Goal: Task Accomplishment & Management: Complete application form

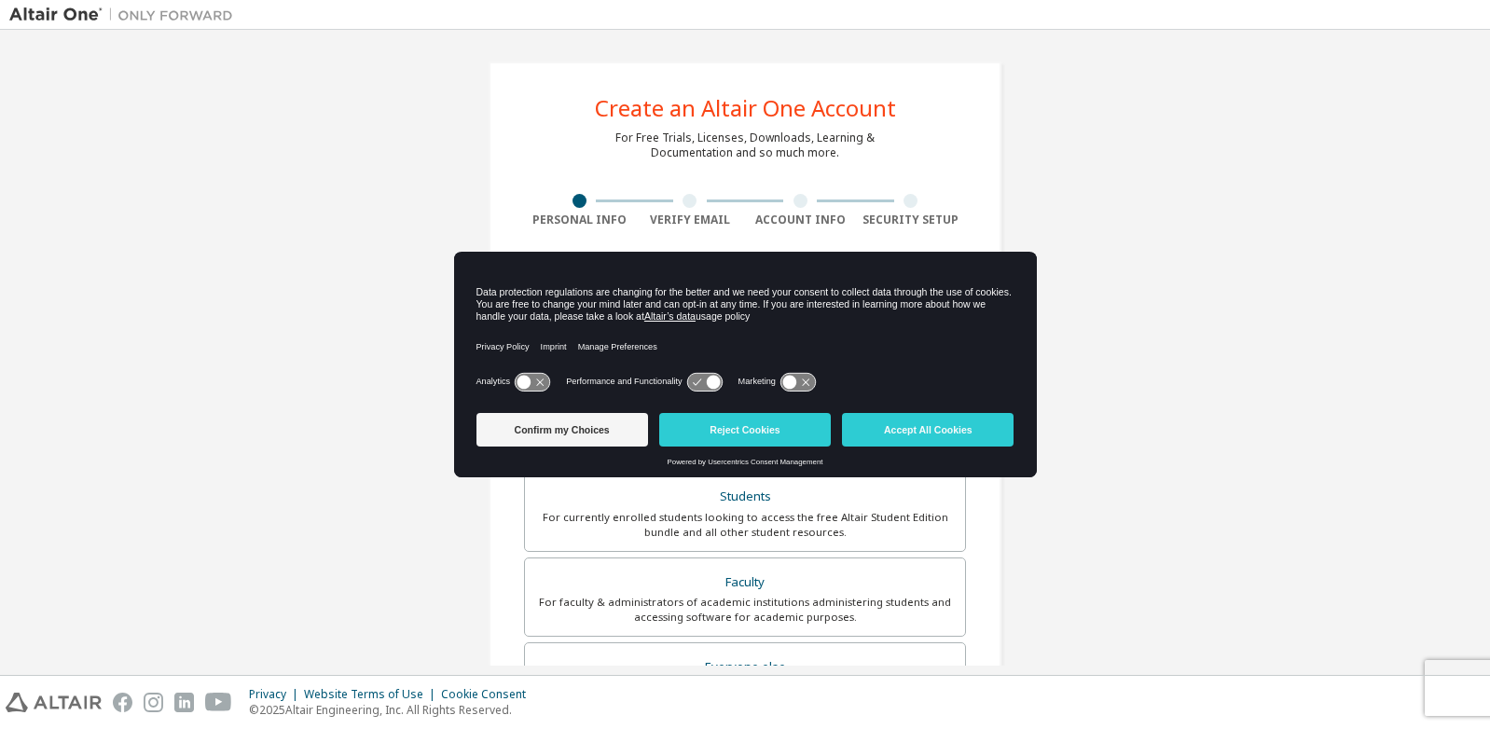
click at [807, 458] on link "Powered by Usercentrics Consent Management" at bounding box center [746, 462] width 156 height 8
click at [913, 420] on button "Accept All Cookies" at bounding box center [928, 430] width 172 height 34
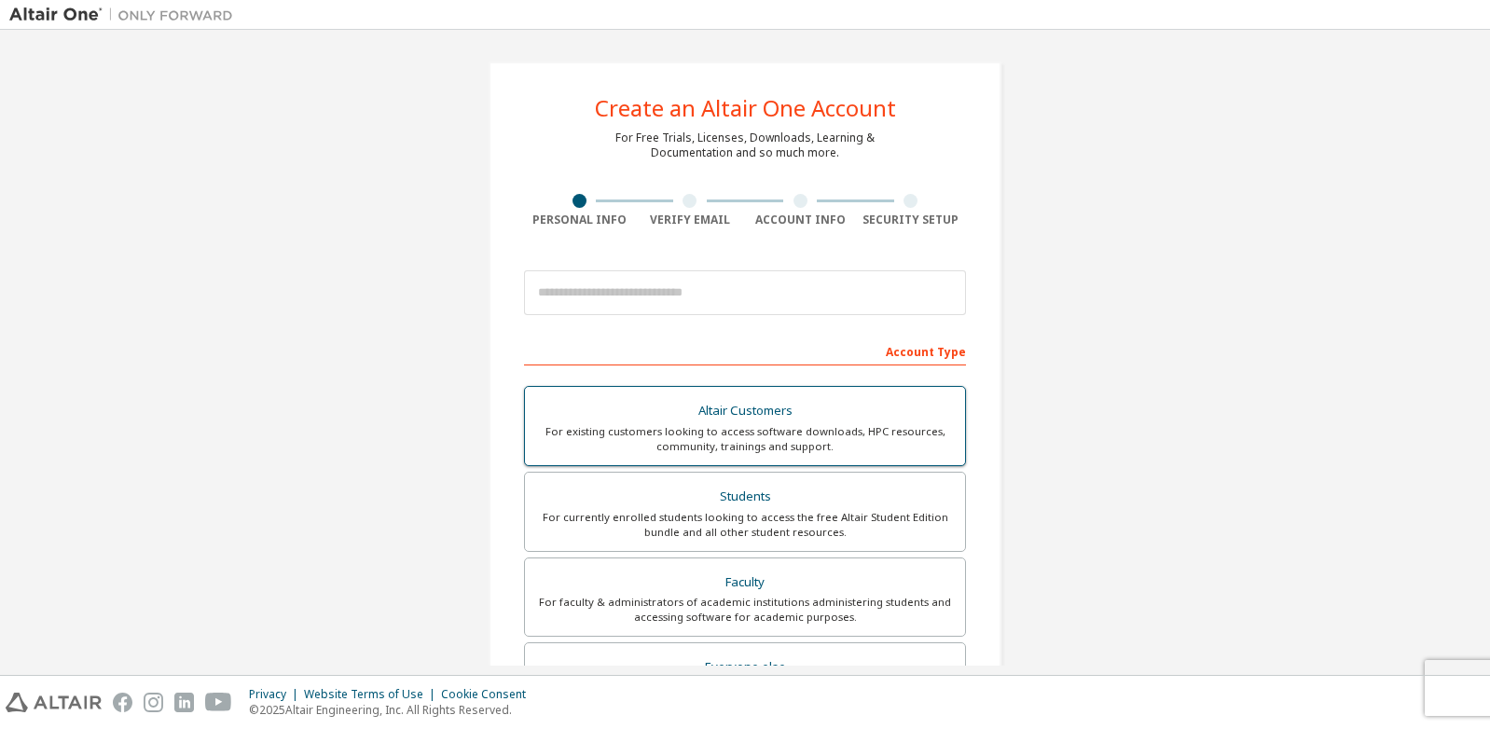
click at [851, 448] on div "For existing customers looking to access software downloads, HPC resources, com…" at bounding box center [745, 439] width 418 height 30
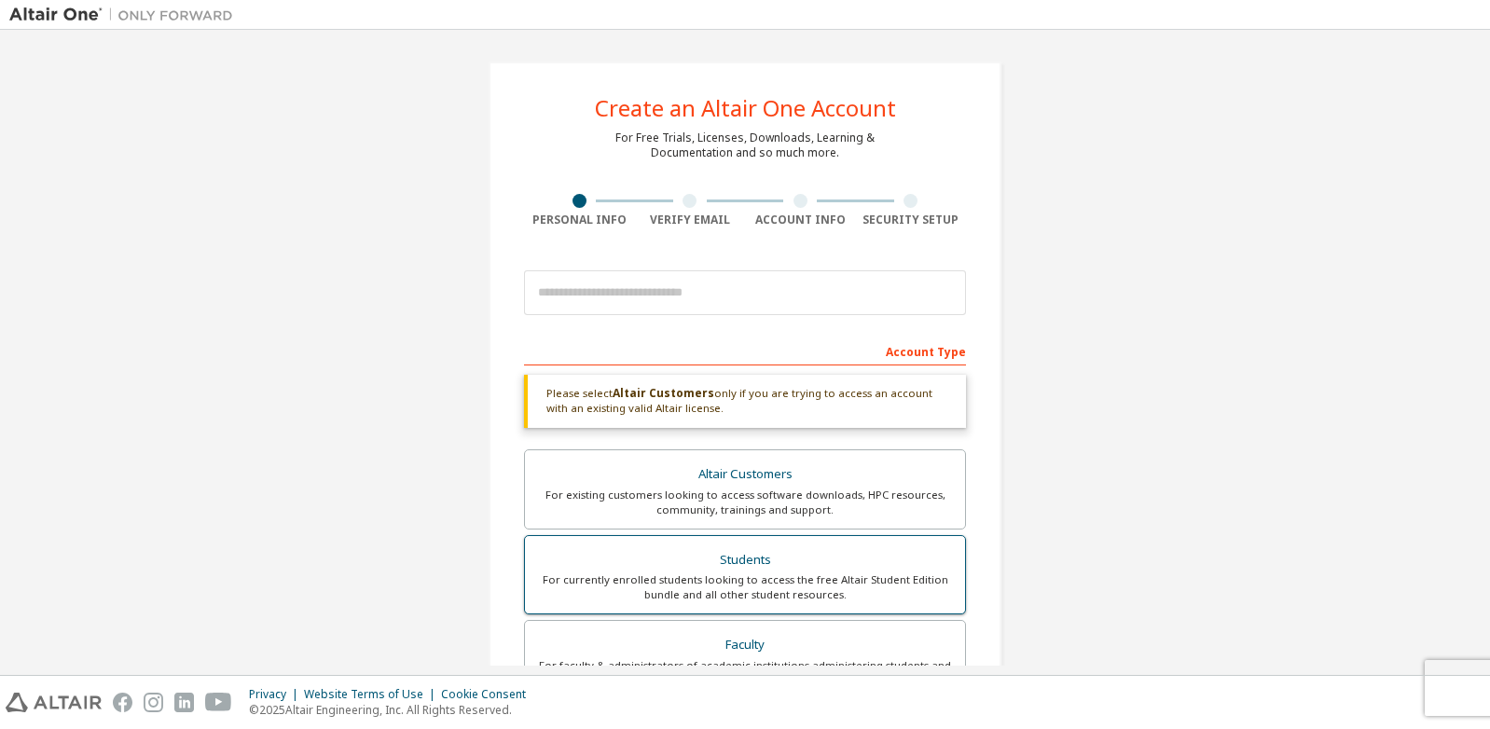
click at [841, 581] on div "For currently enrolled students looking to access the free Altair Student Editi…" at bounding box center [745, 587] width 418 height 30
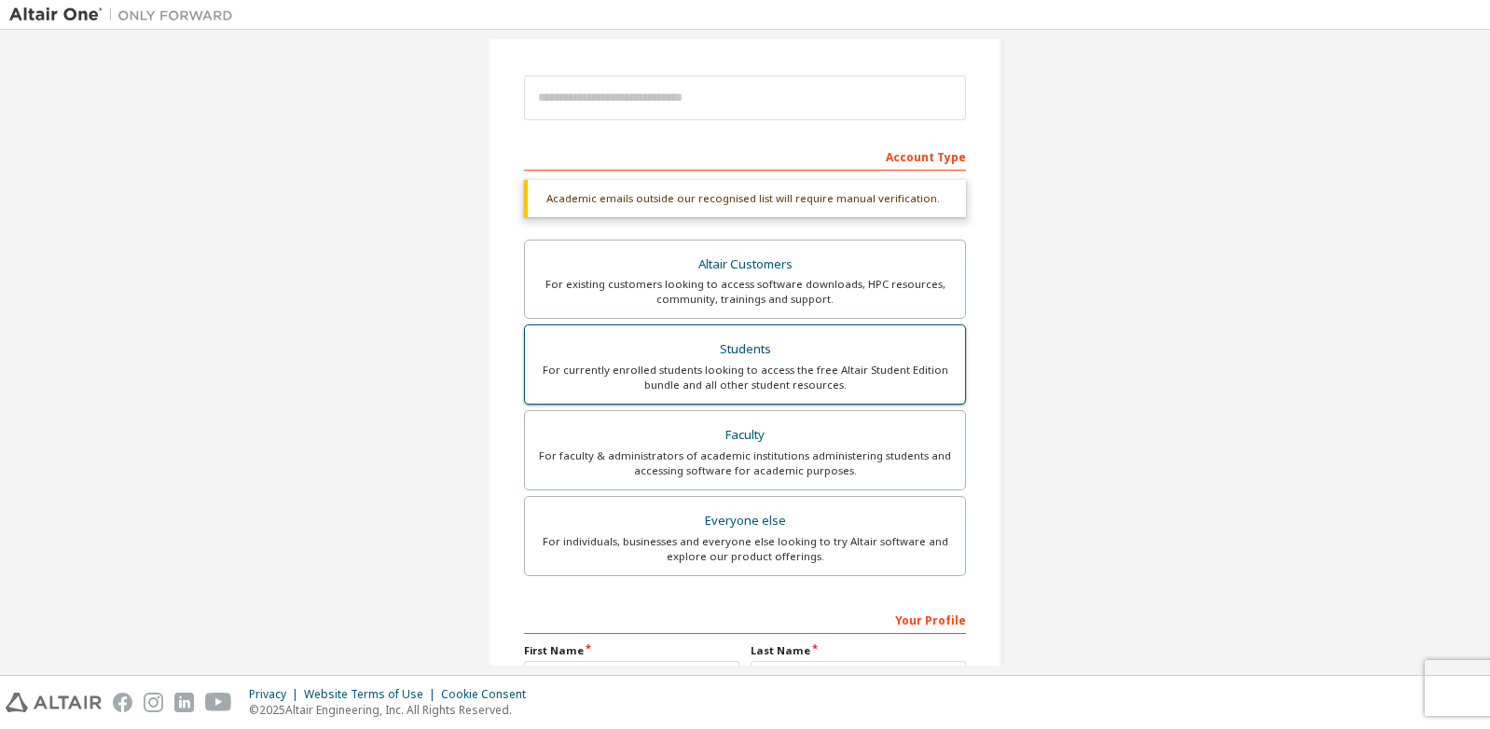
scroll to position [205, 0]
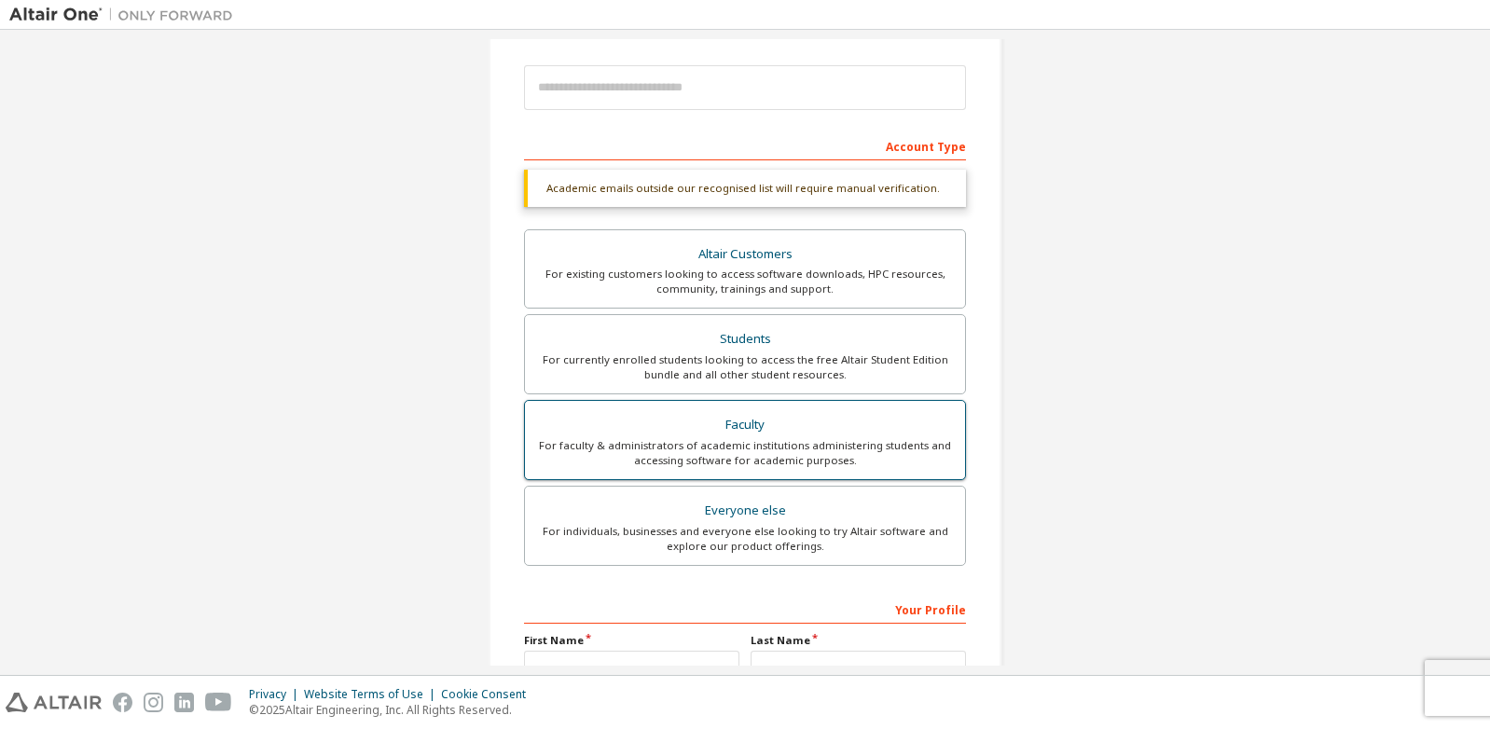
click at [861, 445] on div "For faculty & administrators of academic institutions administering students an…" at bounding box center [745, 453] width 418 height 30
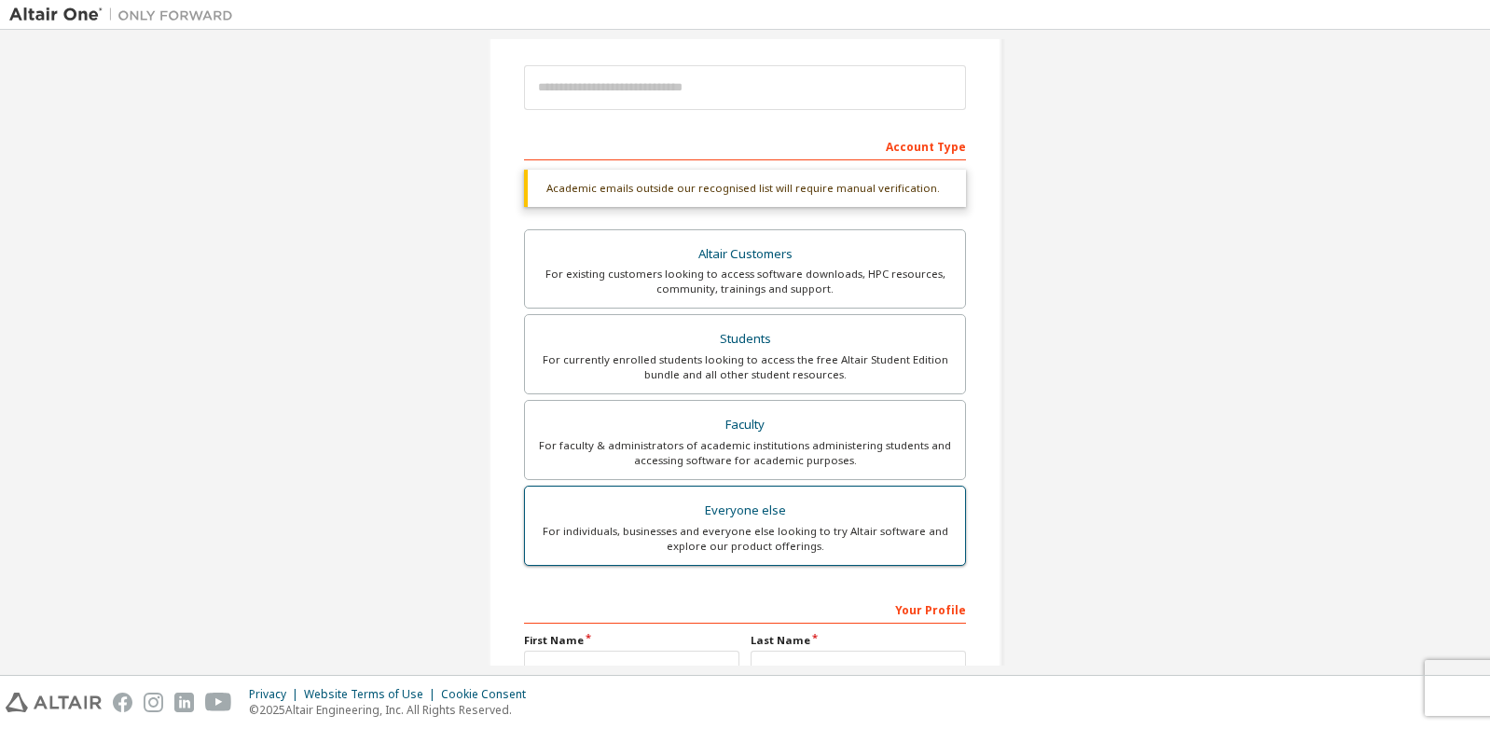
click at [832, 524] on div "For individuals, businesses and everyone else looking to try Altair software an…" at bounding box center [745, 539] width 418 height 30
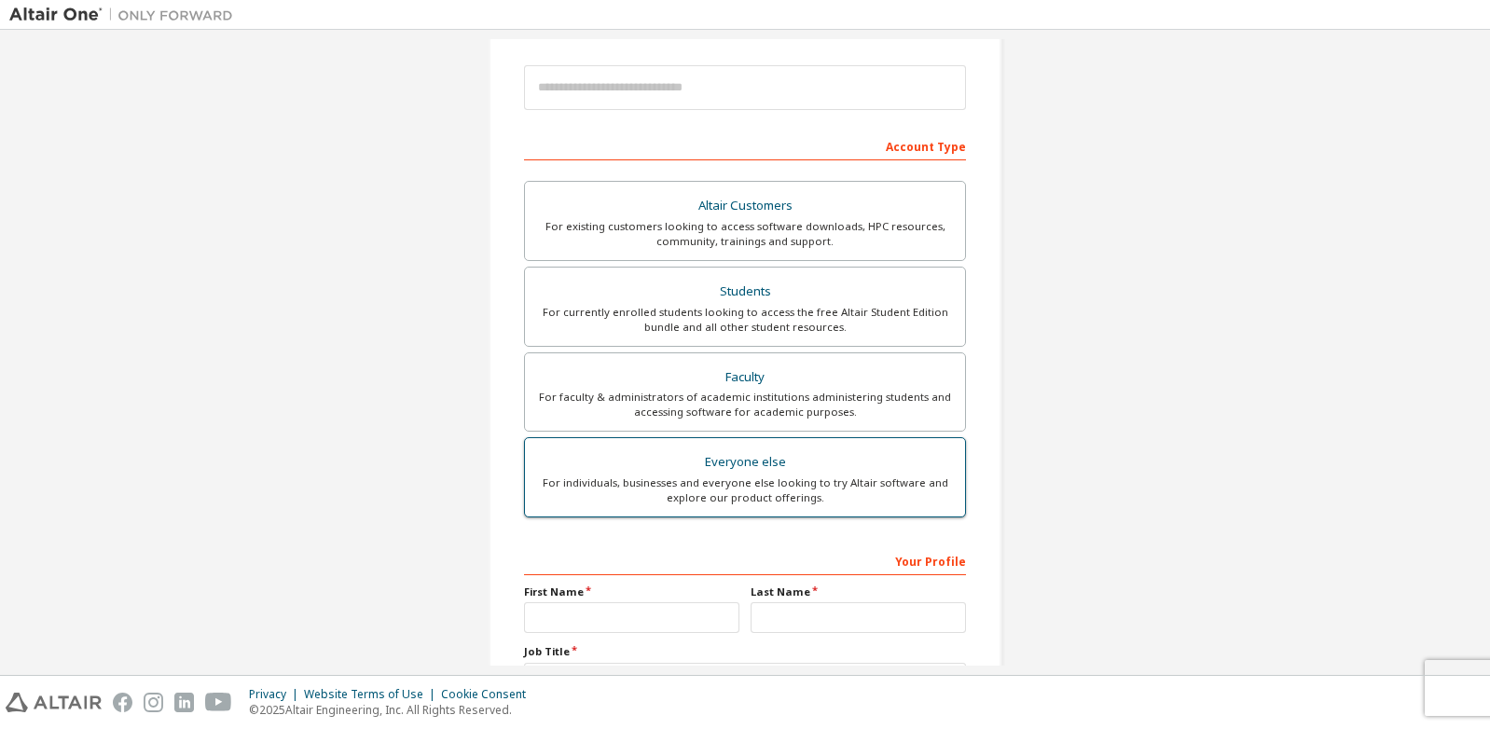
scroll to position [361, 0]
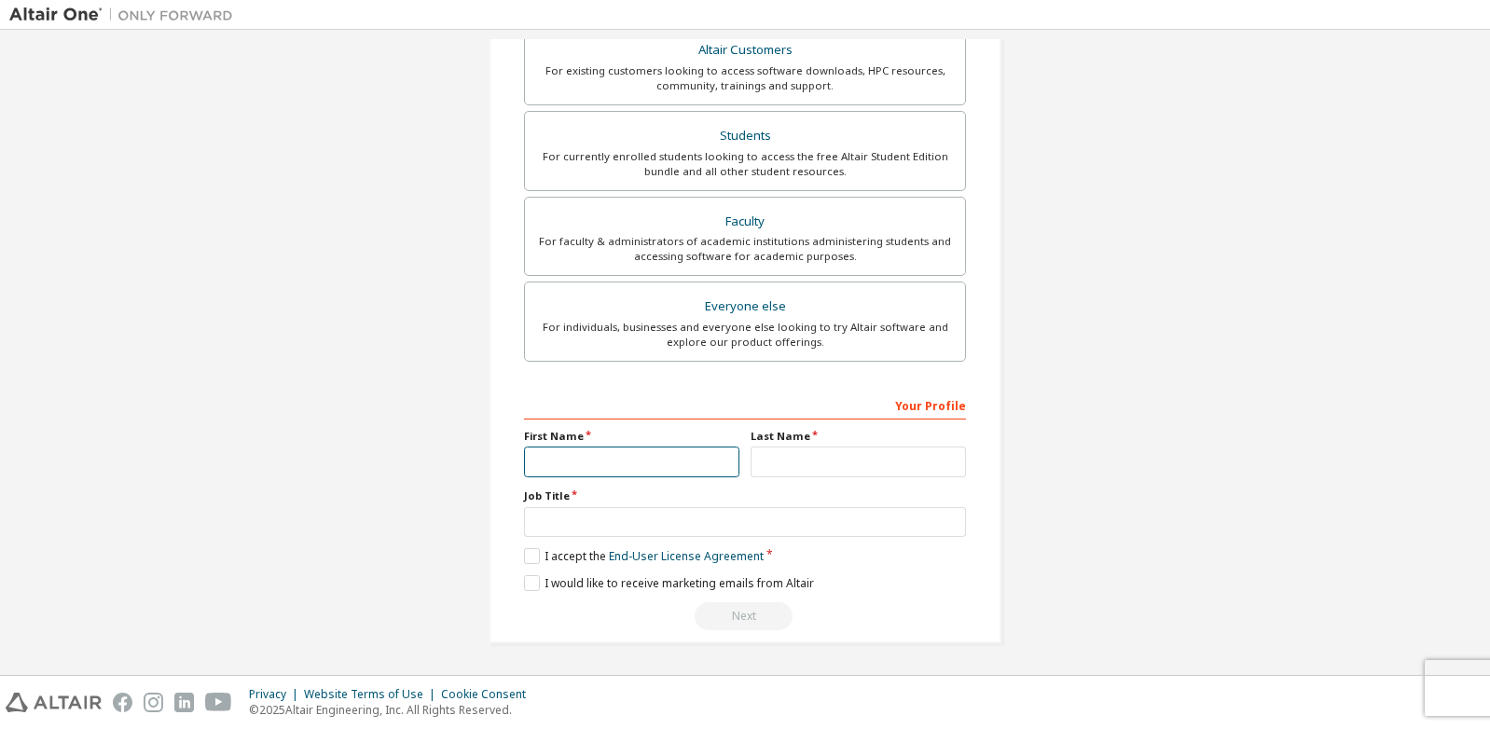
click at [652, 460] on input "text" at bounding box center [631, 462] width 215 height 31
type input "*******"
click at [776, 456] on input "text" at bounding box center [858, 462] width 215 height 31
type input "*********"
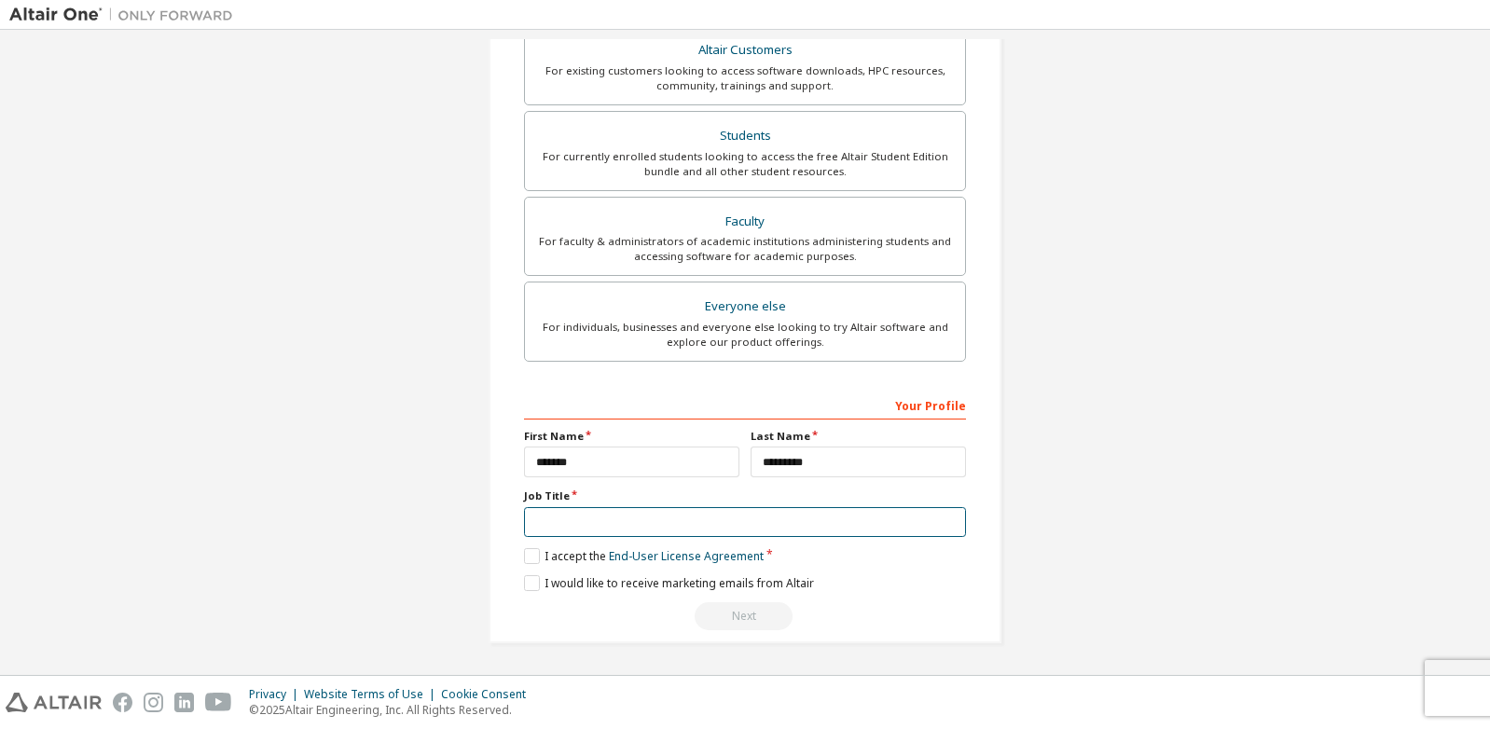
click at [637, 527] on input "text" at bounding box center [745, 522] width 442 height 31
type input "*******"
click at [531, 557] on label "I accept the End-User License Agreement" at bounding box center [644, 556] width 240 height 16
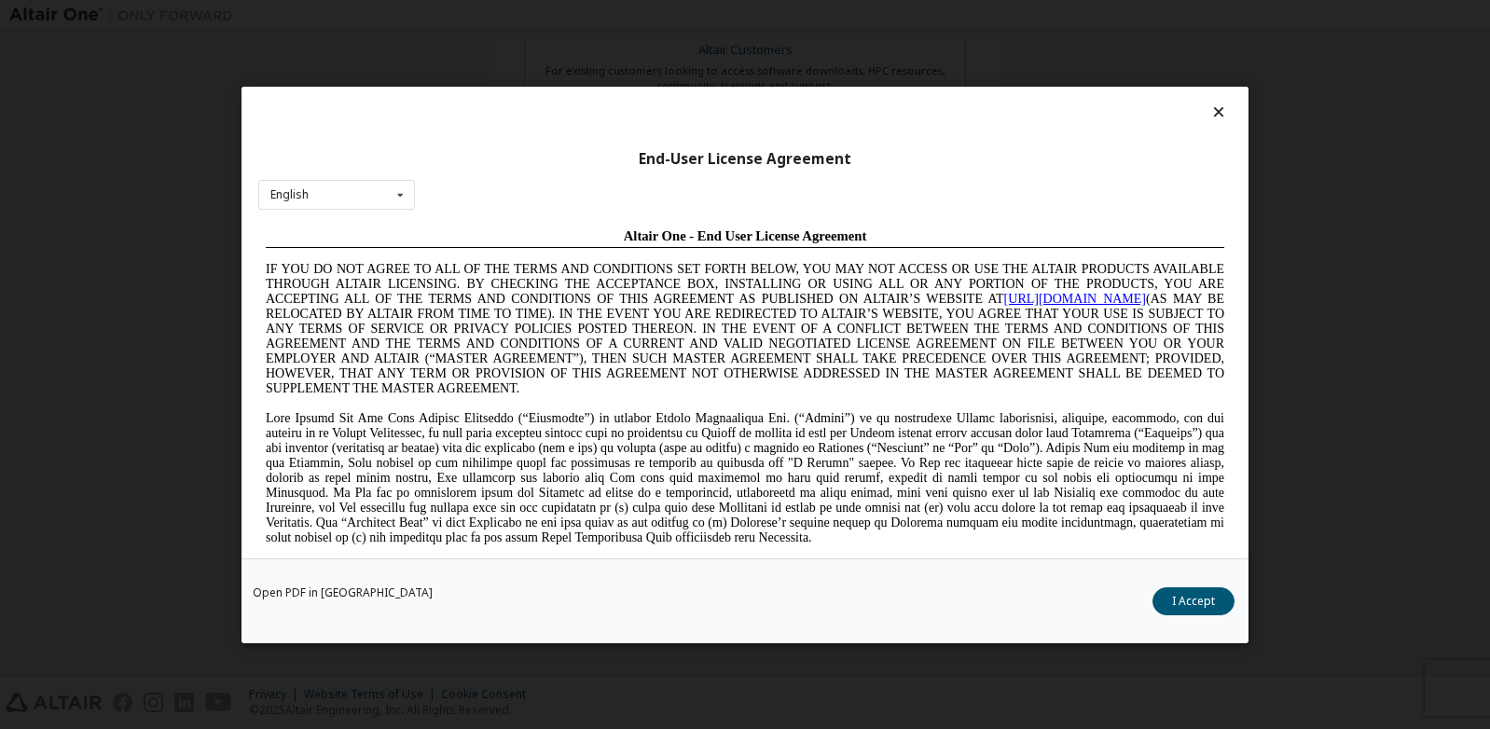
scroll to position [0, 0]
click at [1206, 601] on button "I Accept" at bounding box center [1193, 600] width 82 height 28
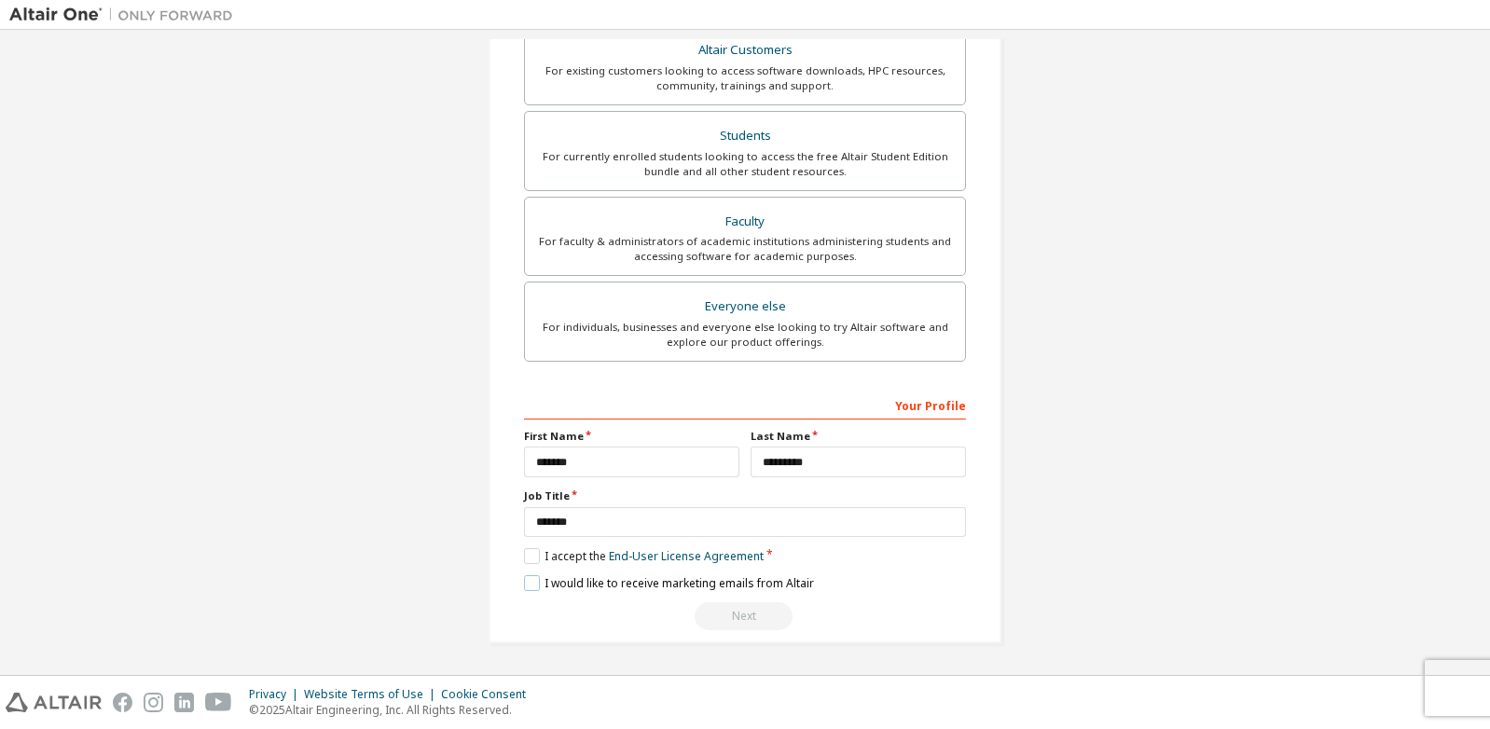
click at [530, 580] on label "I would like to receive marketing emails from Altair" at bounding box center [669, 583] width 290 height 16
click at [816, 241] on div "For faculty & administrators of academic institutions administering students an…" at bounding box center [745, 249] width 418 height 30
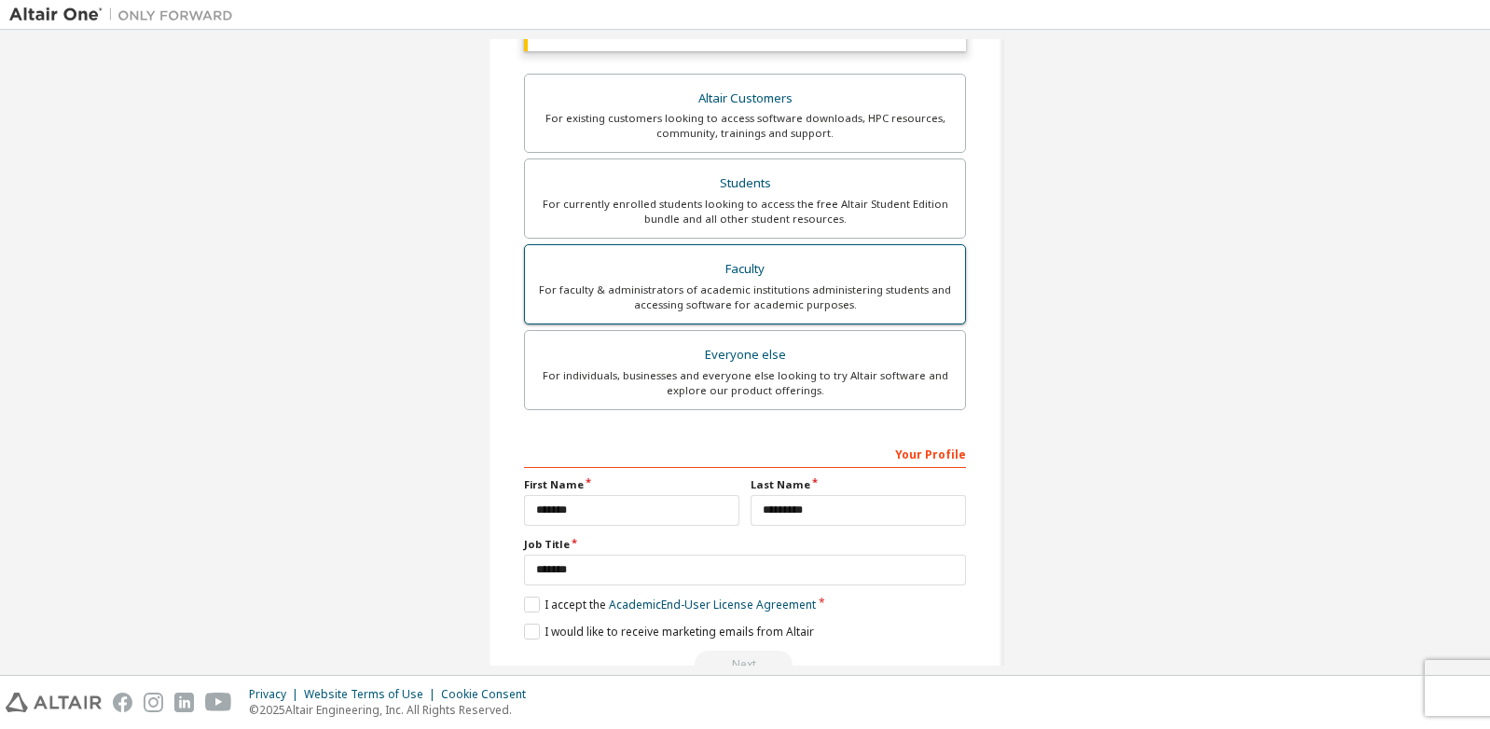
scroll to position [409, 0]
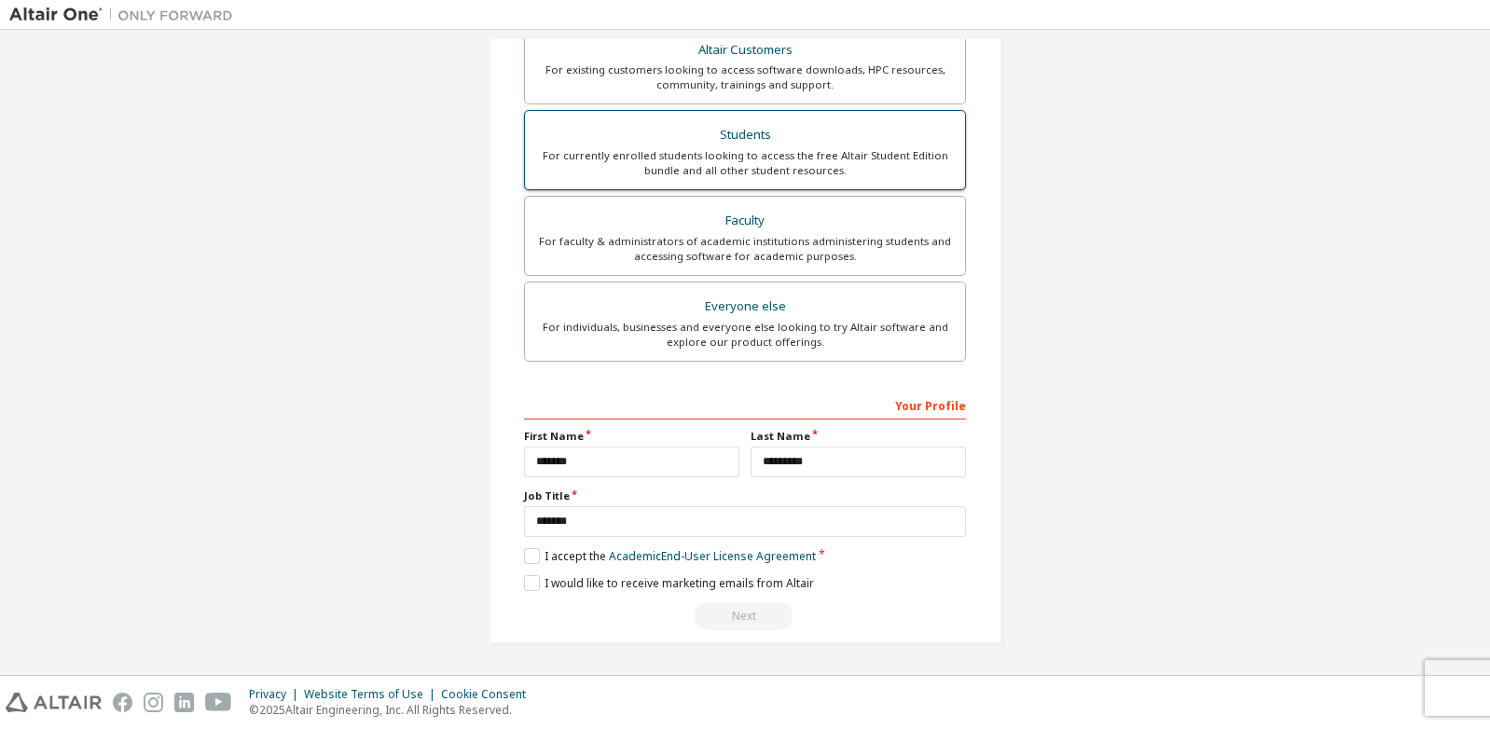
click at [841, 145] on div "Students" at bounding box center [745, 135] width 418 height 26
click at [843, 157] on div "For currently enrolled students looking to access the free Altair Student Editi…" at bounding box center [745, 163] width 418 height 30
click at [847, 75] on div "For existing customers looking to access software downloads, HPC resources, com…" at bounding box center [745, 77] width 418 height 30
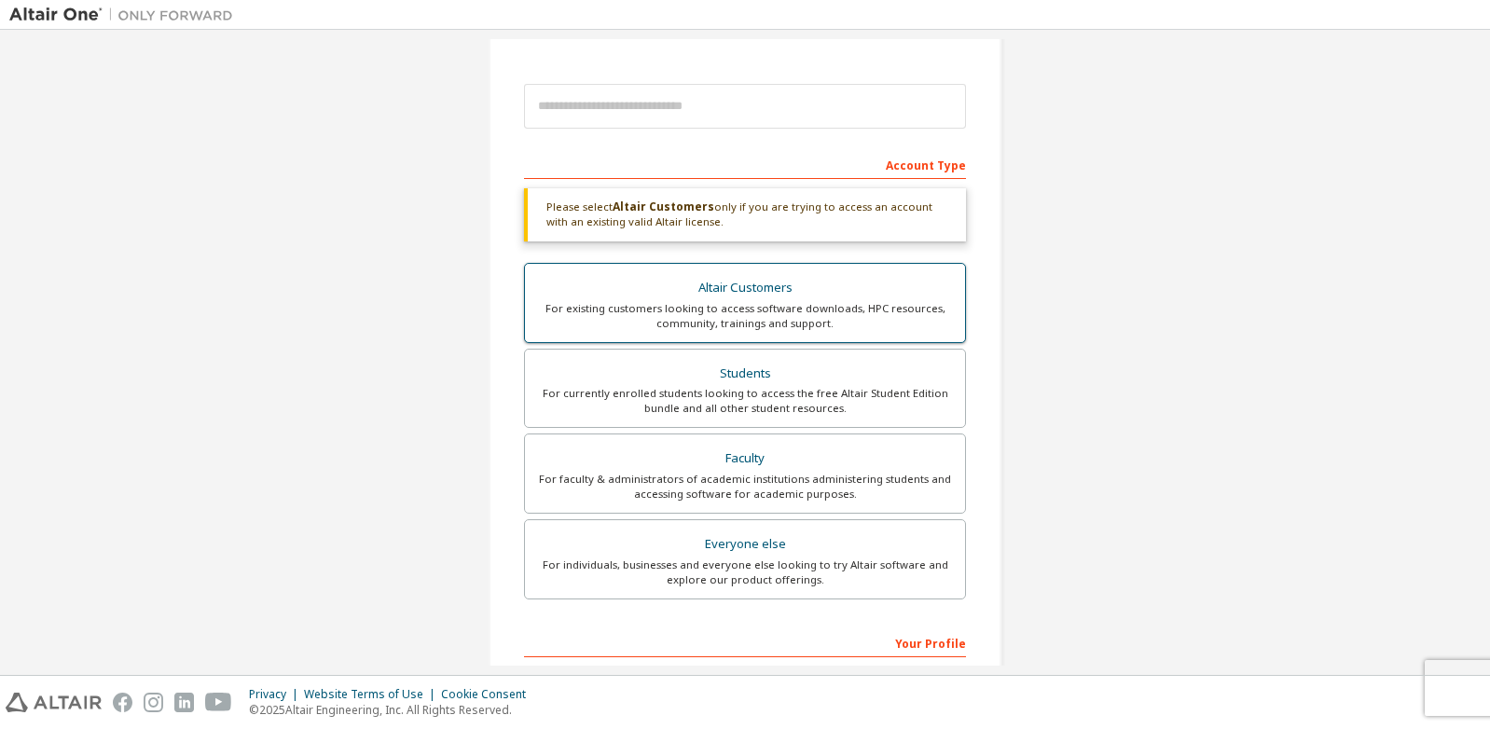
scroll to position [188, 0]
click at [845, 309] on div "For existing customers looking to access software downloads, HPC resources, com…" at bounding box center [745, 314] width 418 height 30
click at [837, 385] on div "For currently enrolled students looking to access the free Altair Student Editi…" at bounding box center [745, 399] width 418 height 30
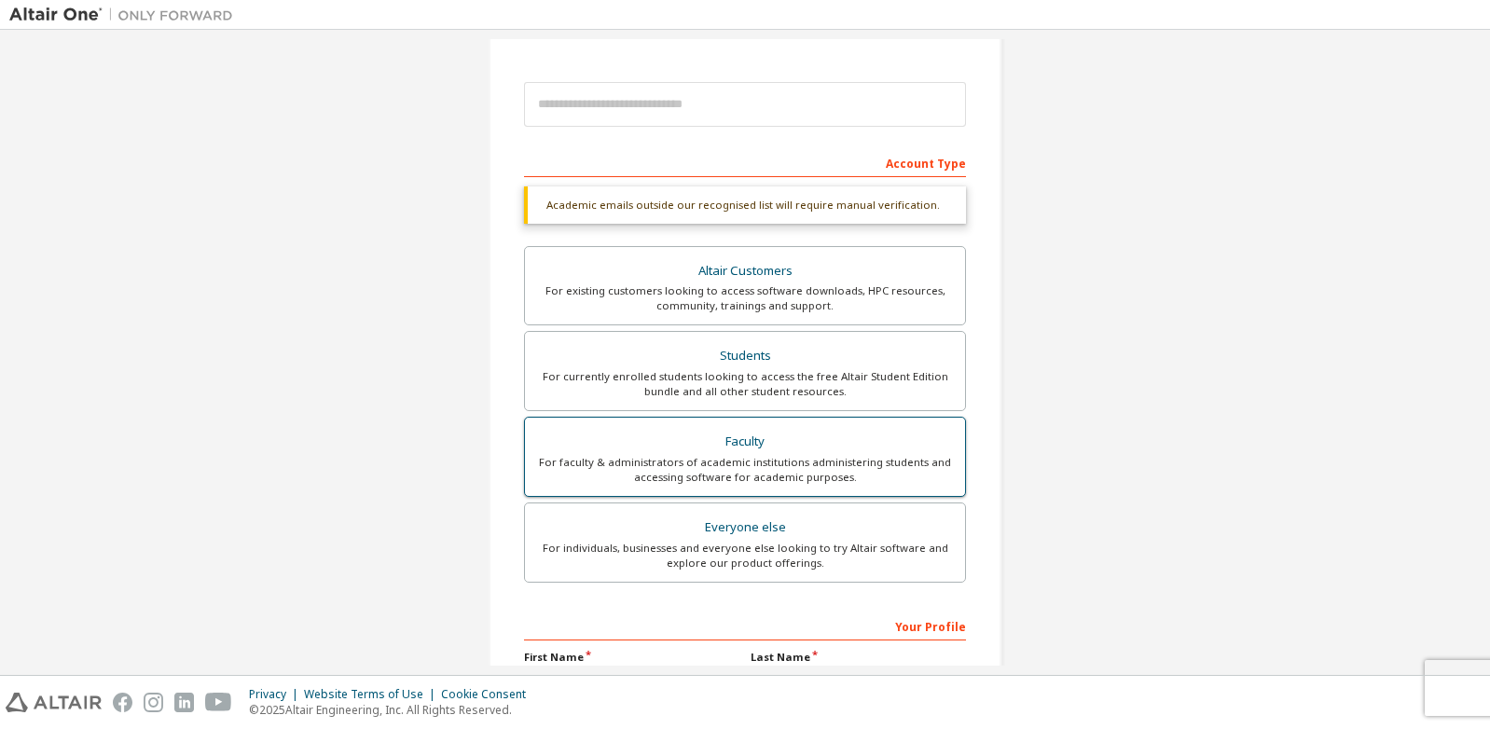
click at [820, 458] on div "For faculty & administrators of academic institutions administering students an…" at bounding box center [745, 470] width 418 height 30
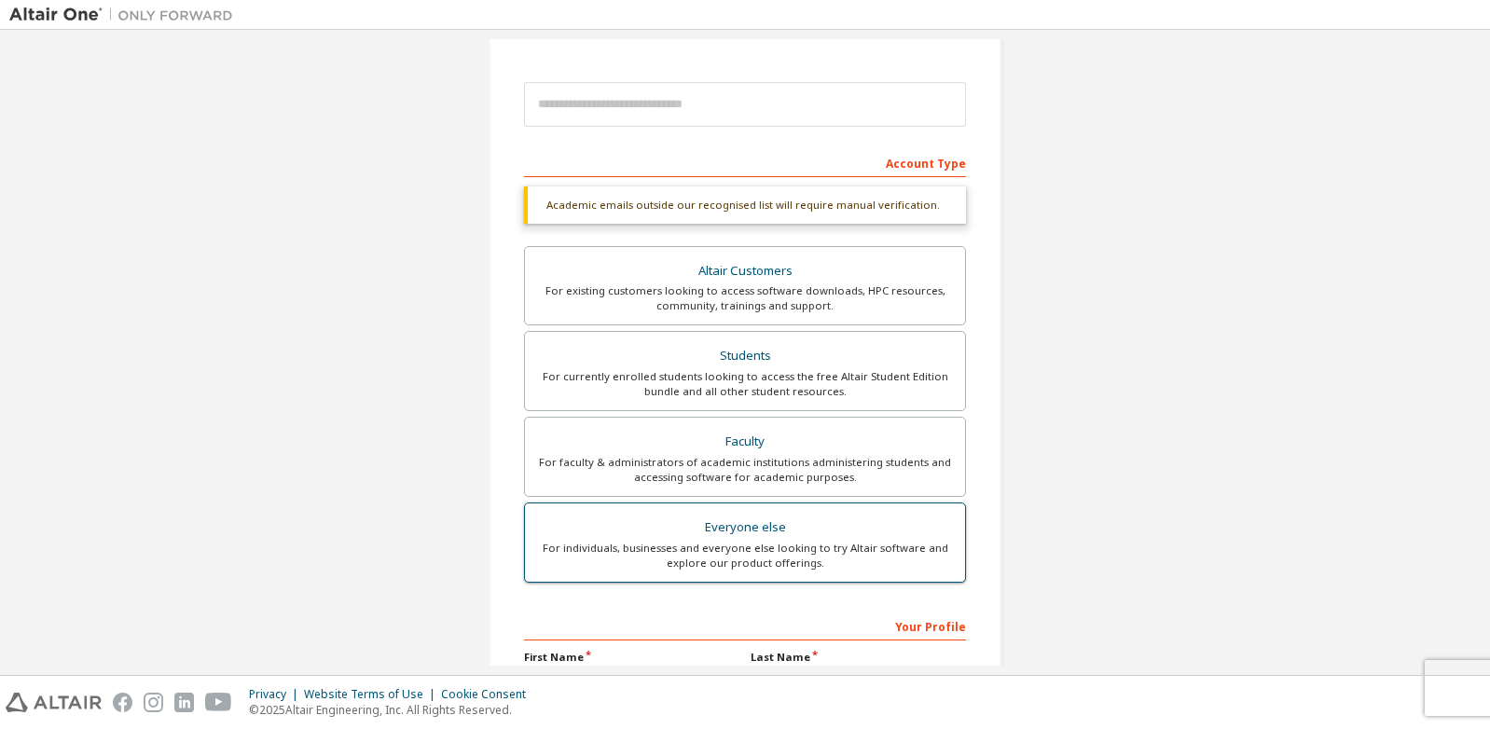
click at [822, 558] on div "For individuals, businesses and everyone else looking to try Altair software an…" at bounding box center [745, 556] width 418 height 30
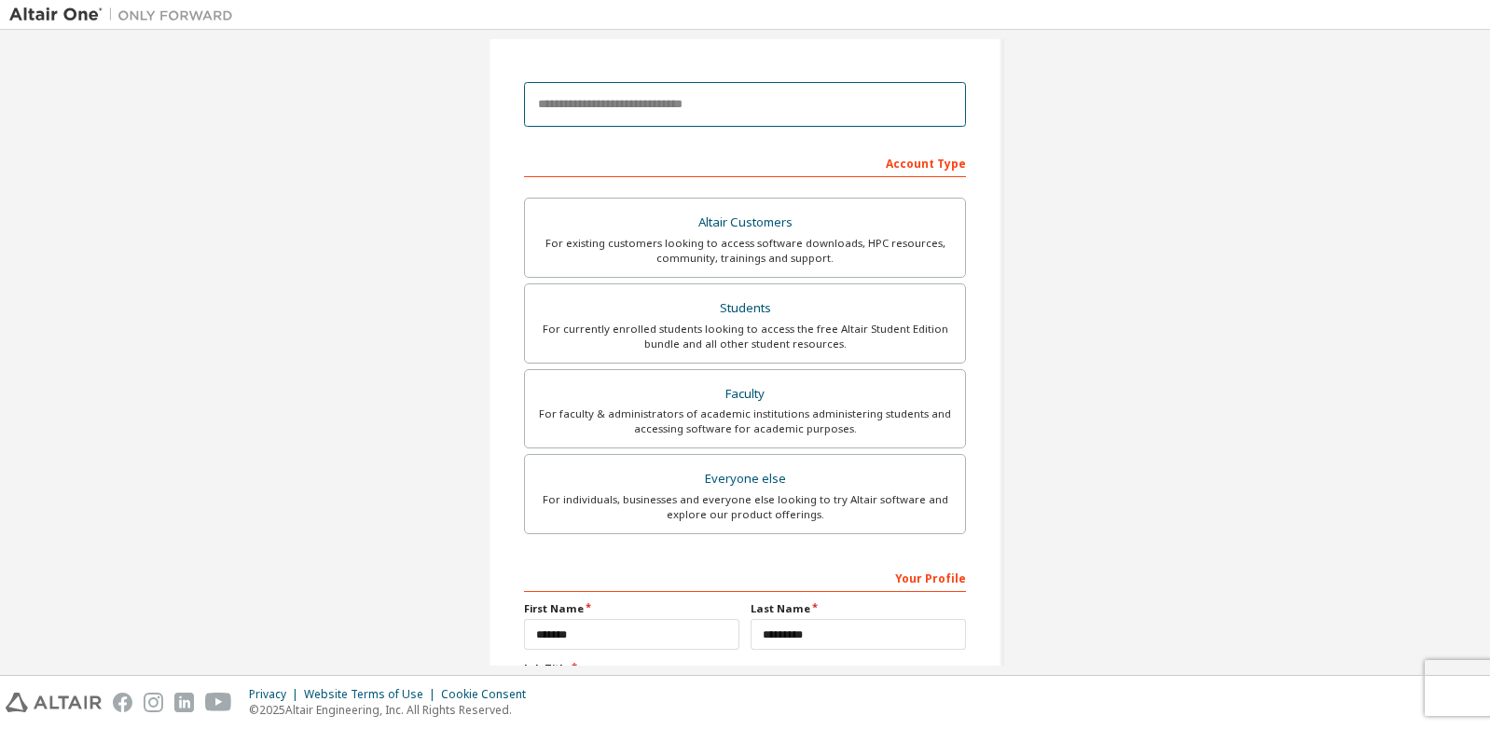
click at [859, 111] on input "email" at bounding box center [745, 104] width 442 height 45
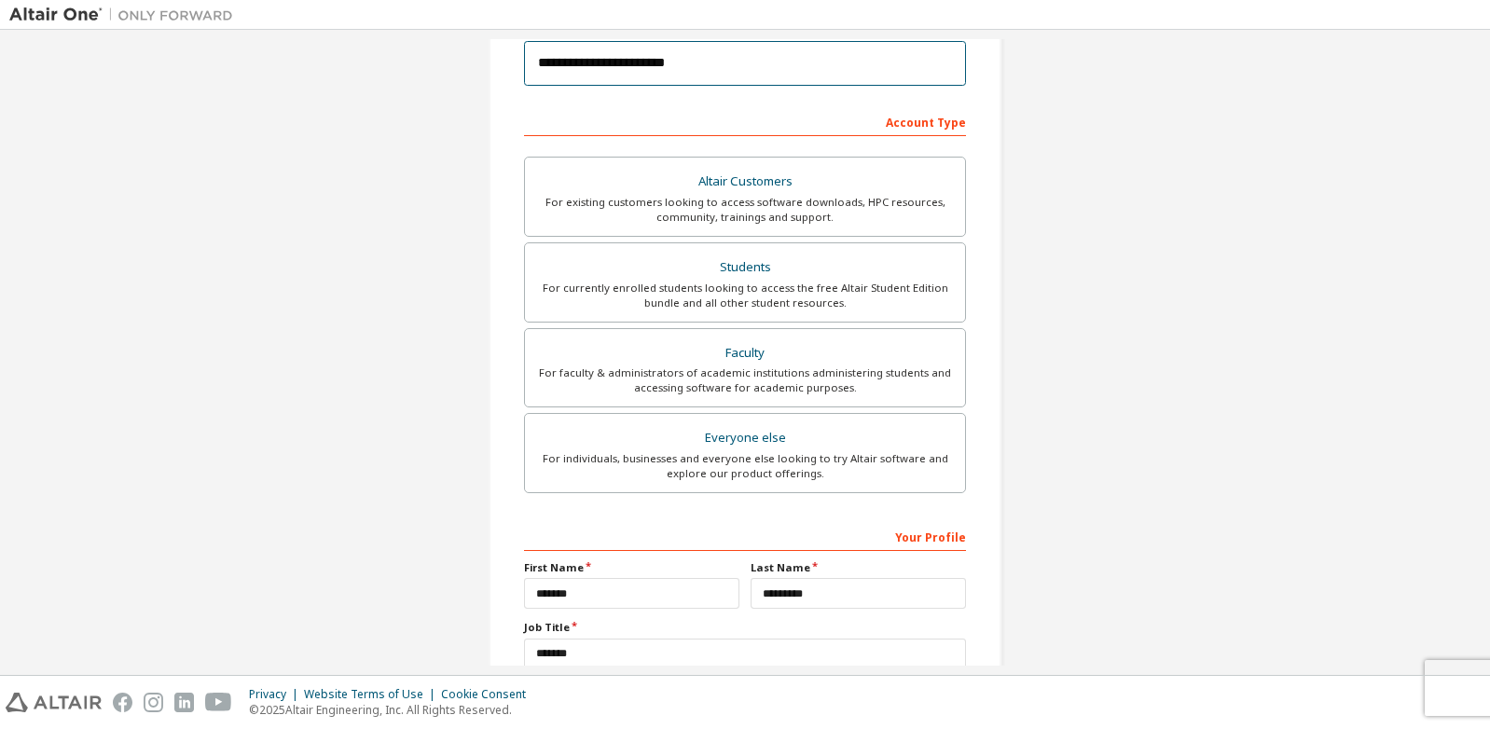
scroll to position [420, 0]
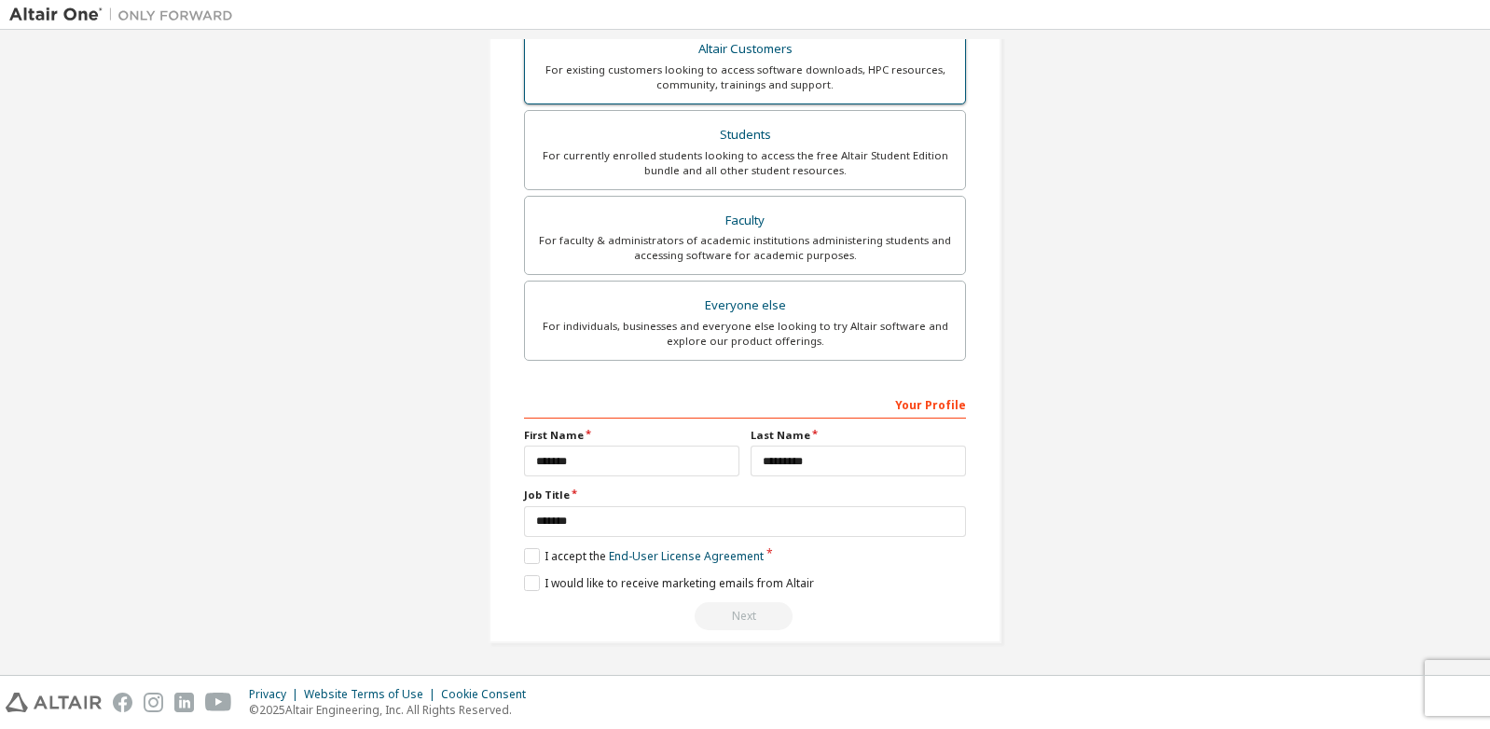
click at [859, 69] on div "For existing customers looking to access software downloads, HPC resources, com…" at bounding box center [745, 77] width 418 height 30
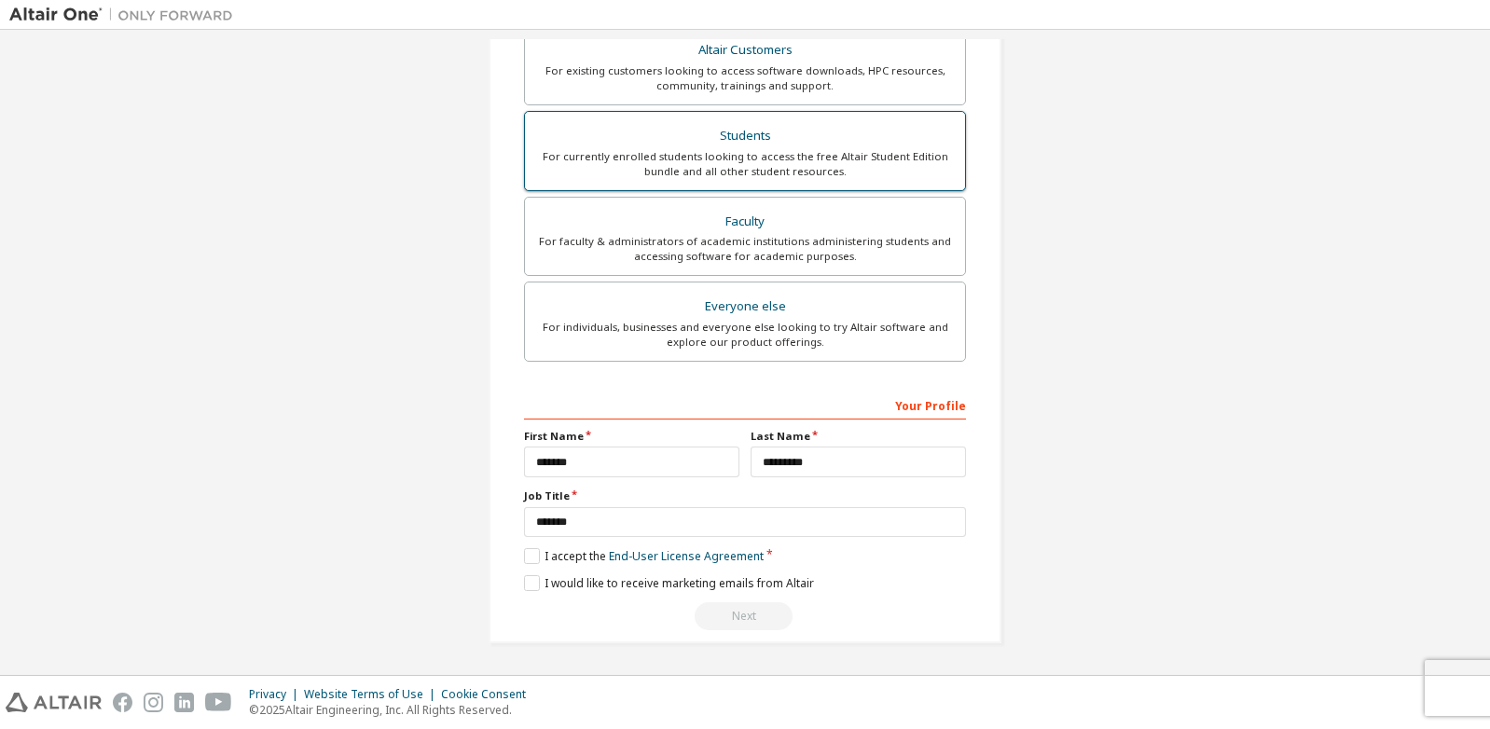
click at [874, 151] on div "For currently enrolled students looking to access the free Altair Student Editi…" at bounding box center [745, 164] width 418 height 30
click at [871, 218] on div "Faculty" at bounding box center [745, 221] width 418 height 26
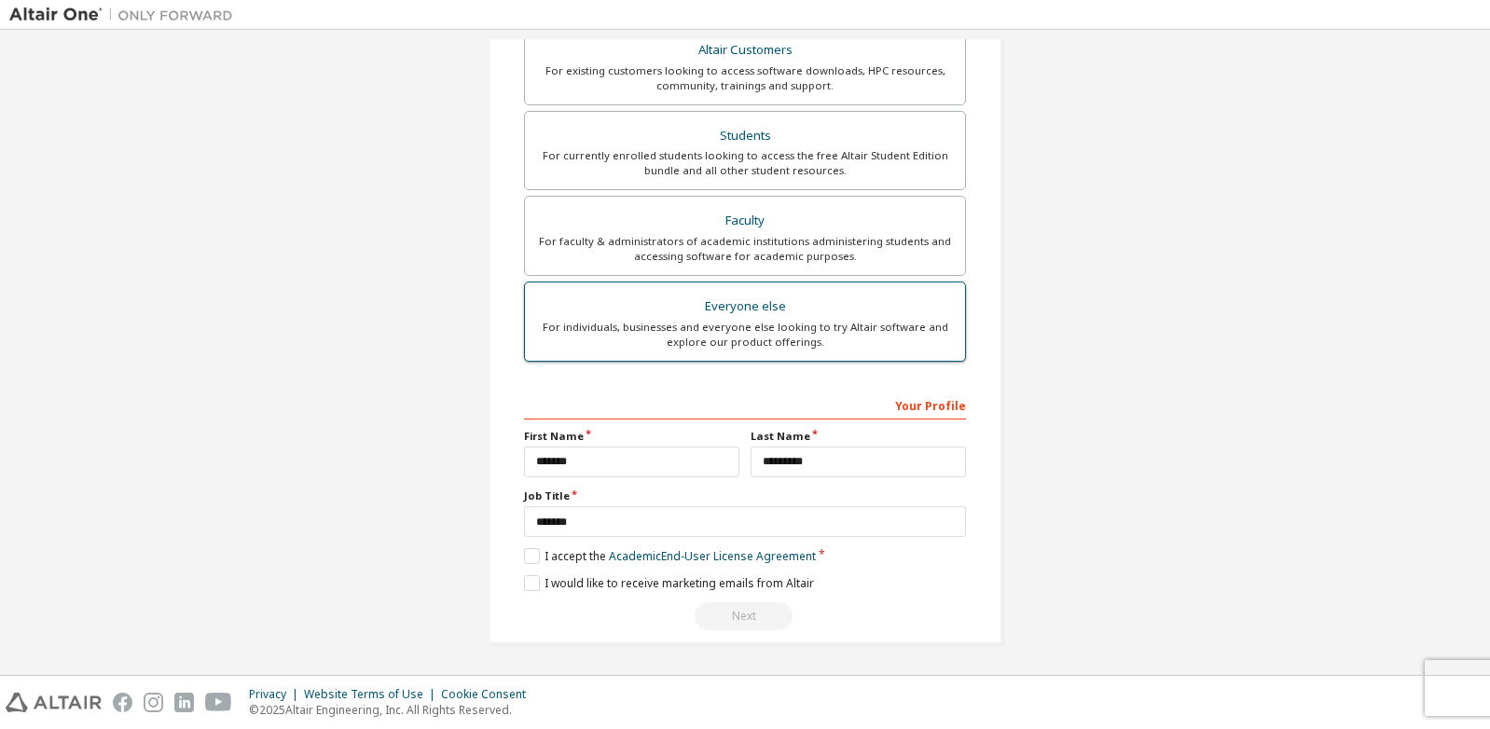
click at [851, 338] on div "For individuals, businesses and everyone else looking to try Altair software an…" at bounding box center [745, 335] width 418 height 30
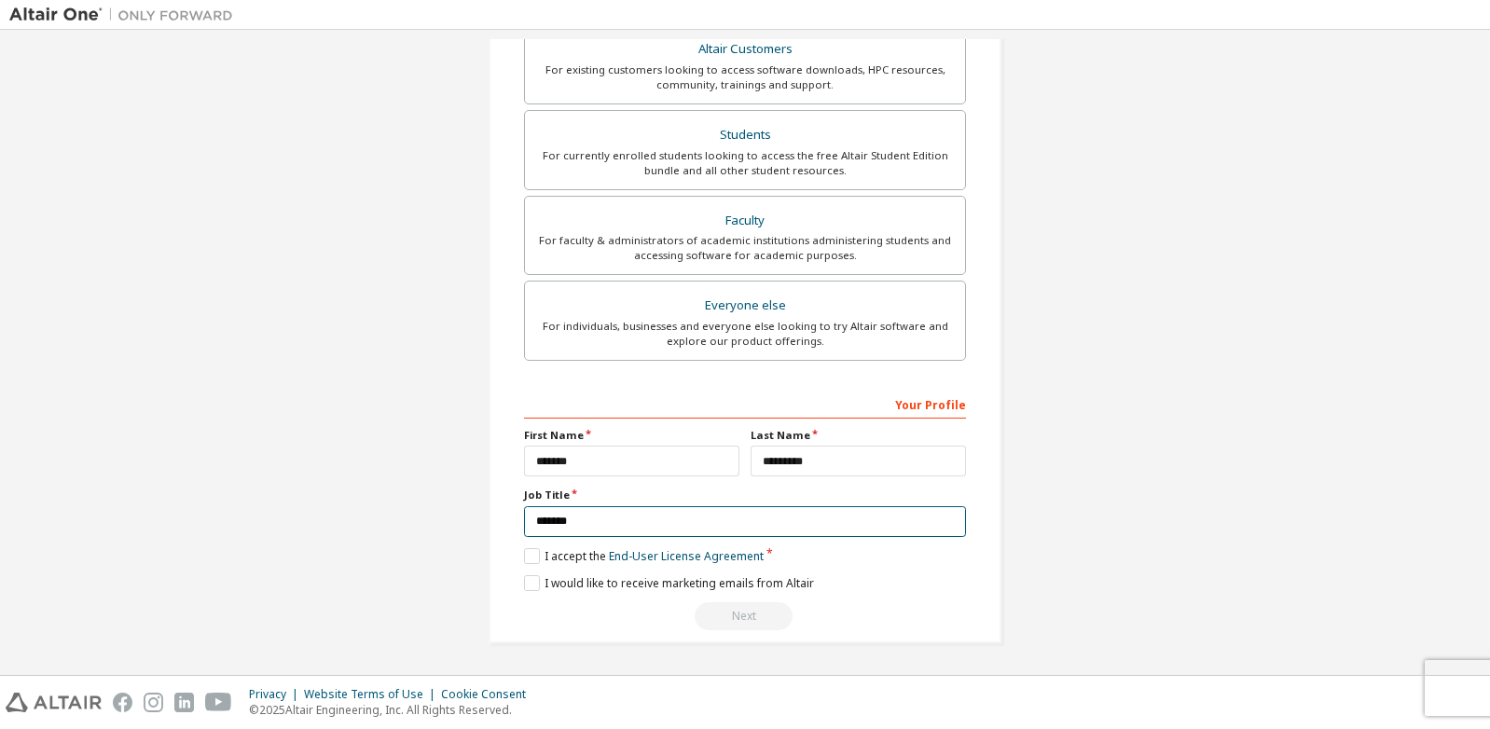
click at [528, 534] on input "*******" at bounding box center [745, 521] width 442 height 31
click at [531, 560] on label "I accept the End-User License Agreement" at bounding box center [644, 556] width 240 height 16
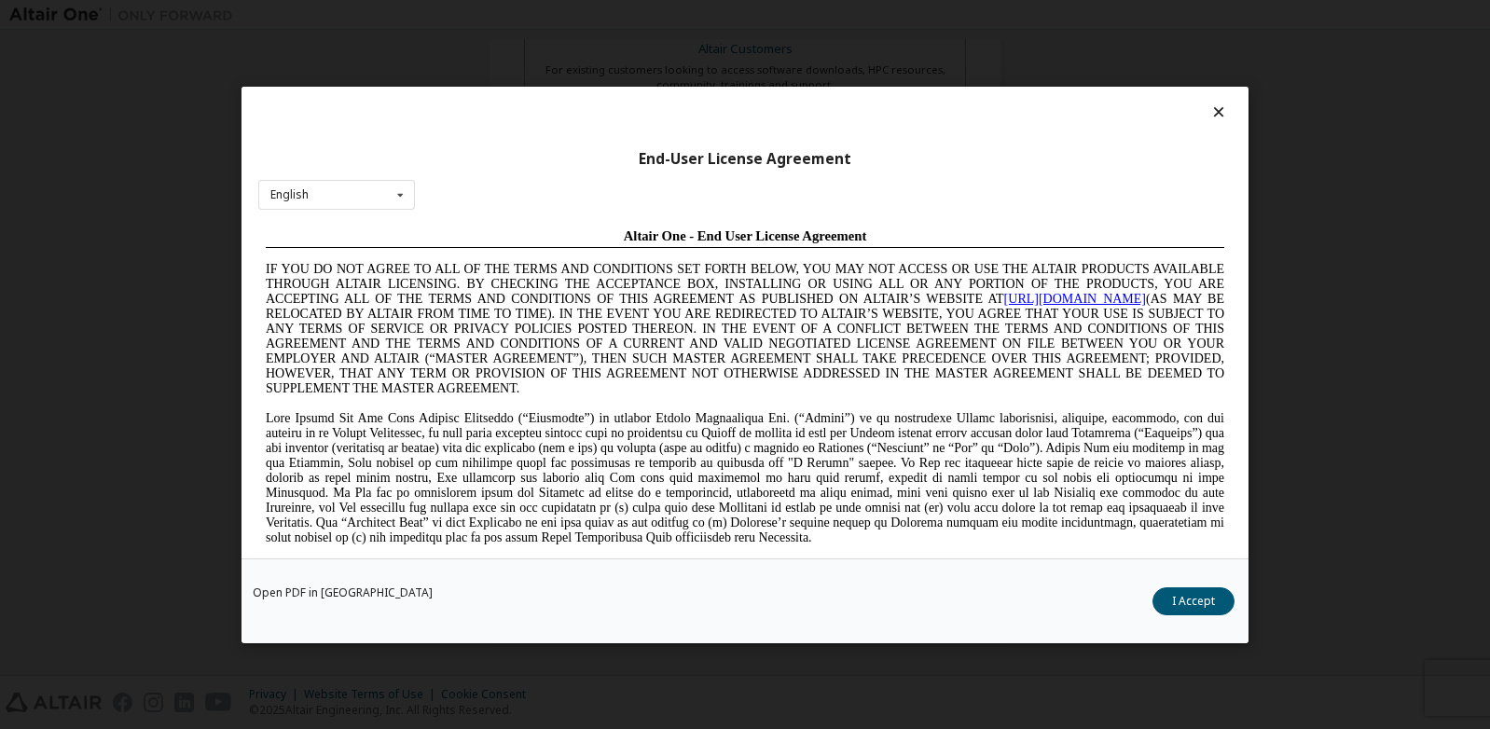
scroll to position [0, 0]
click at [1206, 608] on button "I Accept" at bounding box center [1193, 600] width 82 height 28
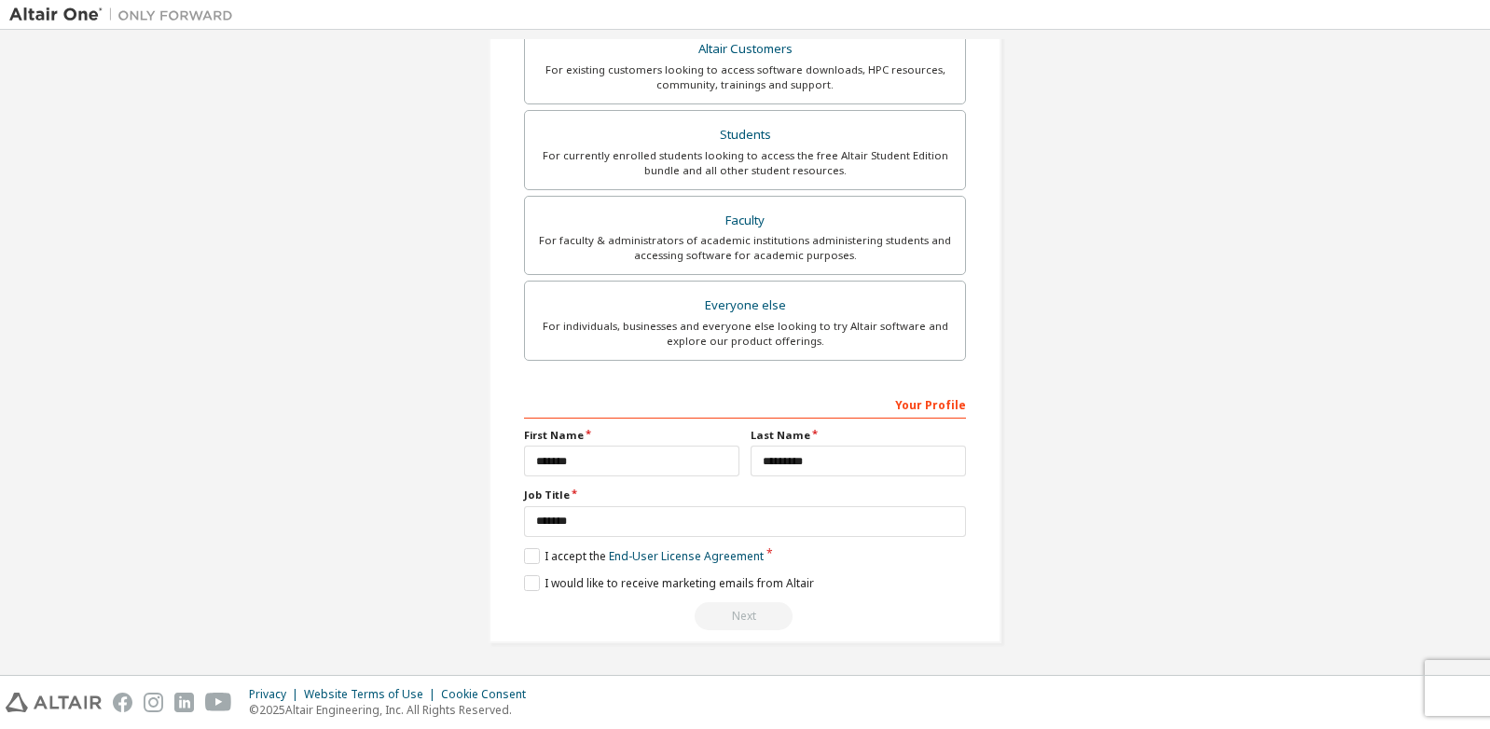
click at [826, 634] on div "**********" at bounding box center [745, 142] width 513 height 1002
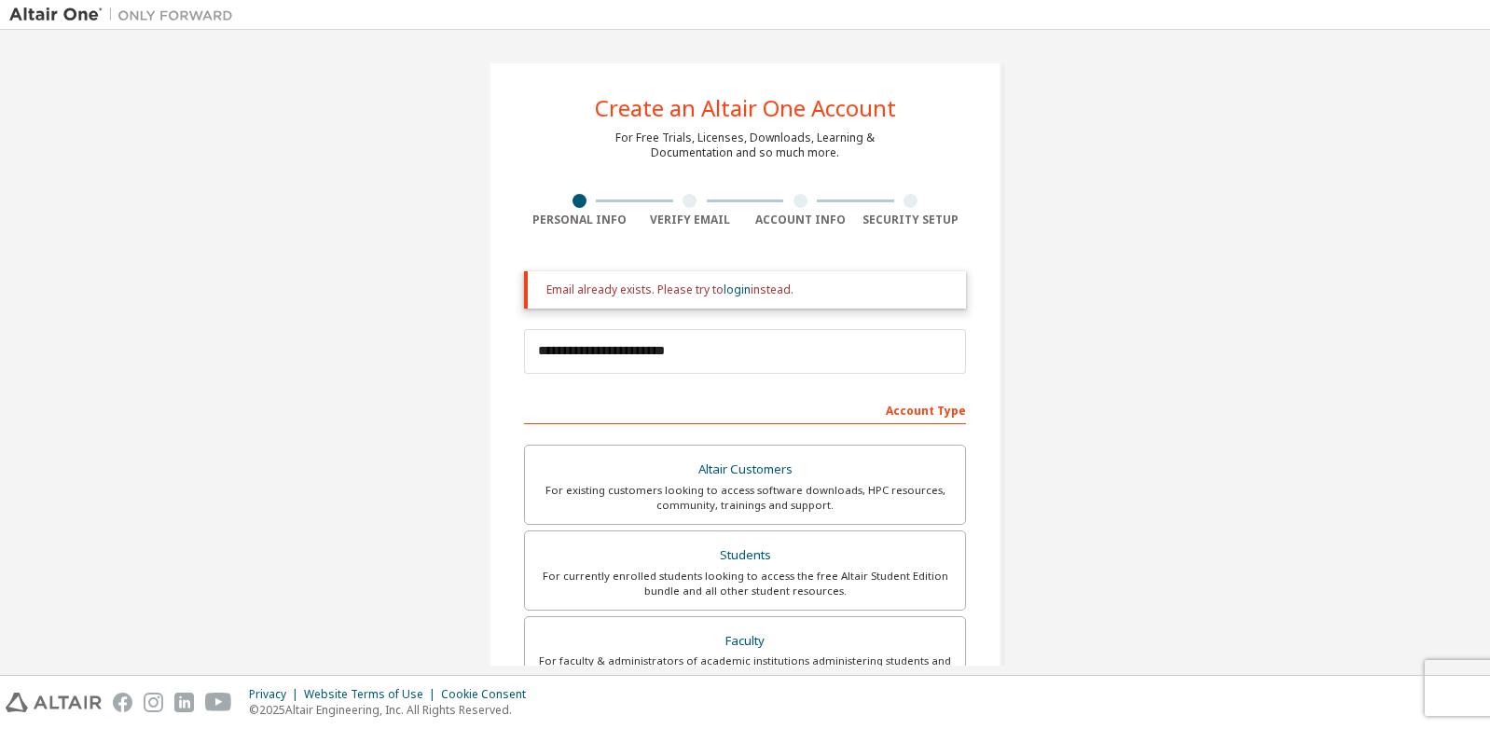
click at [833, 410] on div "Account Type" at bounding box center [745, 409] width 442 height 30
click at [877, 402] on div "Account Type" at bounding box center [745, 409] width 442 height 30
click at [678, 352] on input "**********" at bounding box center [745, 351] width 442 height 45
click at [532, 351] on input "**********" at bounding box center [745, 351] width 442 height 45
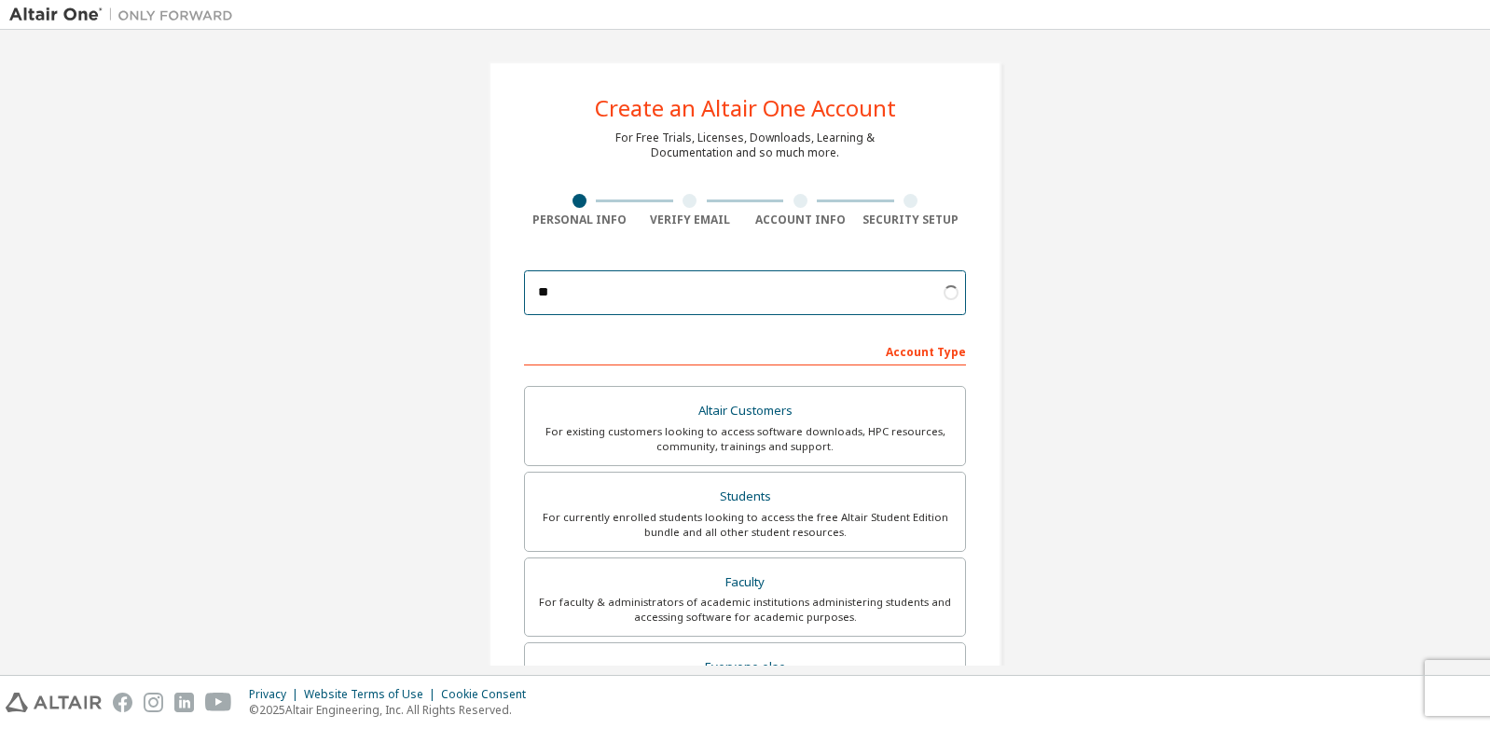
type input "*"
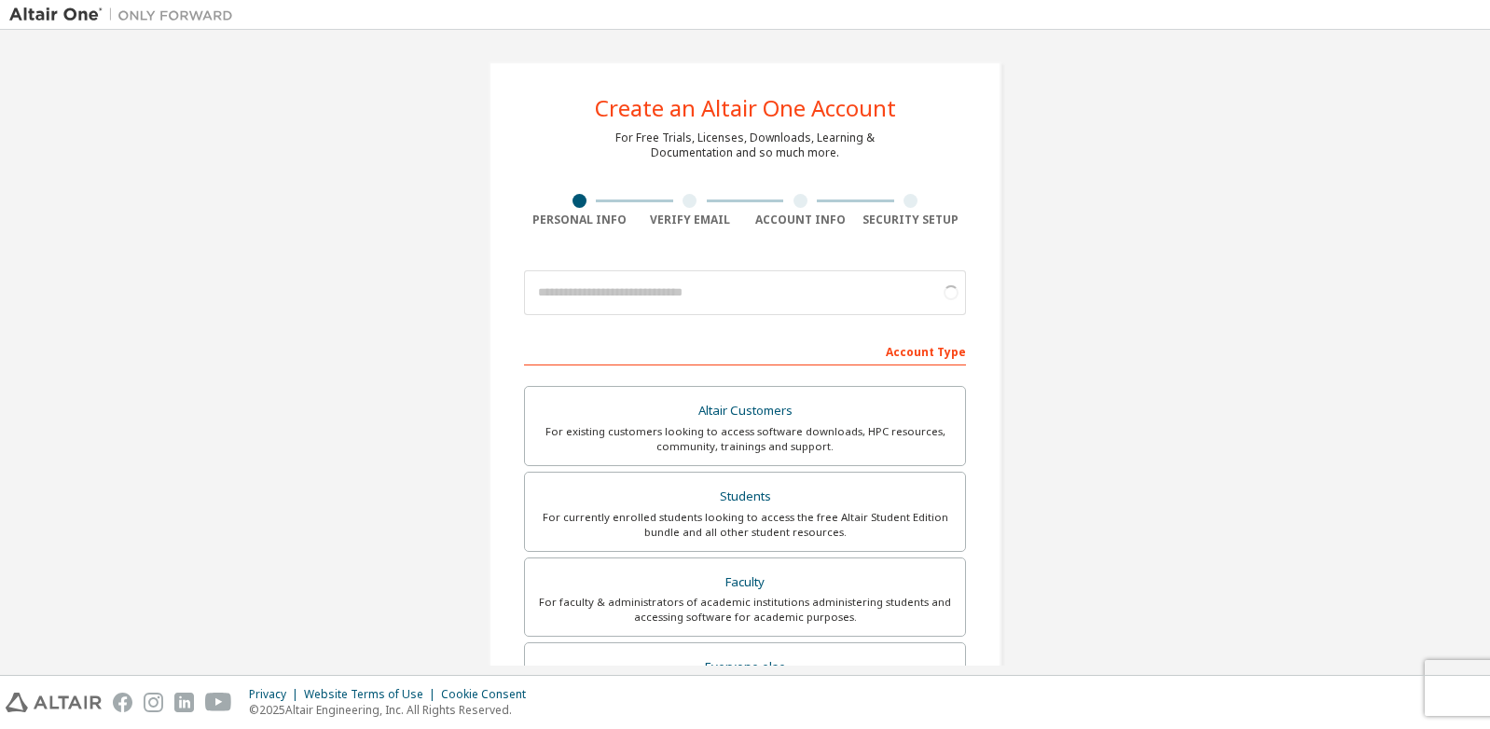
click at [437, 401] on div "Create an Altair One Account For Free Trials, Licenses, Downloads, Learning & D…" at bounding box center [744, 532] width 1471 height 987
click at [639, 439] on div "For existing customers looking to access software downloads, HPC resources, com…" at bounding box center [745, 439] width 418 height 30
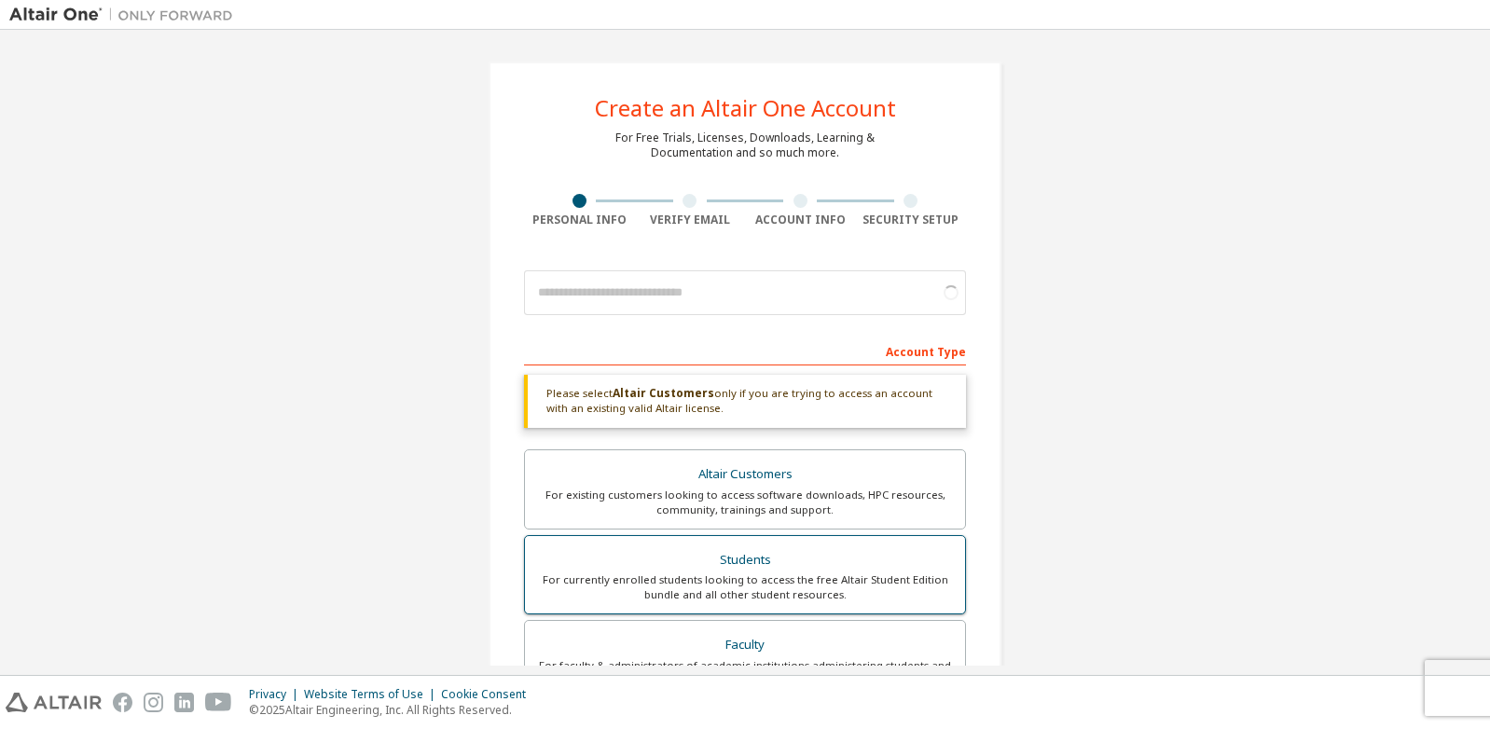
click at [690, 587] on div "For currently enrolled students looking to access the free Altair Student Editi…" at bounding box center [745, 587] width 418 height 30
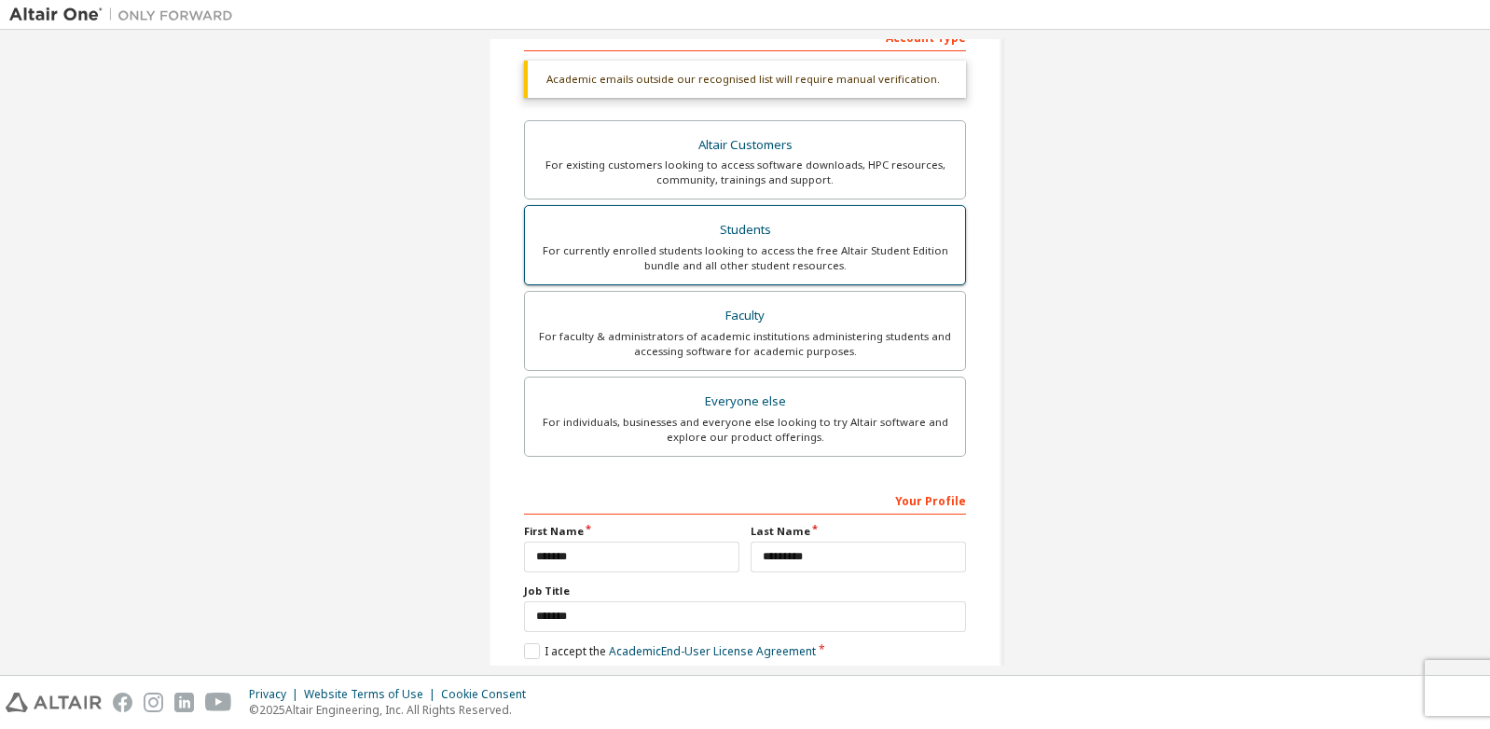
scroll to position [329, 0]
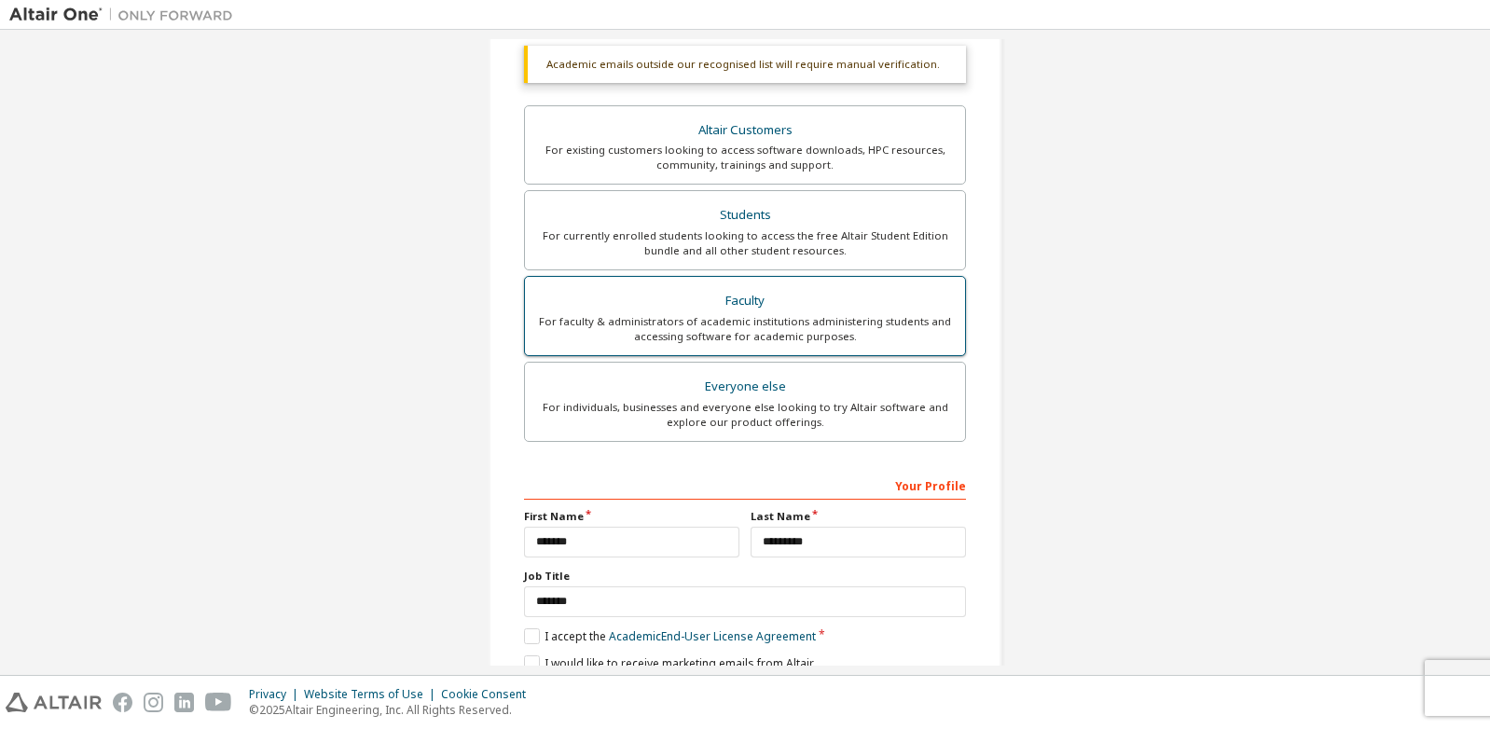
click at [739, 331] on div "For faculty & administrators of academic institutions administering students an…" at bounding box center [745, 329] width 418 height 30
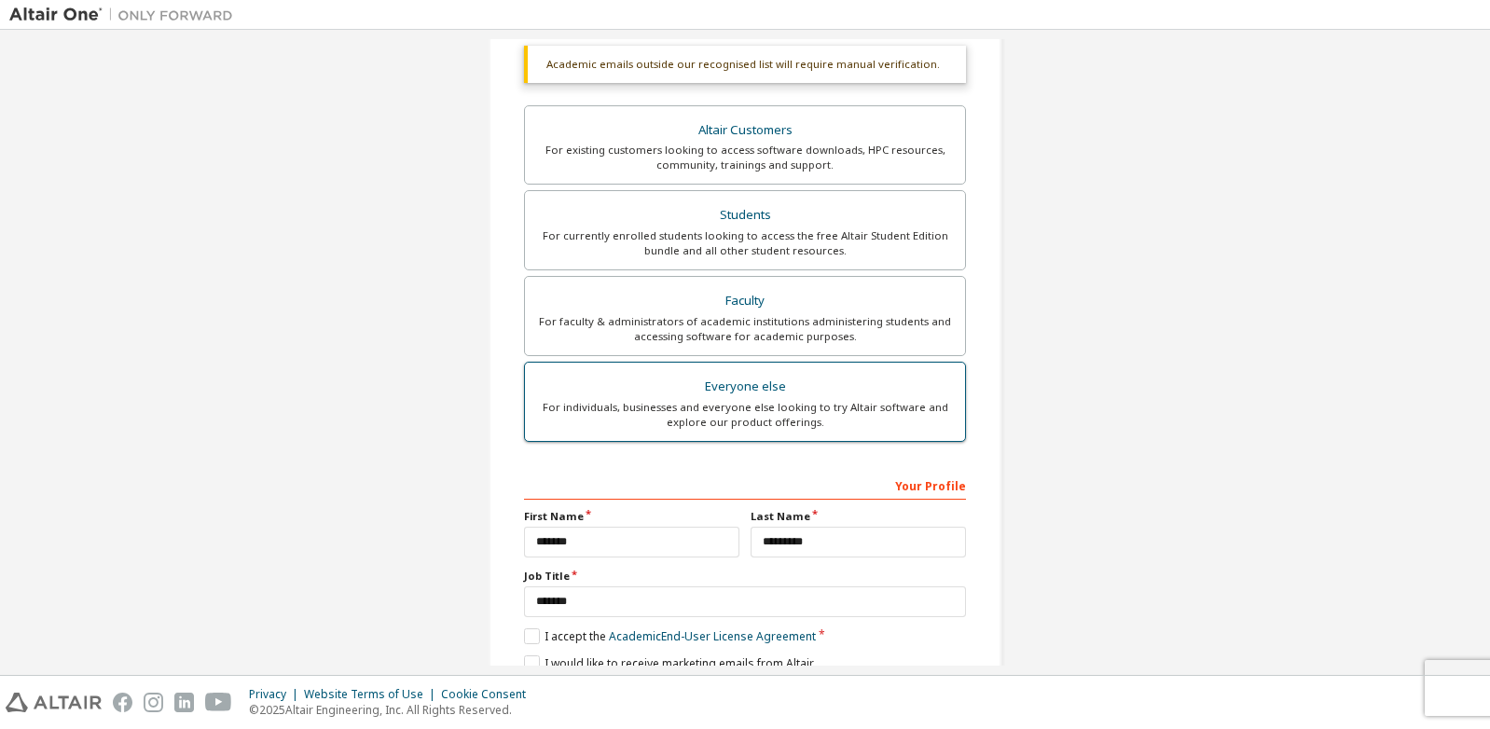
click at [736, 405] on div "For individuals, businesses and everyone else looking to try Altair software an…" at bounding box center [745, 415] width 418 height 30
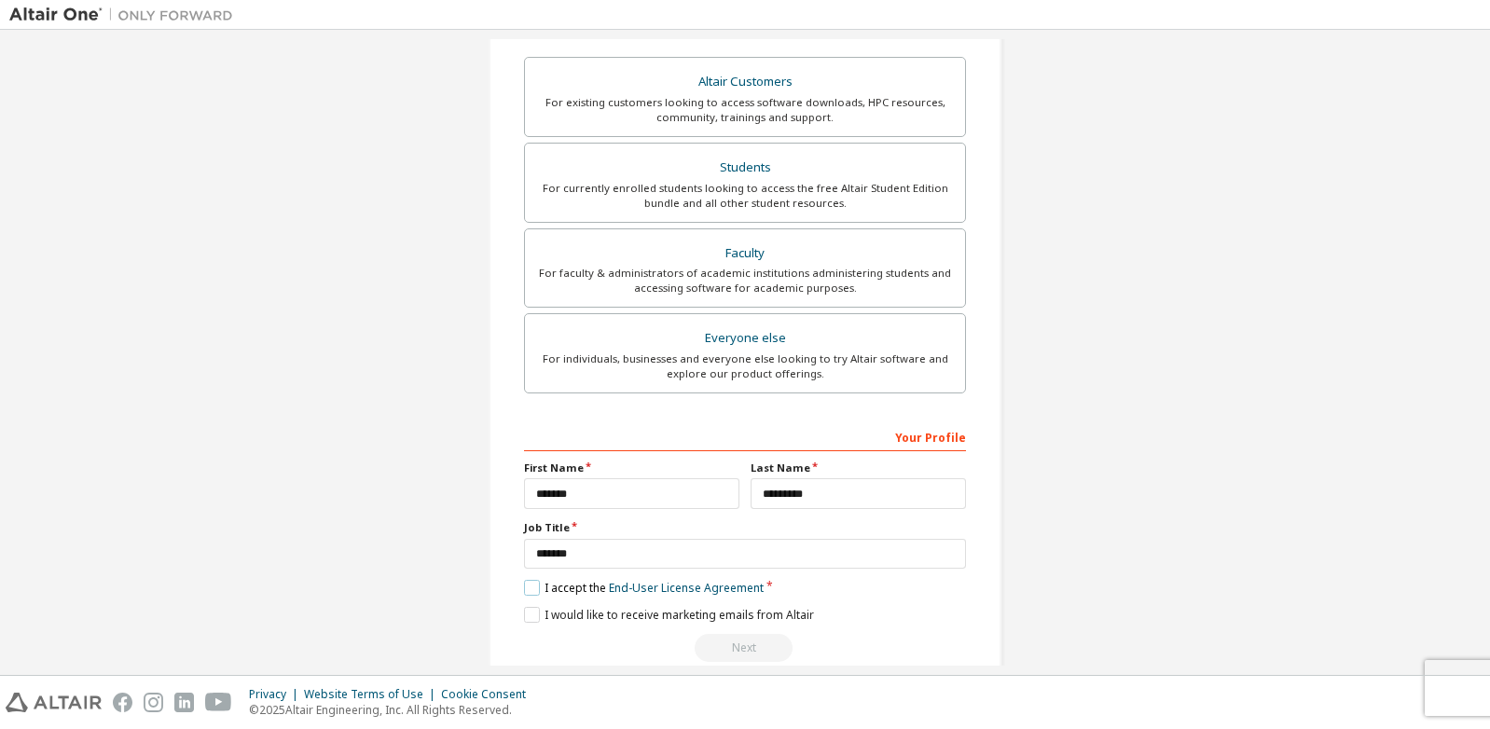
click at [524, 596] on label "I accept the End-User License Agreement" at bounding box center [644, 588] width 240 height 16
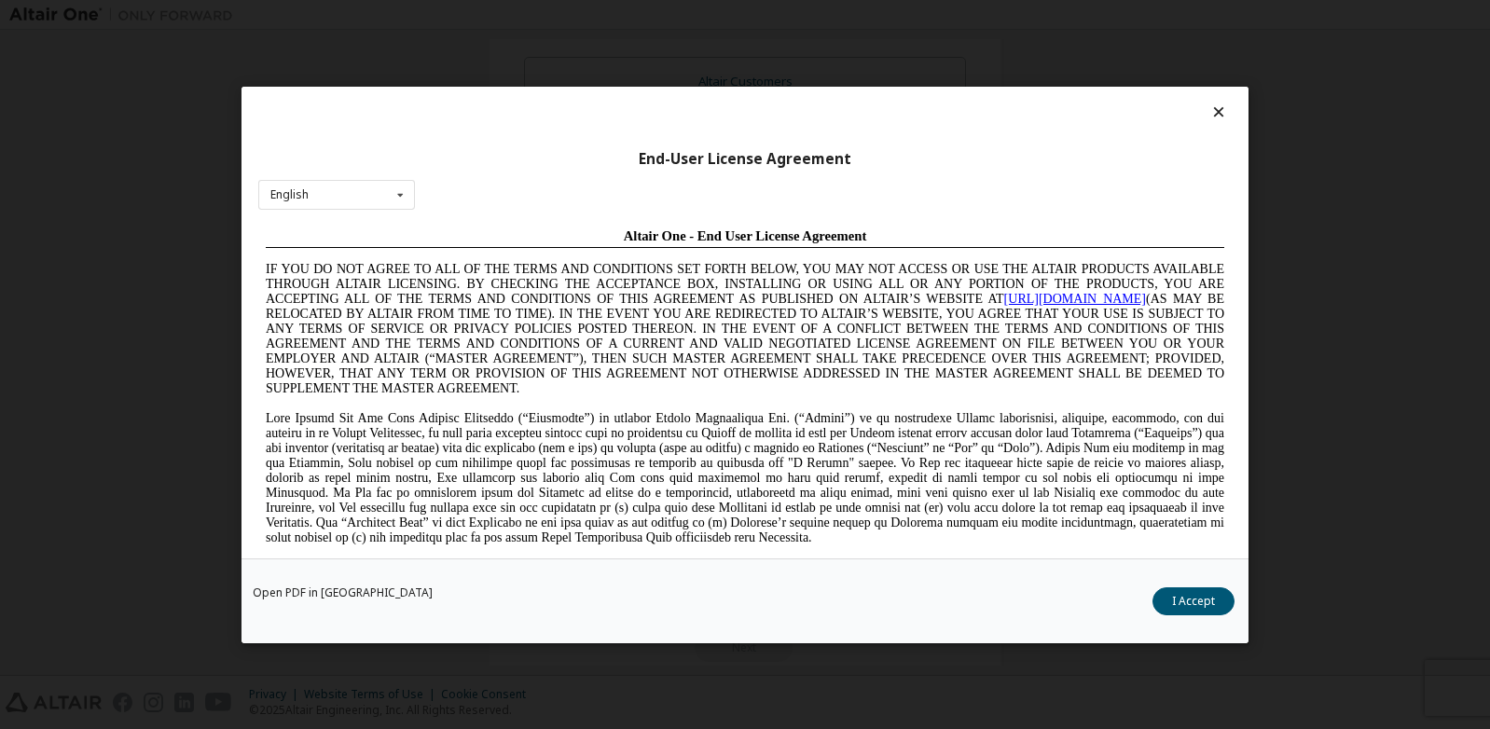
scroll to position [0, 0]
click at [1179, 600] on button "I Accept" at bounding box center [1193, 600] width 82 height 28
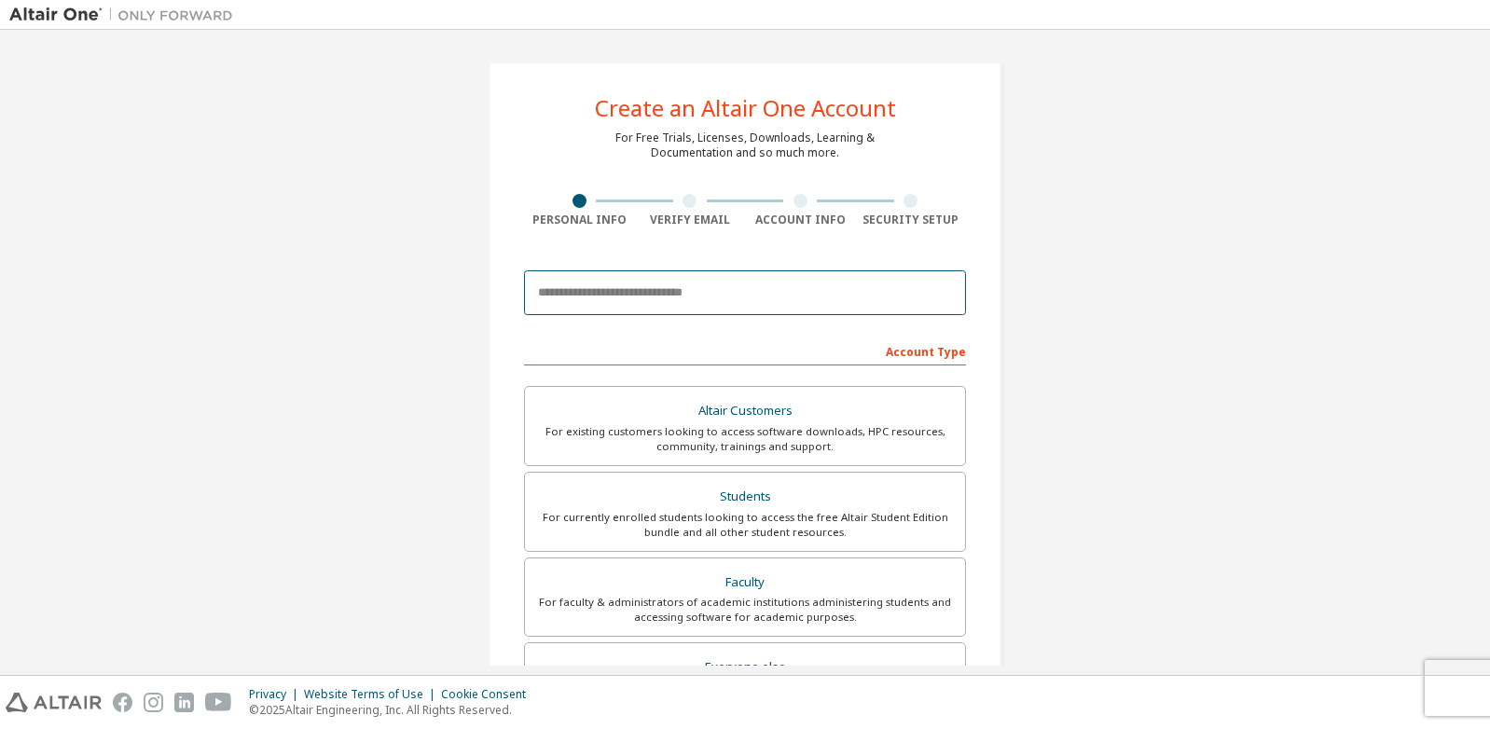
click at [748, 291] on input "email" at bounding box center [745, 292] width 442 height 45
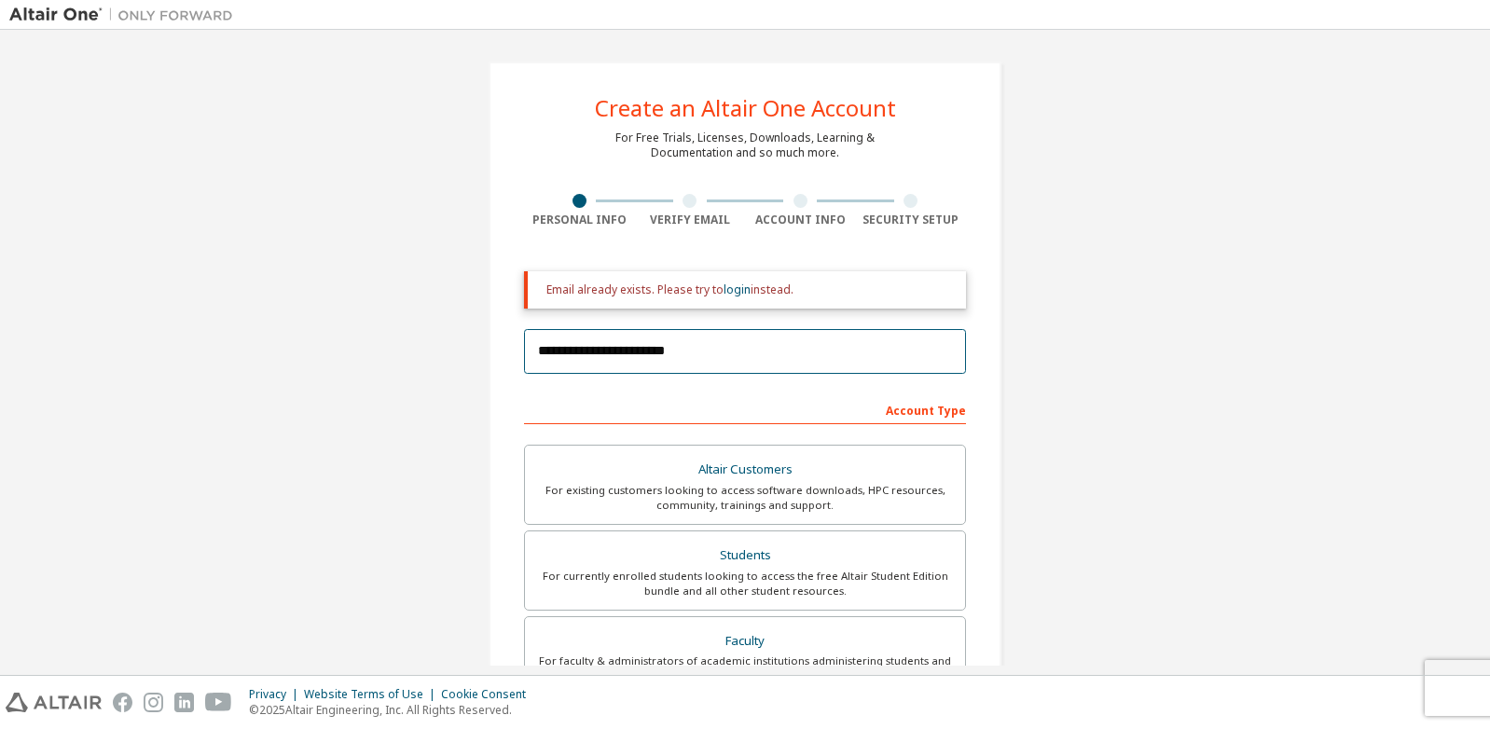
click at [532, 349] on input "**********" at bounding box center [745, 351] width 442 height 45
click at [621, 356] on input "**********" at bounding box center [745, 351] width 442 height 45
click at [534, 352] on input "**********" at bounding box center [745, 351] width 442 height 45
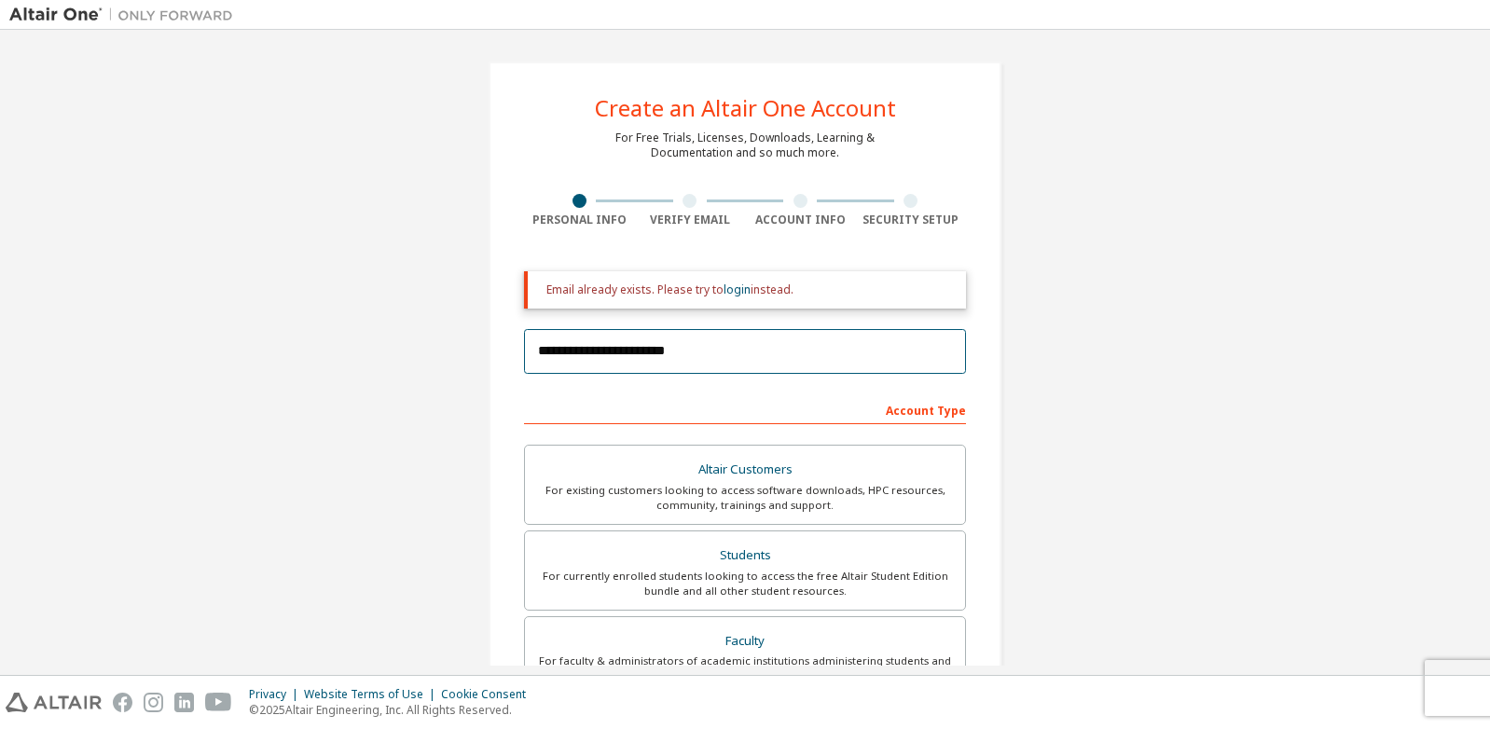
click at [534, 352] on input "**********" at bounding box center [745, 351] width 442 height 45
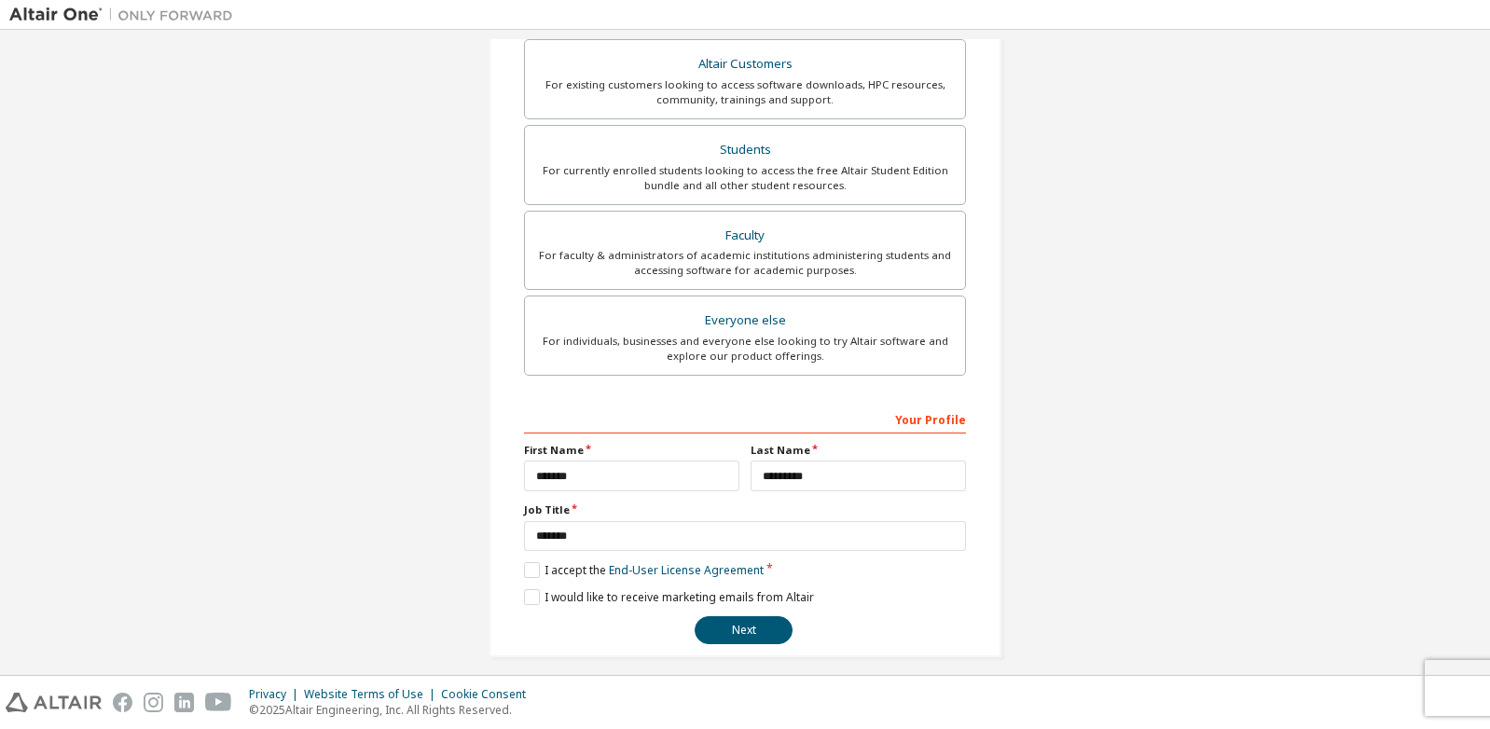
scroll to position [361, 0]
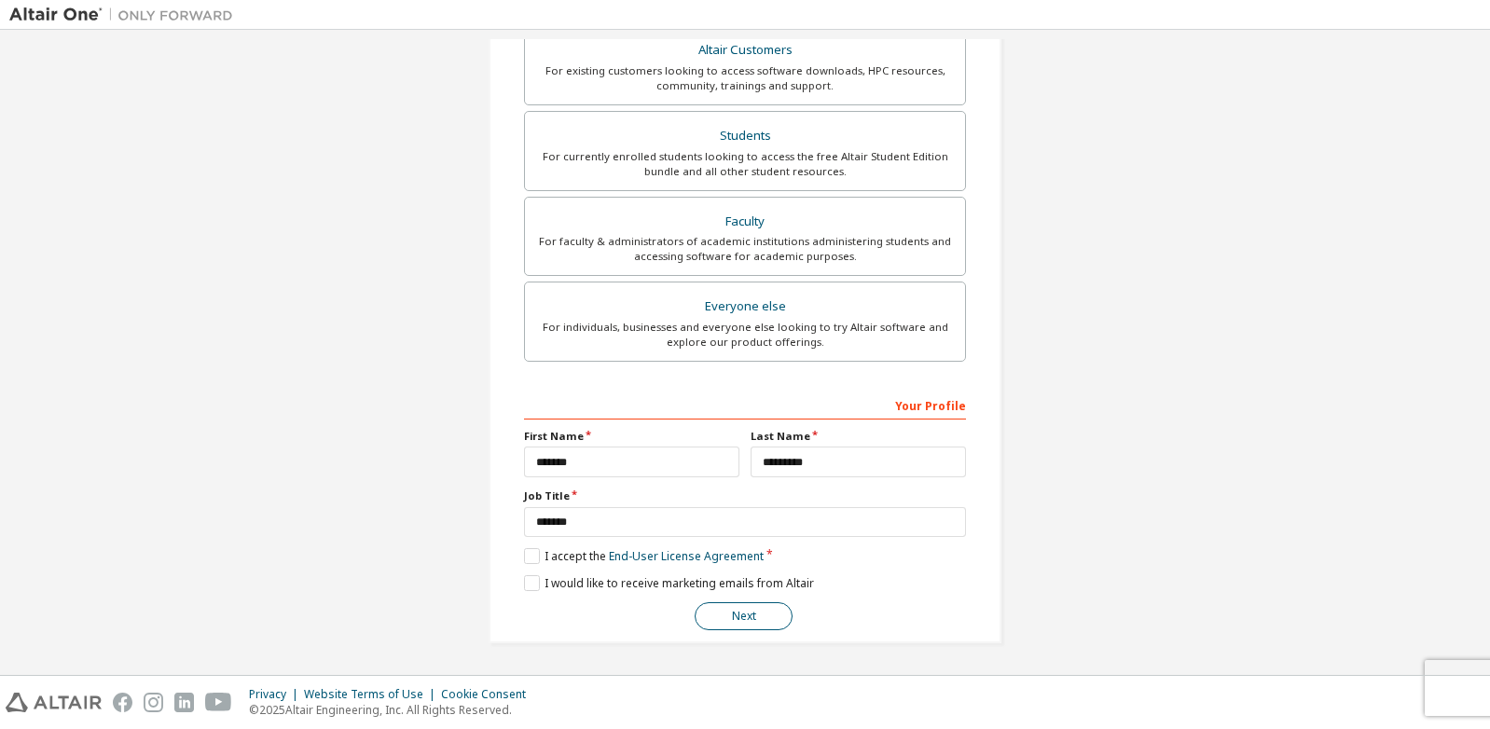
type input "**********"
click at [721, 610] on button "Next" at bounding box center [744, 616] width 98 height 28
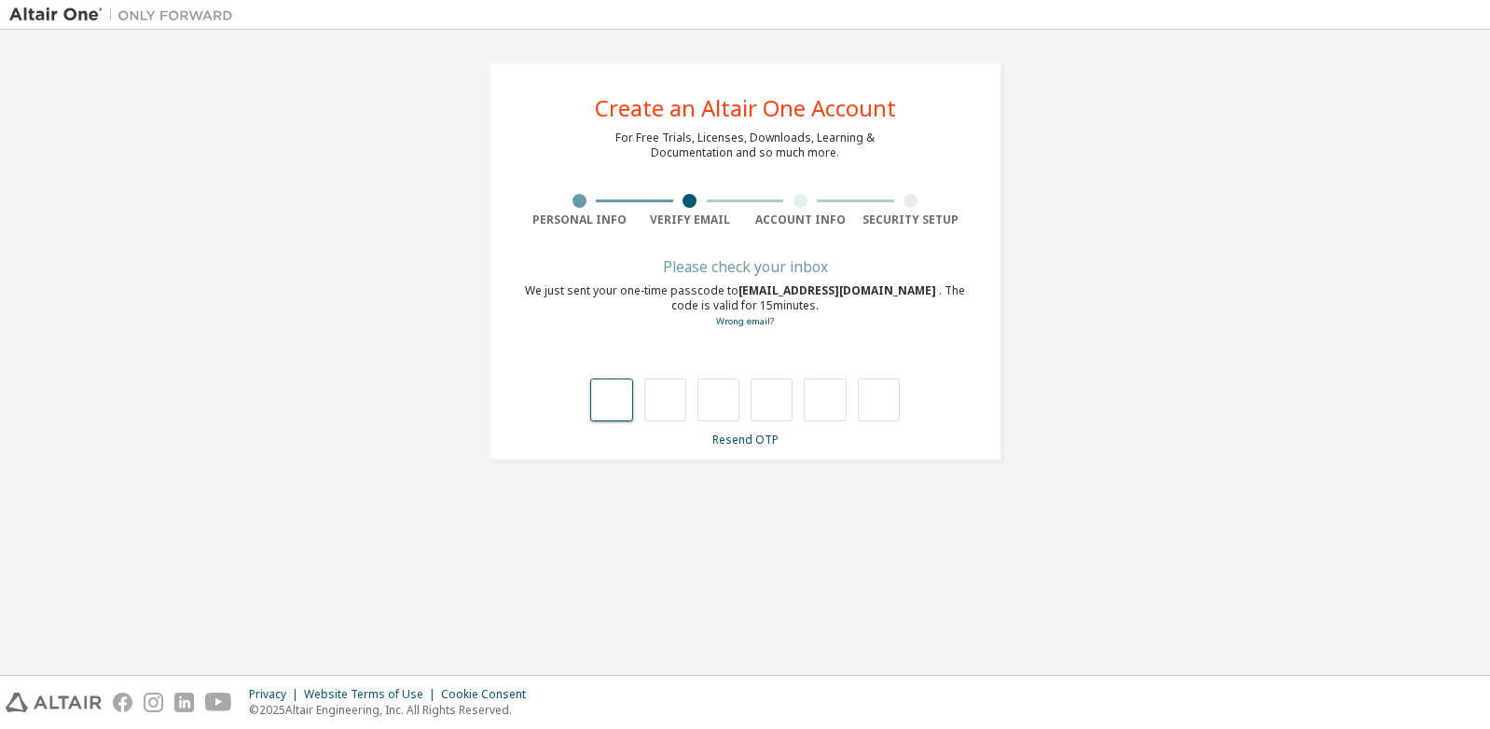
scroll to position [0, 0]
type input "*"
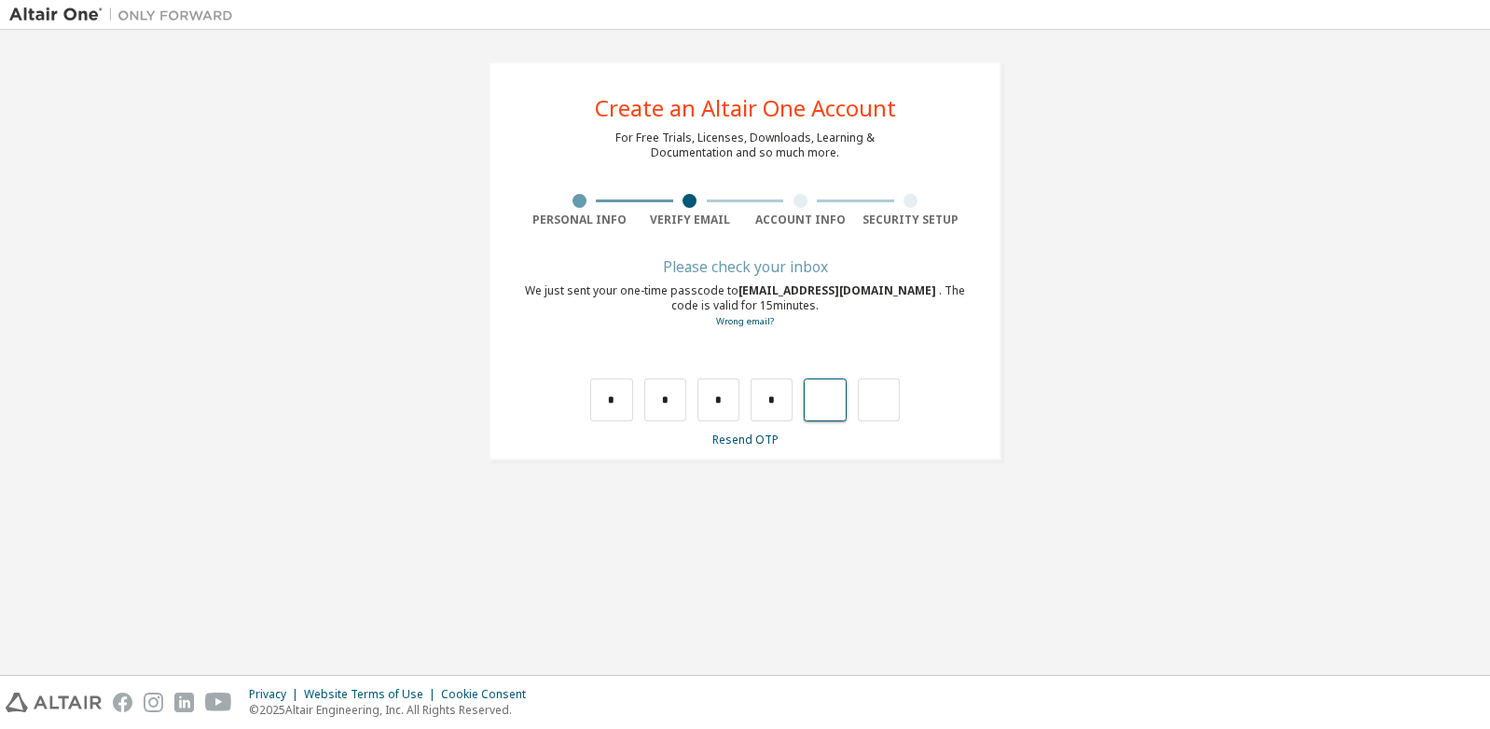
type input "*"
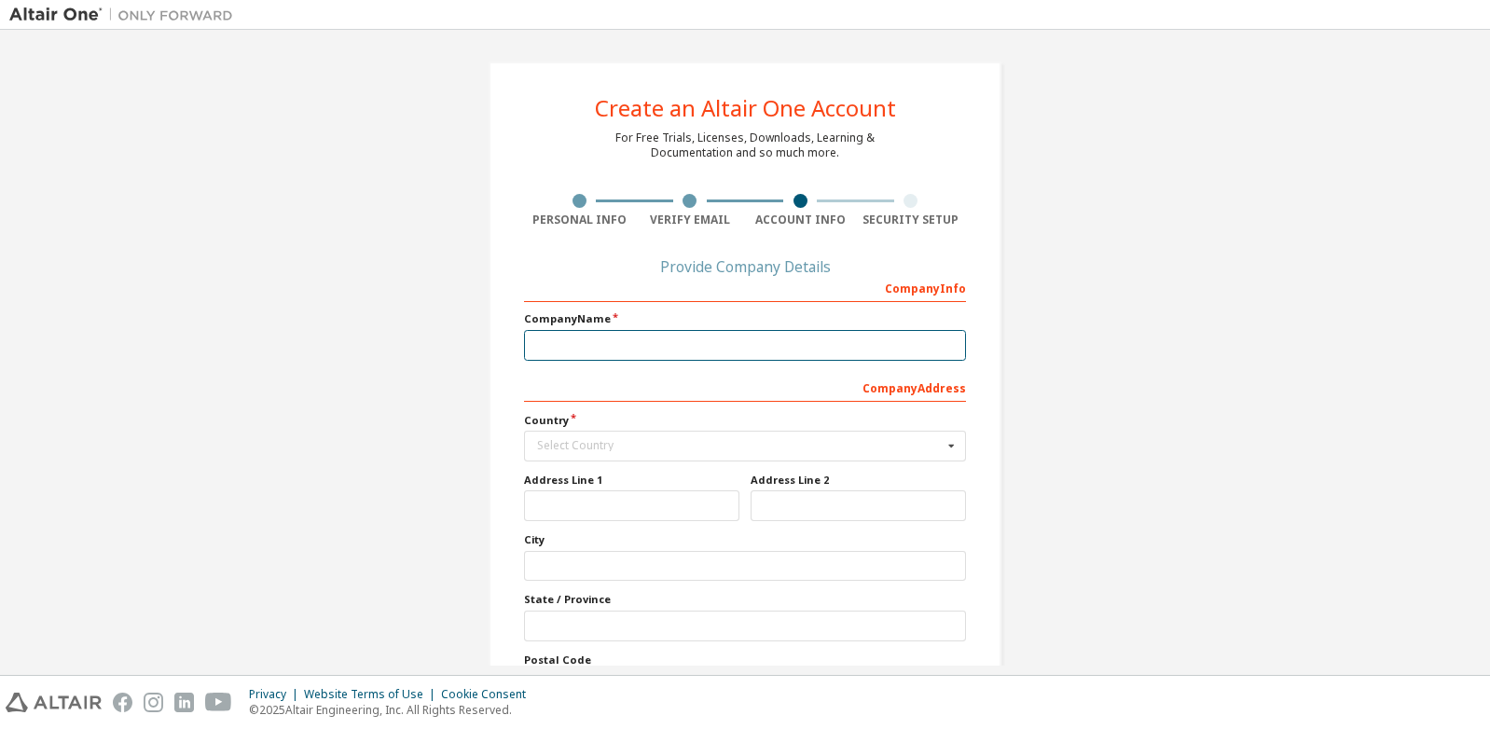
click at [734, 343] on input "text" at bounding box center [745, 345] width 442 height 31
click at [690, 202] on div at bounding box center [689, 201] width 14 height 14
click at [673, 200] on div at bounding box center [690, 201] width 111 height 14
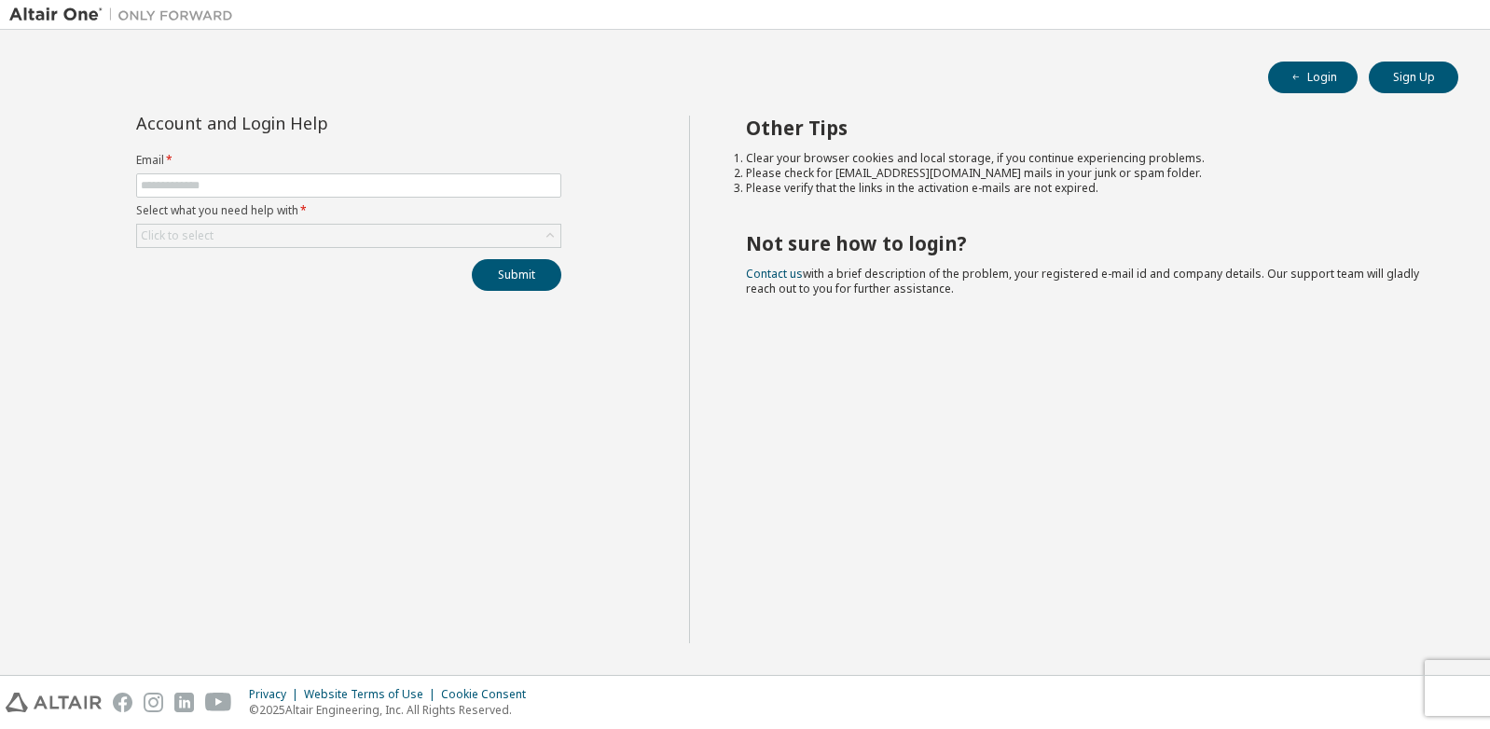
click at [292, 219] on form "Email * Select what you need help with * Click to select" at bounding box center [348, 200] width 425 height 95
click at [294, 247] on div "Click to select" at bounding box center [348, 236] width 425 height 24
click at [296, 239] on div "Click to select" at bounding box center [348, 236] width 423 height 22
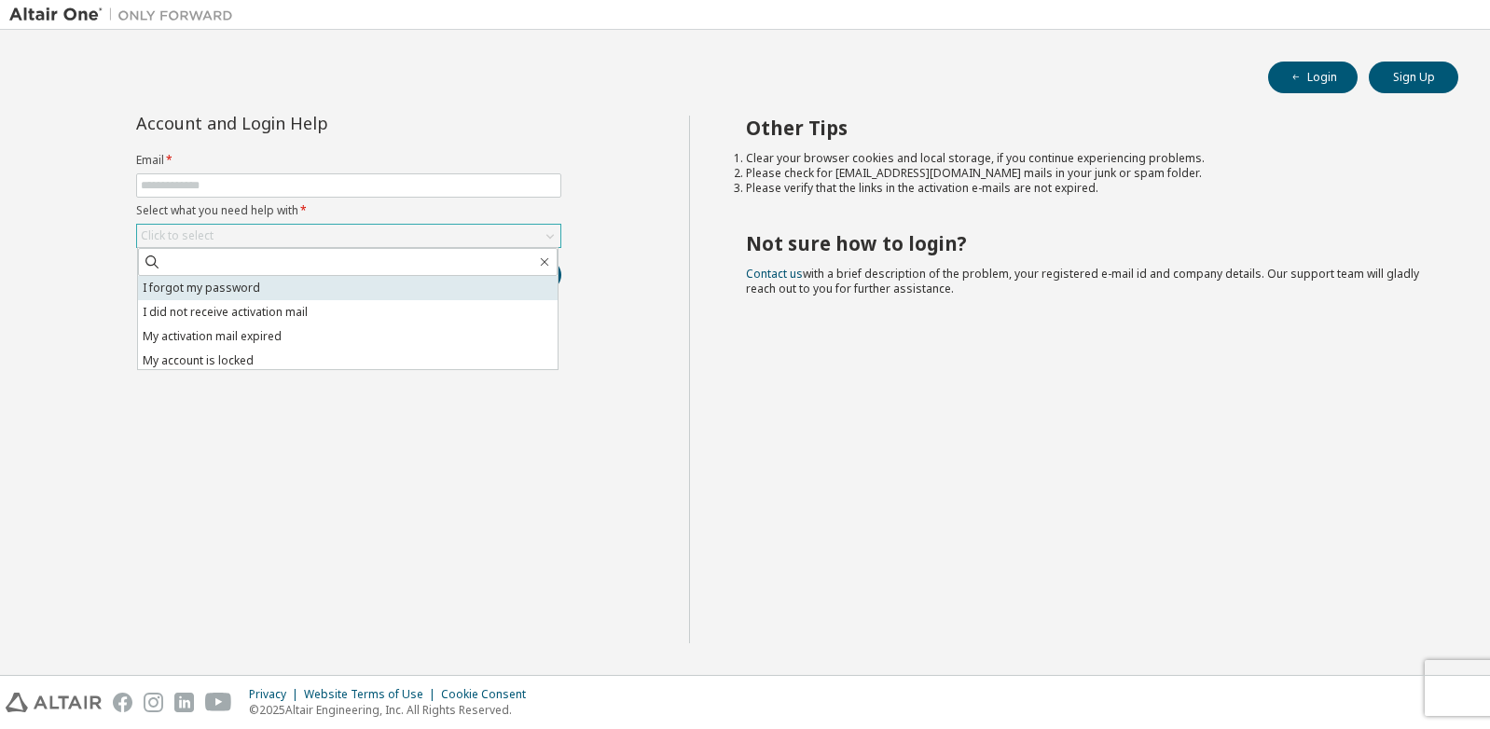
click at [266, 290] on li "I forgot my password" at bounding box center [348, 288] width 420 height 24
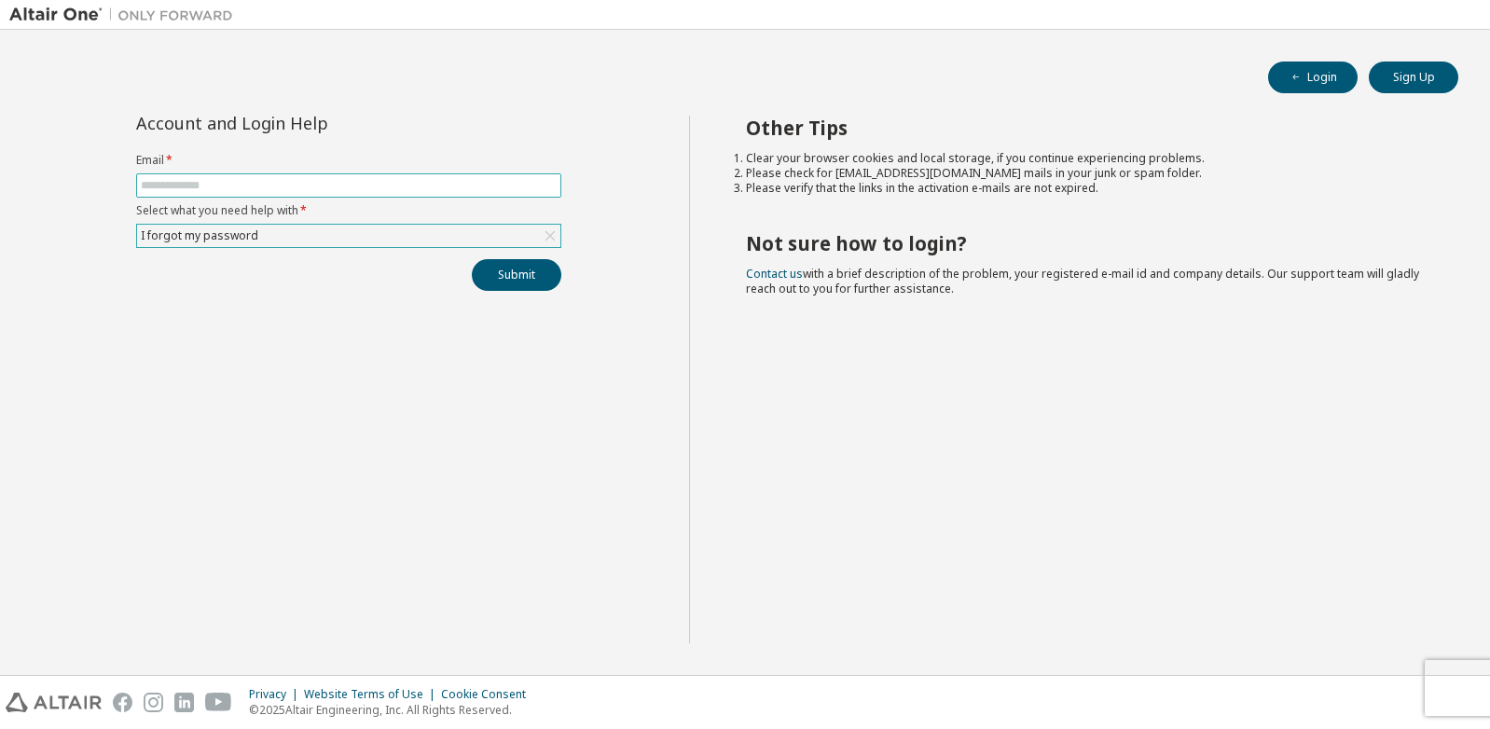
click at [201, 186] on input "text" at bounding box center [349, 185] width 416 height 15
type input "**********"
click at [539, 269] on button "Submit" at bounding box center [517, 275] width 90 height 32
click at [503, 269] on button "Submit" at bounding box center [517, 275] width 90 height 32
click at [509, 284] on button "Submit" at bounding box center [517, 275] width 90 height 32
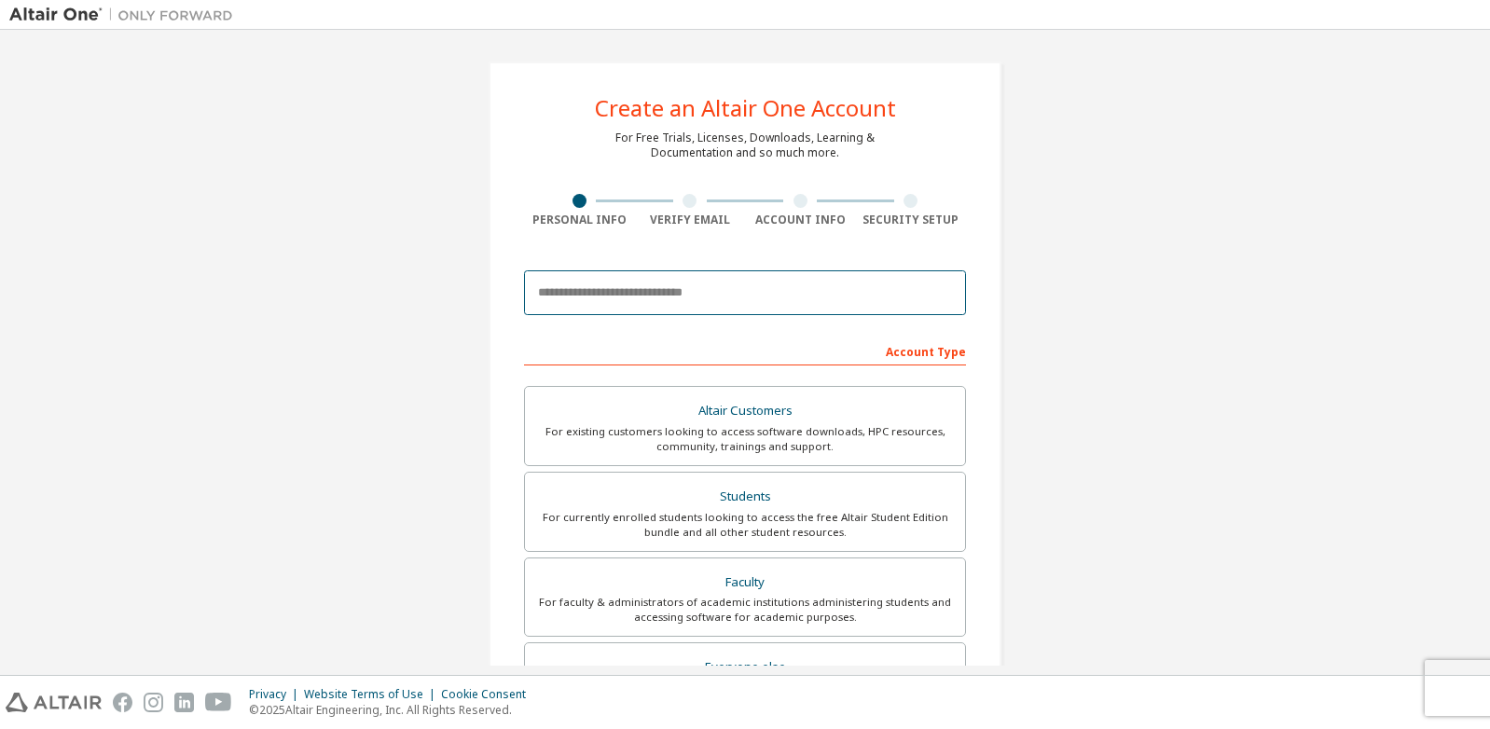
click at [591, 290] on input "email" at bounding box center [745, 292] width 442 height 45
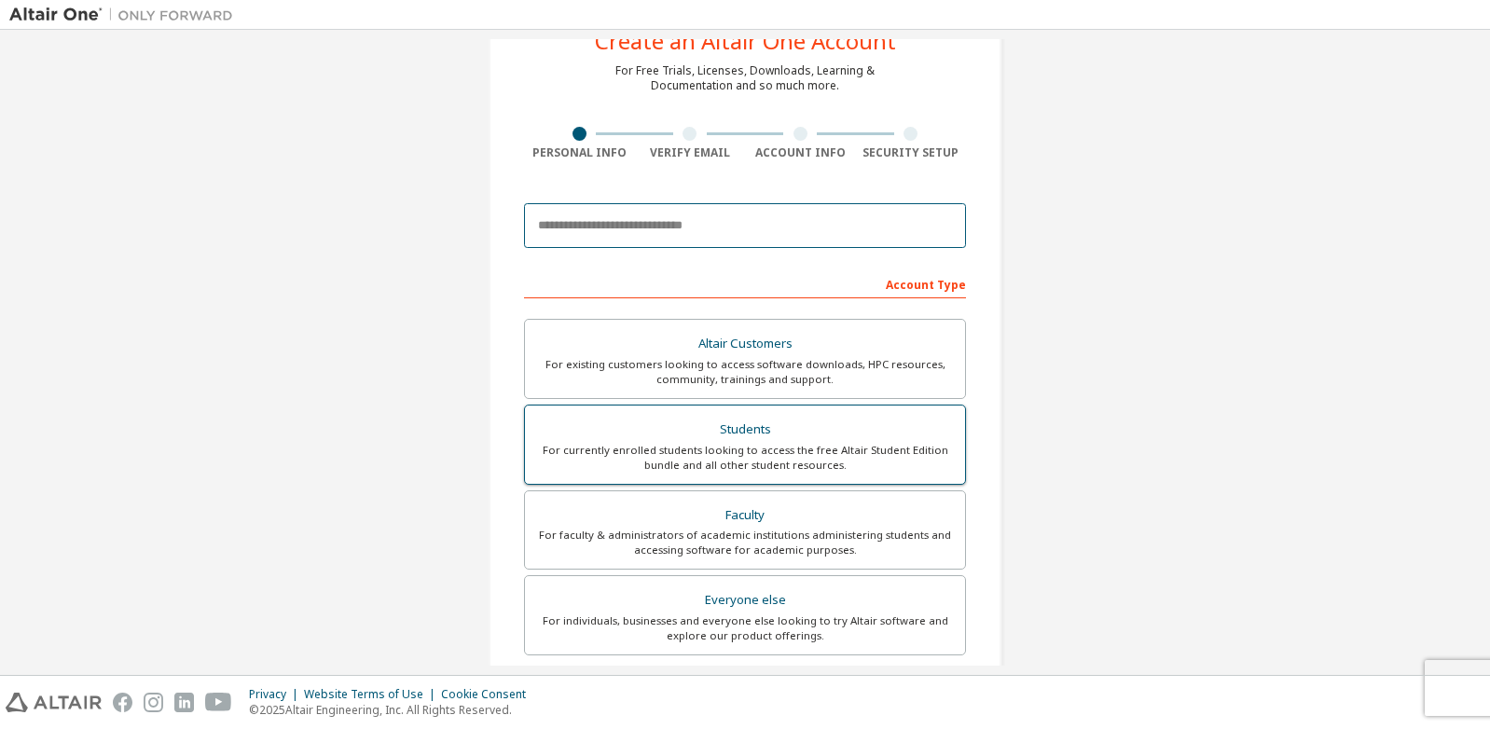
scroll to position [76, 0]
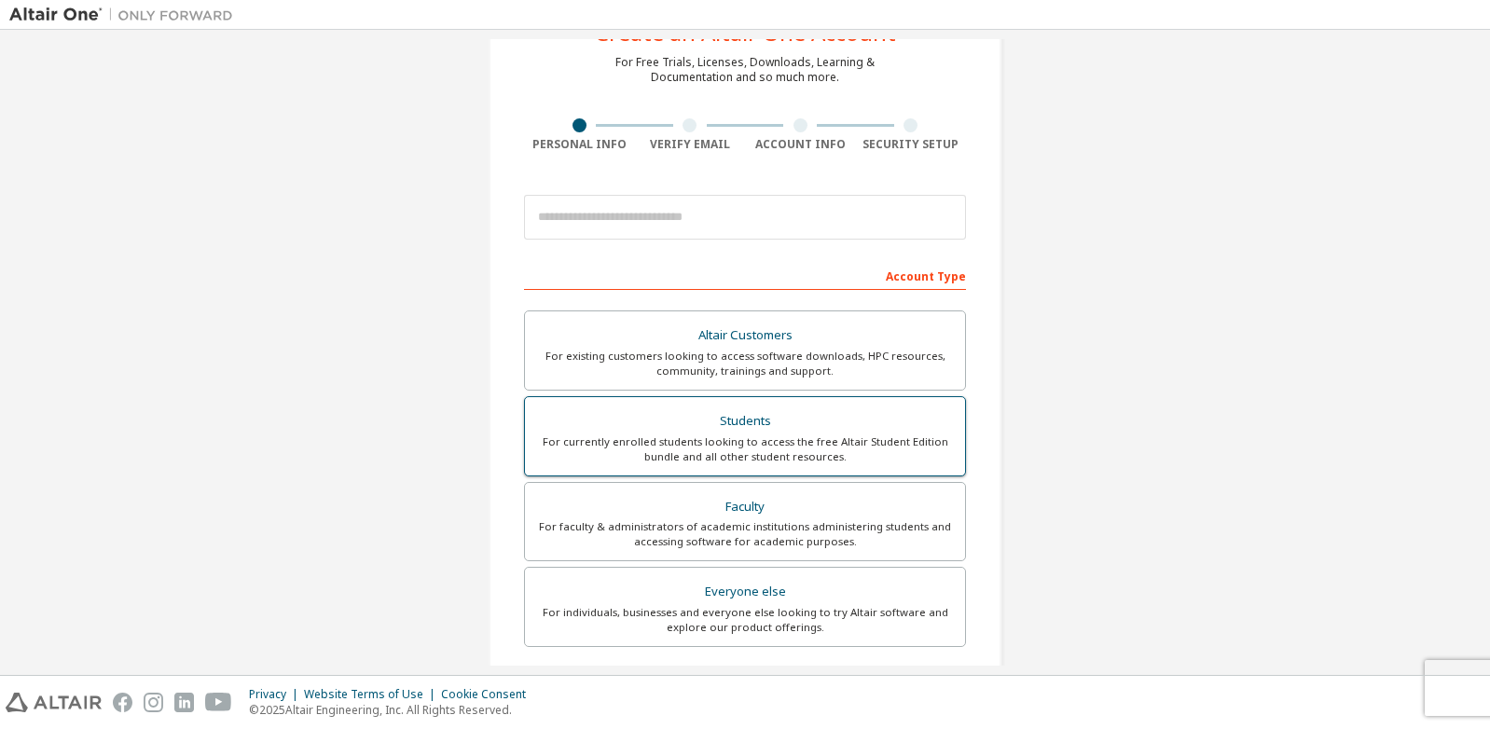
click at [627, 440] on div "For currently enrolled students looking to access the free Altair Student Editi…" at bounding box center [745, 449] width 418 height 30
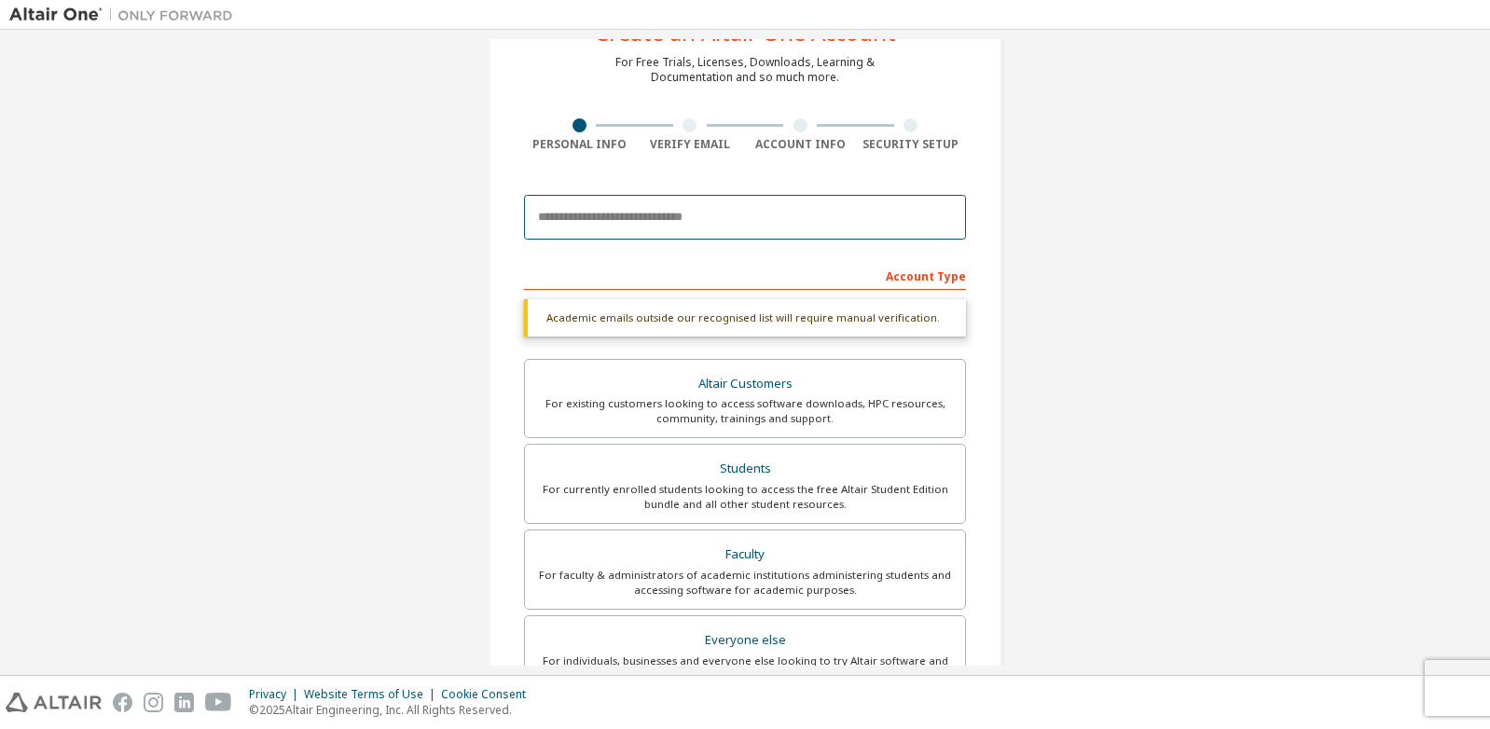
click at [609, 214] on input "email" at bounding box center [745, 217] width 442 height 45
type input "**********"
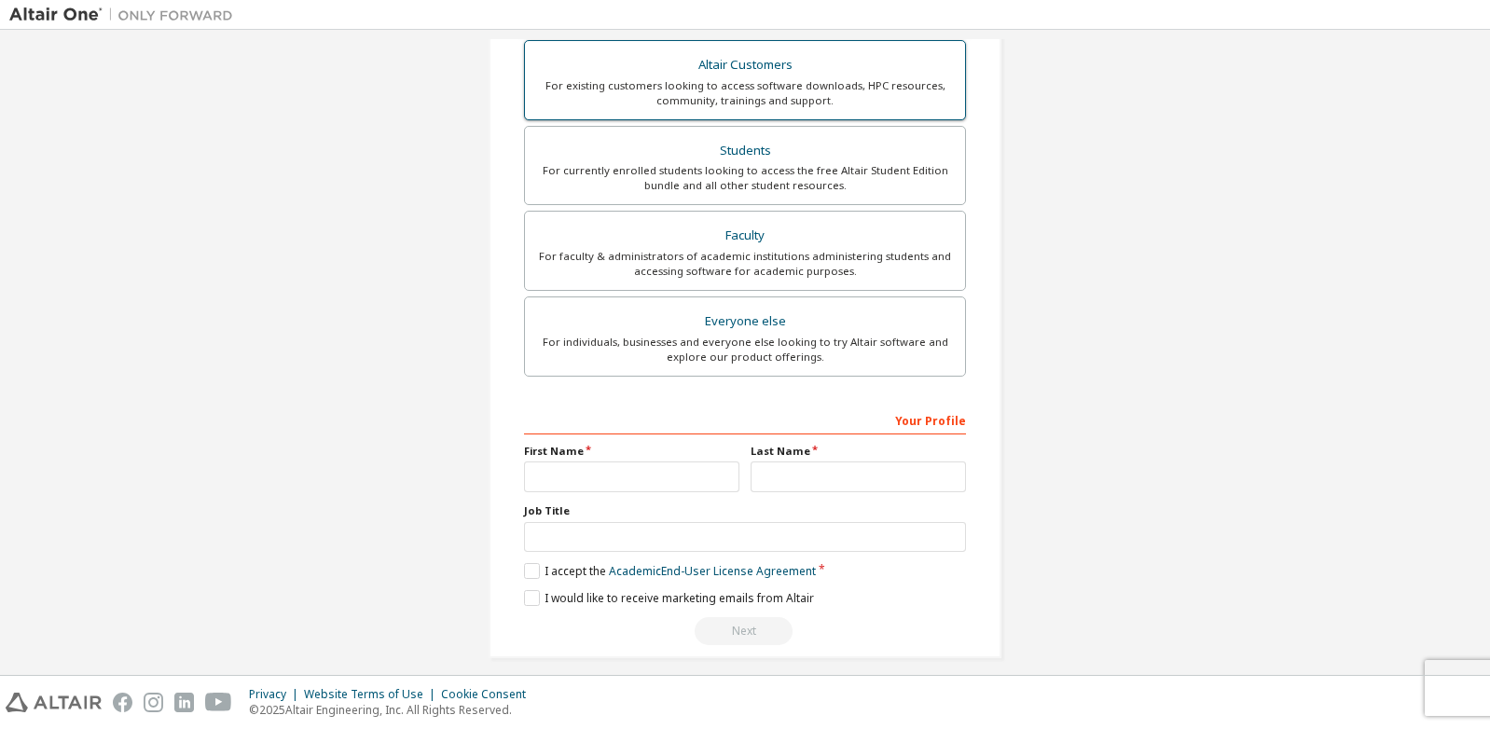
scroll to position [425, 0]
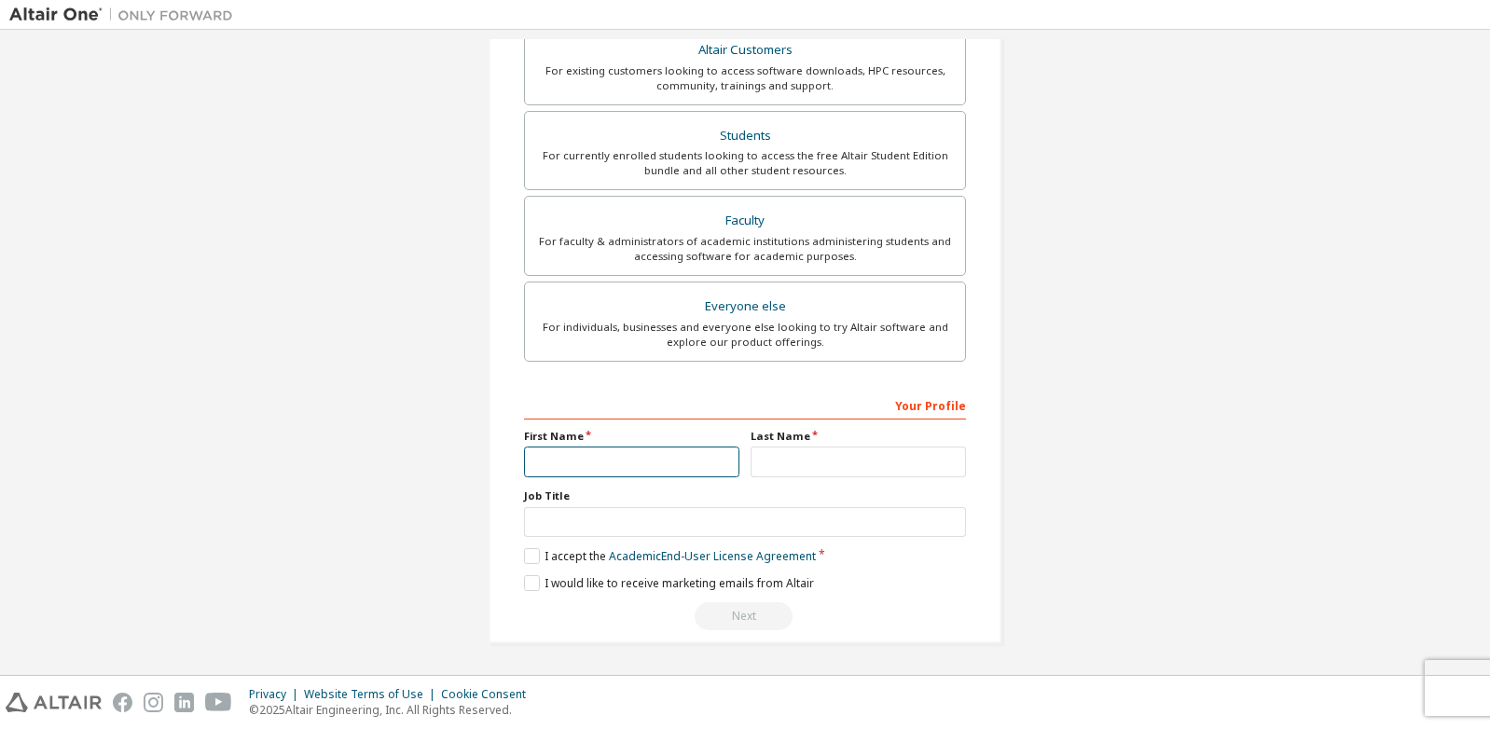
click at [696, 465] on input "text" at bounding box center [631, 462] width 215 height 31
type input "*******"
click at [834, 465] on input "text" at bounding box center [858, 462] width 215 height 31
type input "*********"
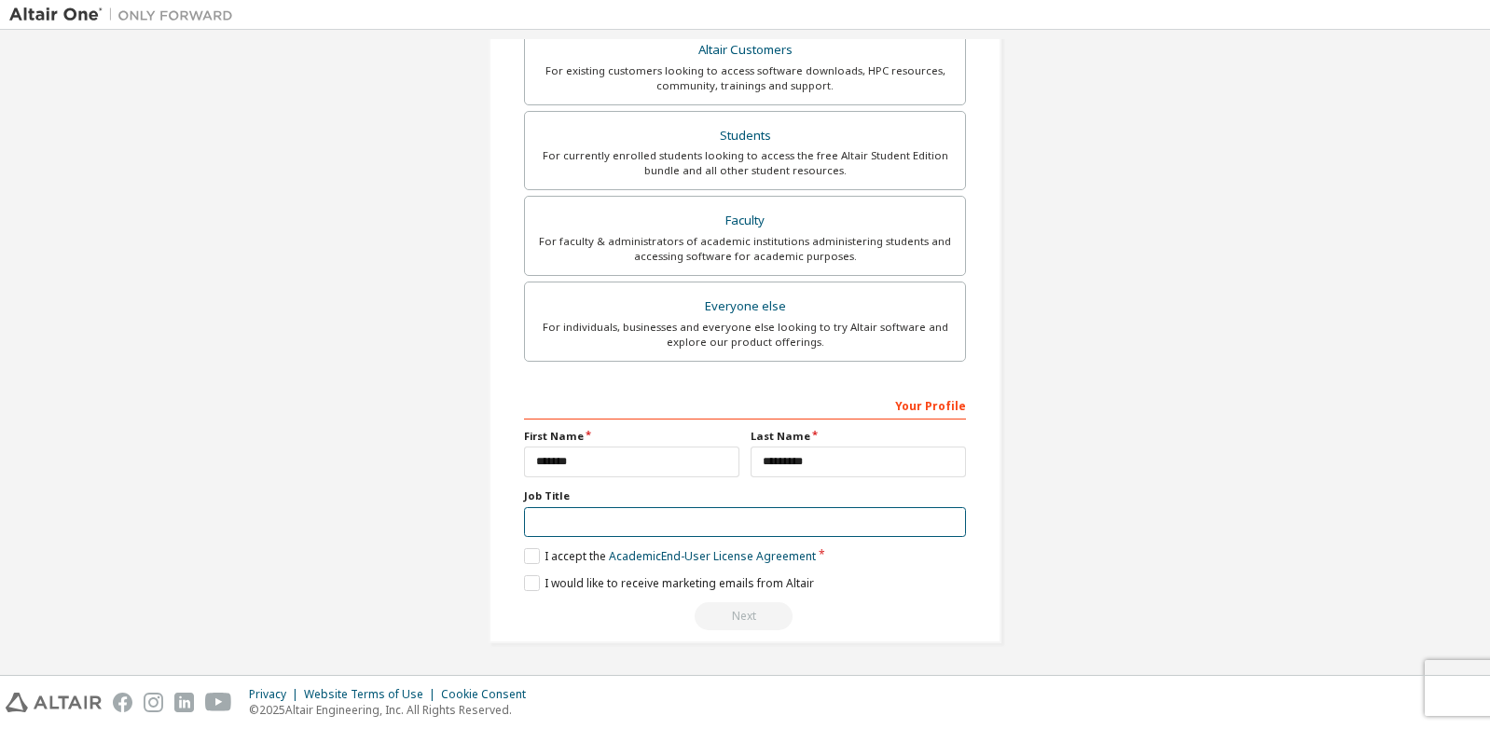
click at [687, 530] on input "text" at bounding box center [745, 522] width 442 height 31
type input "*******"
click at [526, 554] on label "I accept the Academic End-User License Agreement" at bounding box center [670, 556] width 292 height 16
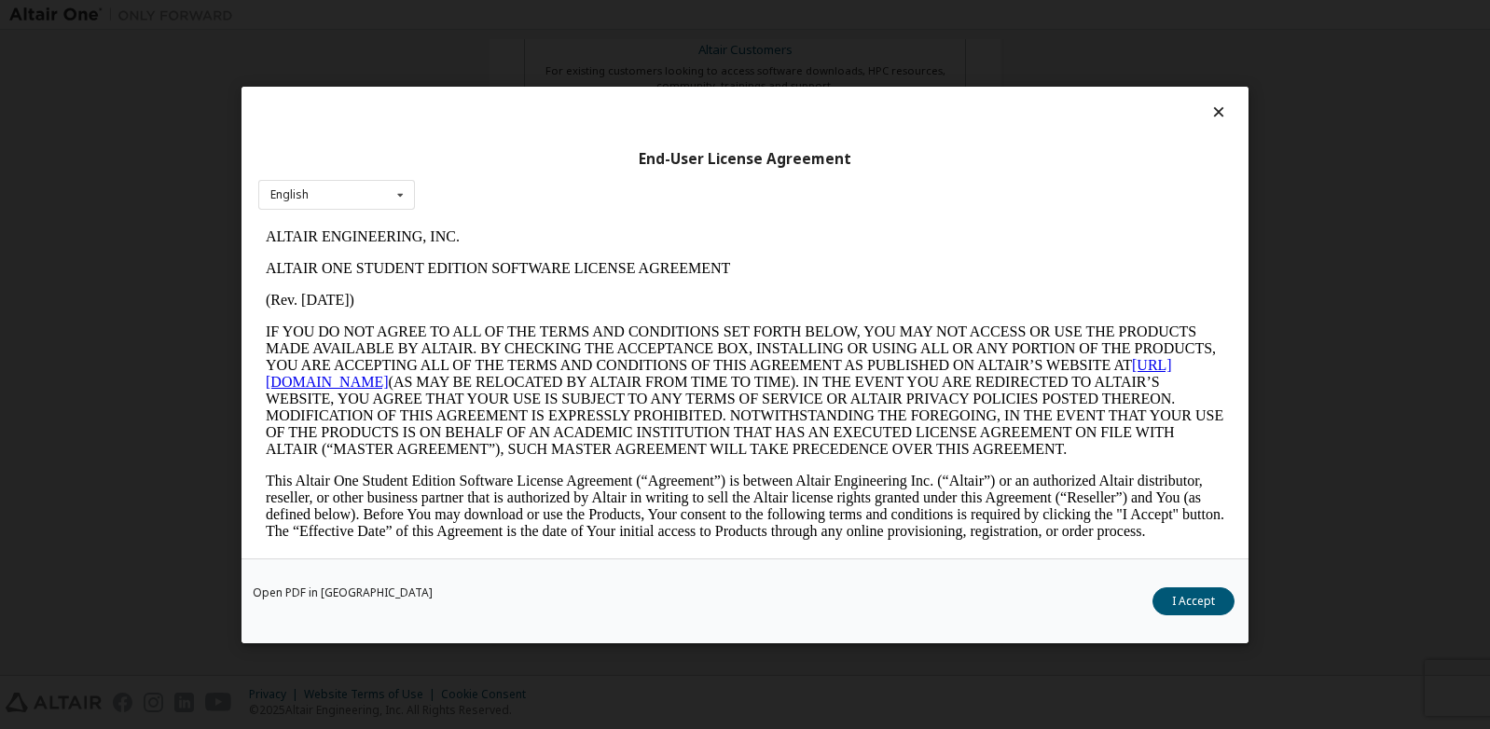
scroll to position [0, 0]
click at [1181, 605] on button "I Accept" at bounding box center [1193, 600] width 82 height 28
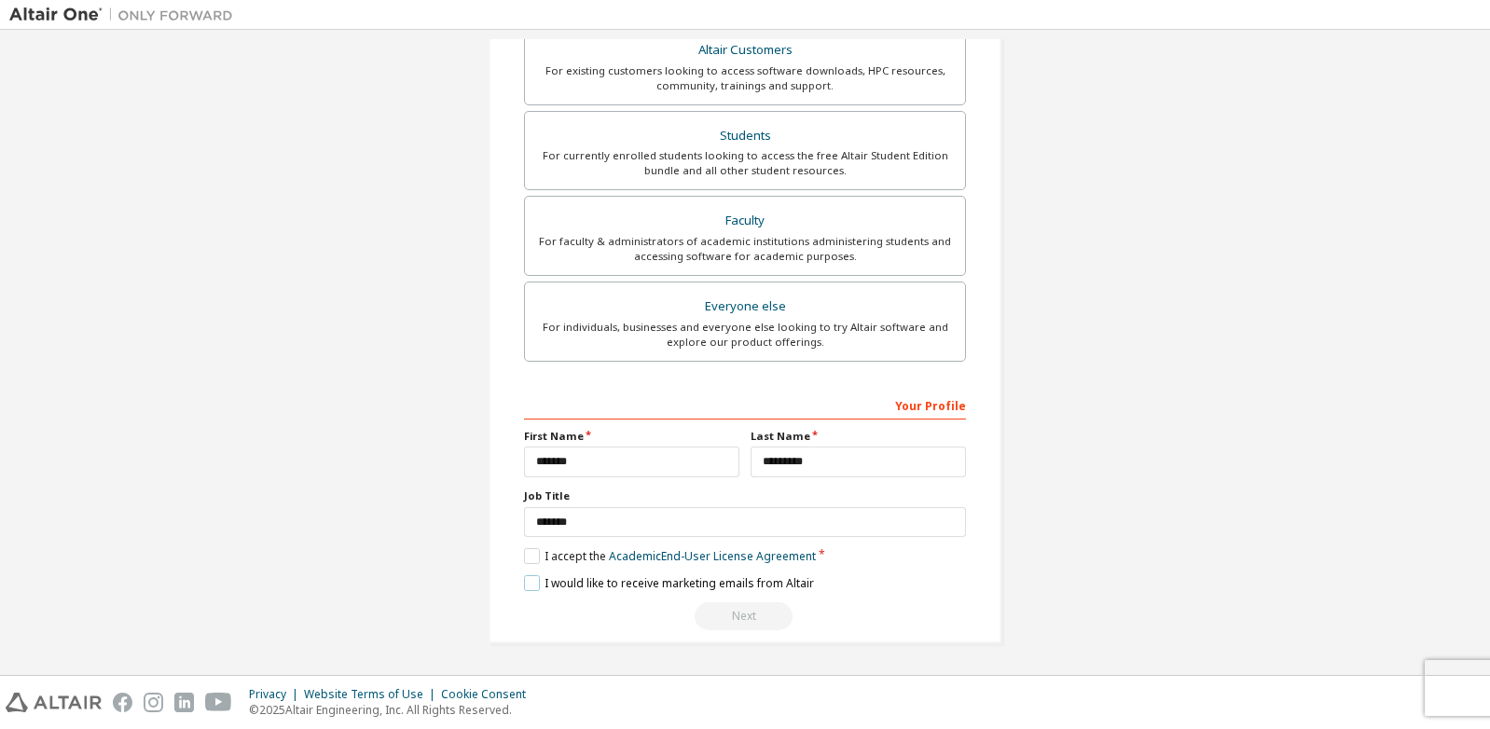
click at [526, 576] on label "I would like to receive marketing emails from Altair" at bounding box center [669, 583] width 290 height 16
click at [723, 611] on div "Next" at bounding box center [745, 616] width 442 height 28
click at [739, 244] on div "For faculty & administrators of academic institutions administering students an…" at bounding box center [745, 249] width 418 height 30
click at [751, 351] on label "Everyone else For individuals, businesses and everyone else looking to try Alta…" at bounding box center [745, 322] width 442 height 80
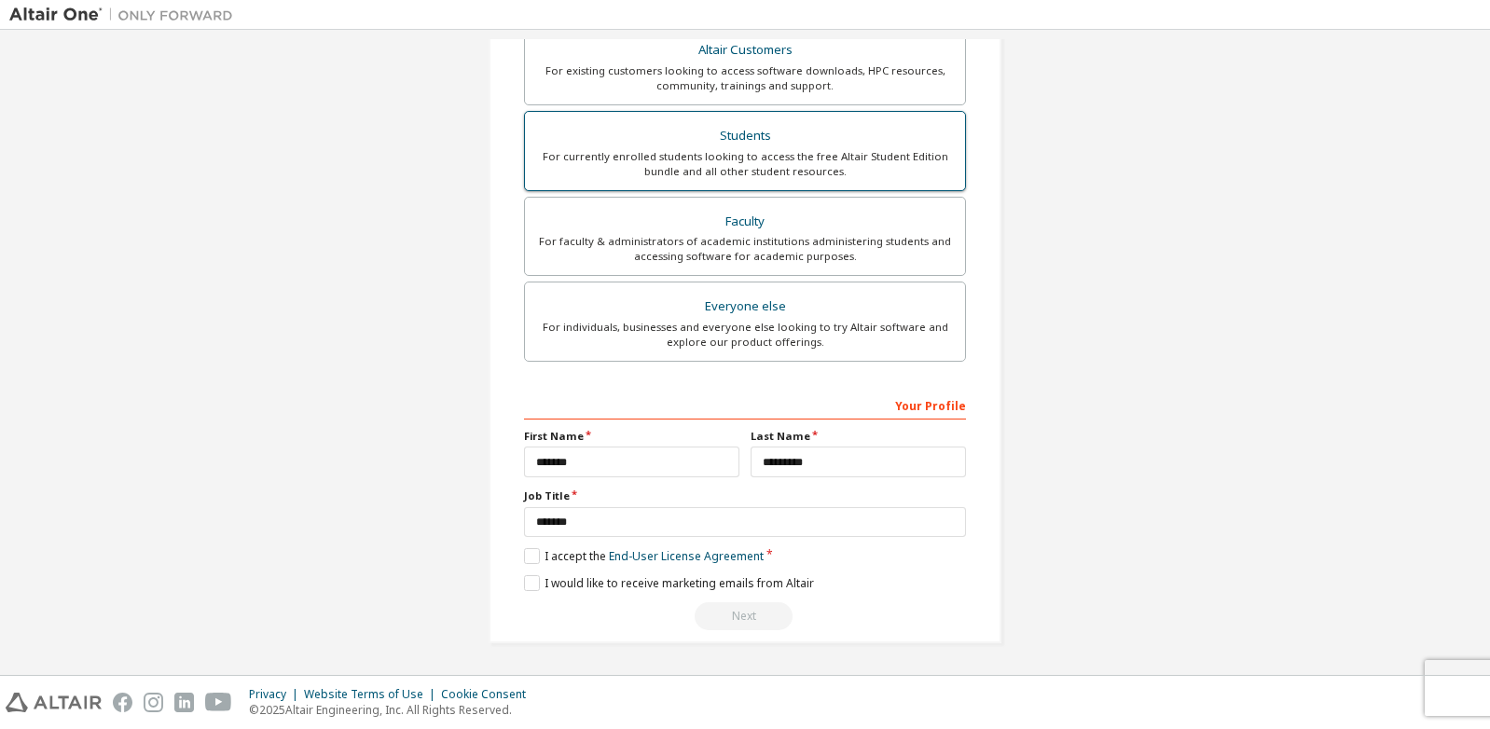
click at [760, 140] on div "Students" at bounding box center [745, 136] width 418 height 26
click at [747, 228] on div "Faculty" at bounding box center [745, 221] width 418 height 26
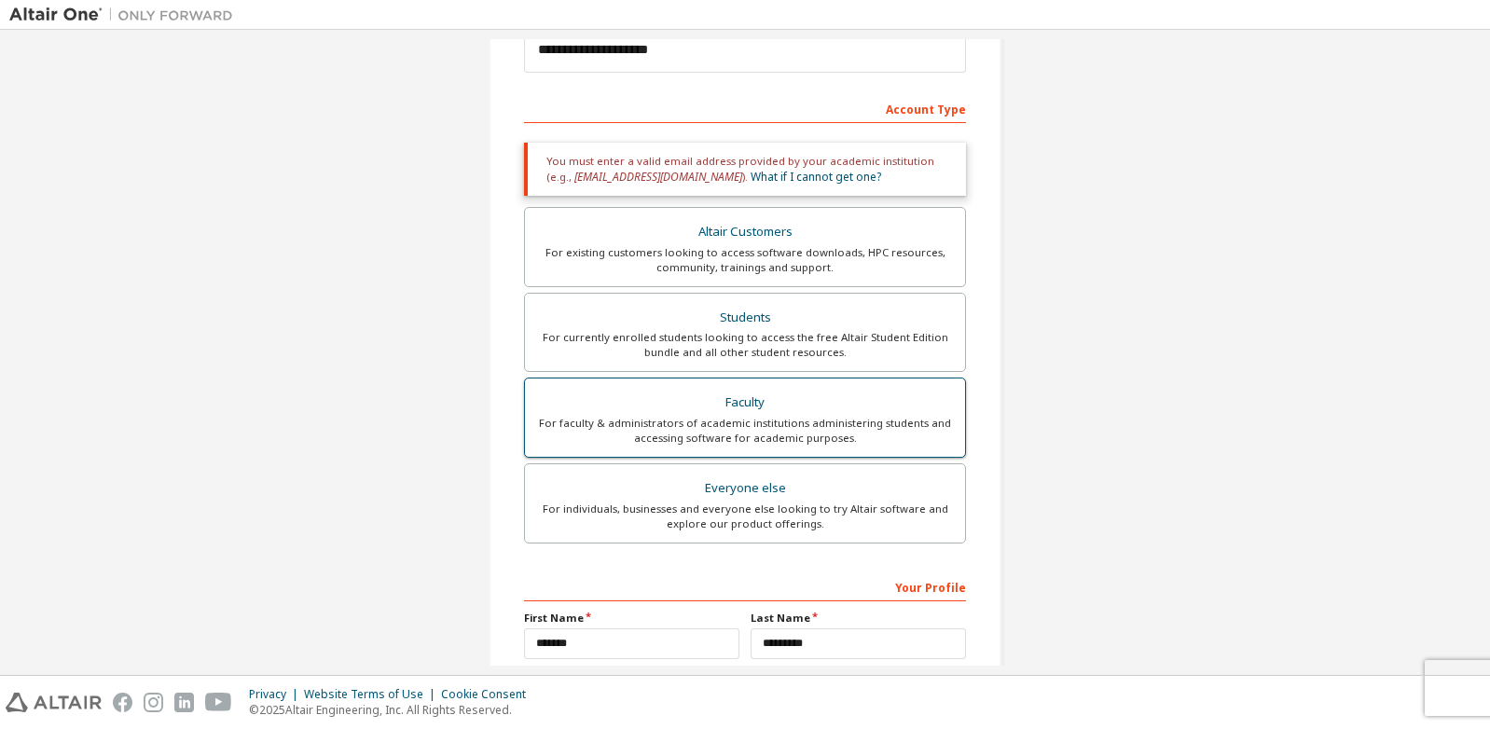
scroll to position [237, 0]
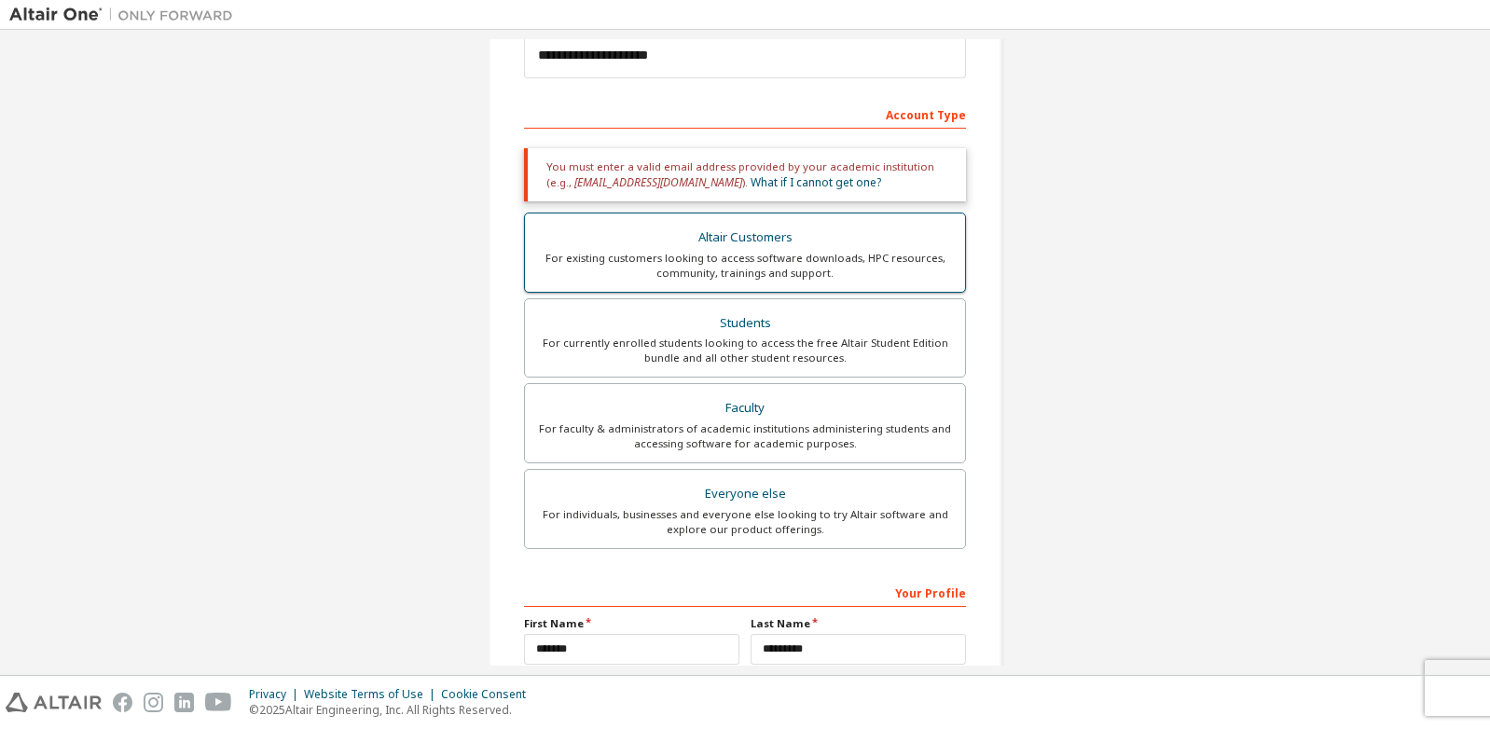
click at [744, 249] on div "Altair Customers" at bounding box center [745, 238] width 418 height 26
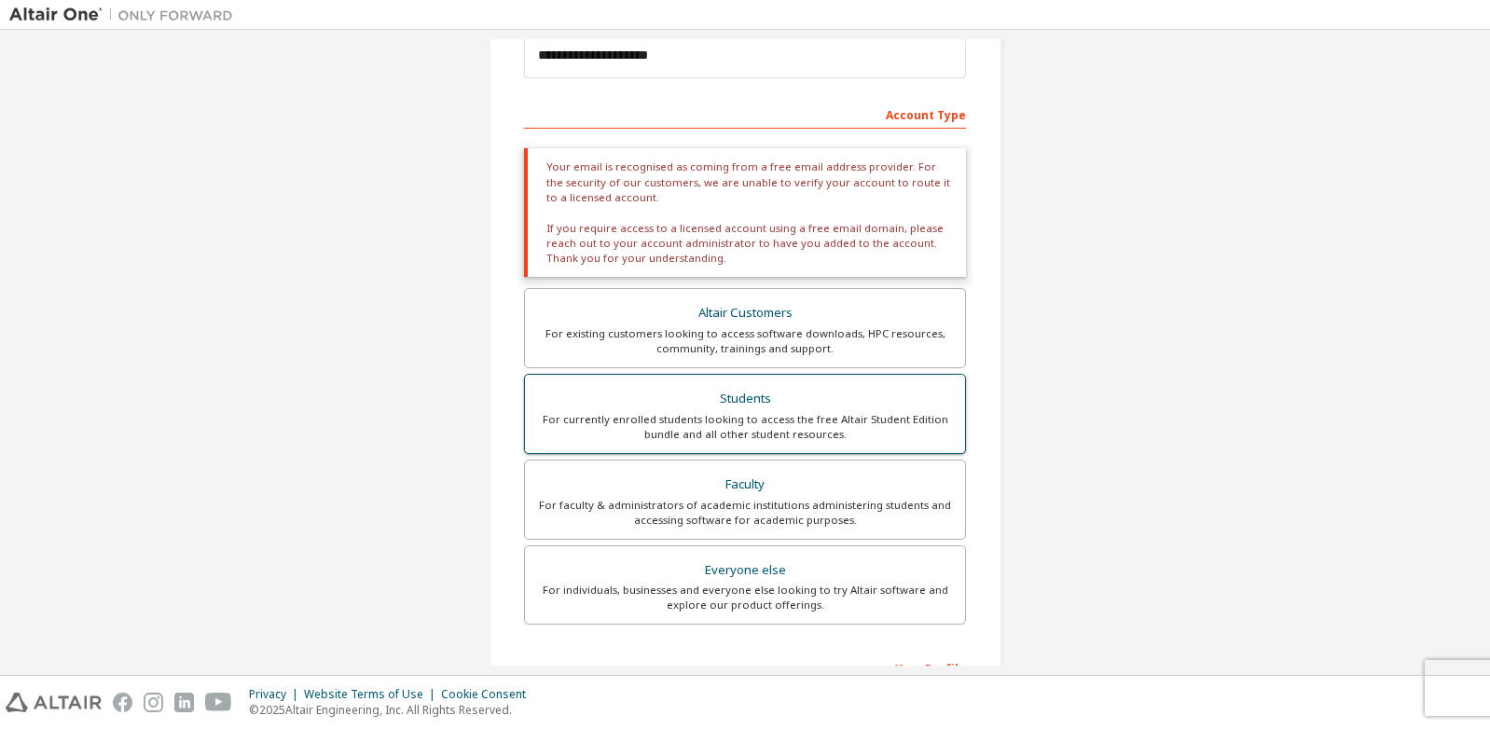
click at [734, 405] on div "Students" at bounding box center [745, 399] width 418 height 26
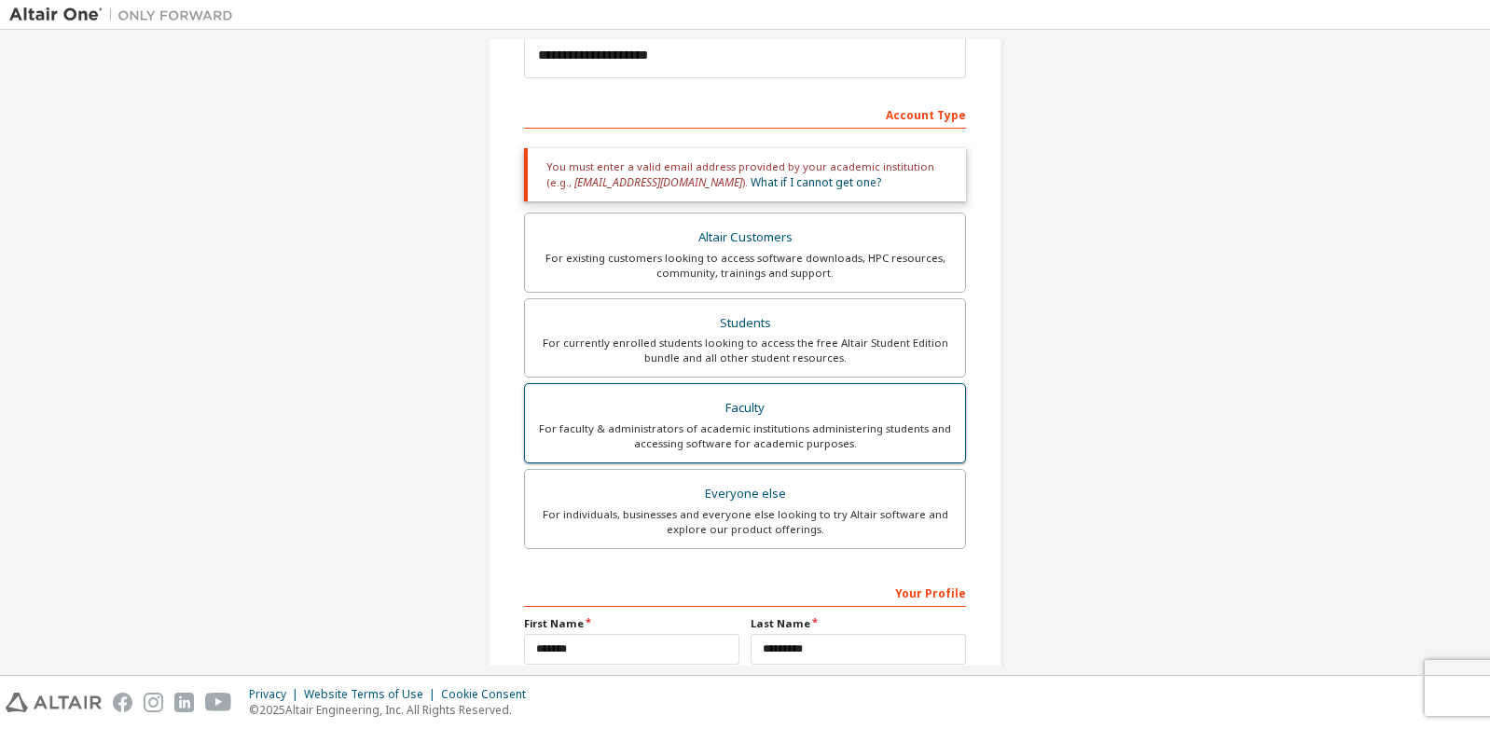
click at [737, 448] on div "For faculty & administrators of academic institutions administering students an…" at bounding box center [745, 436] width 418 height 30
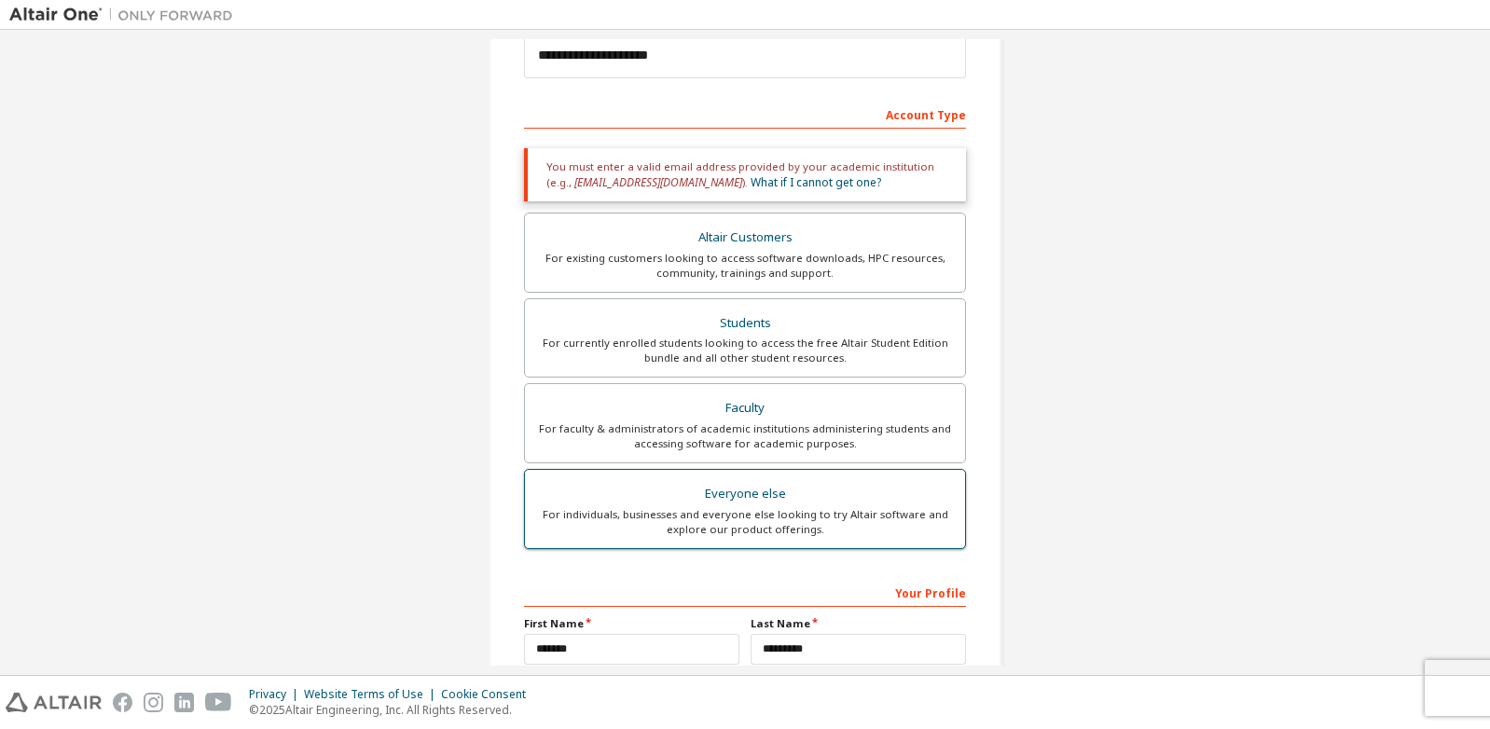
click at [739, 500] on div "Everyone else" at bounding box center [745, 494] width 418 height 26
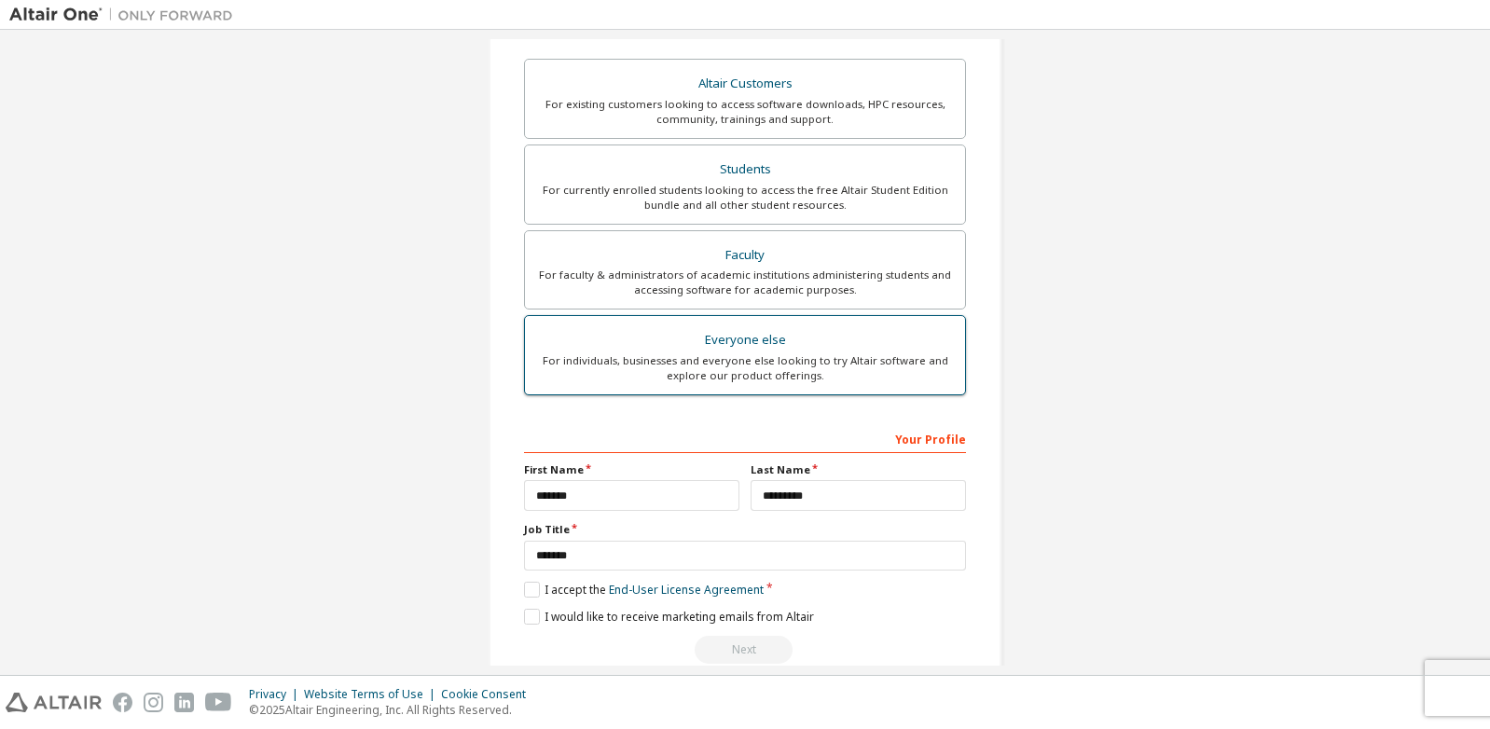
scroll to position [361, 0]
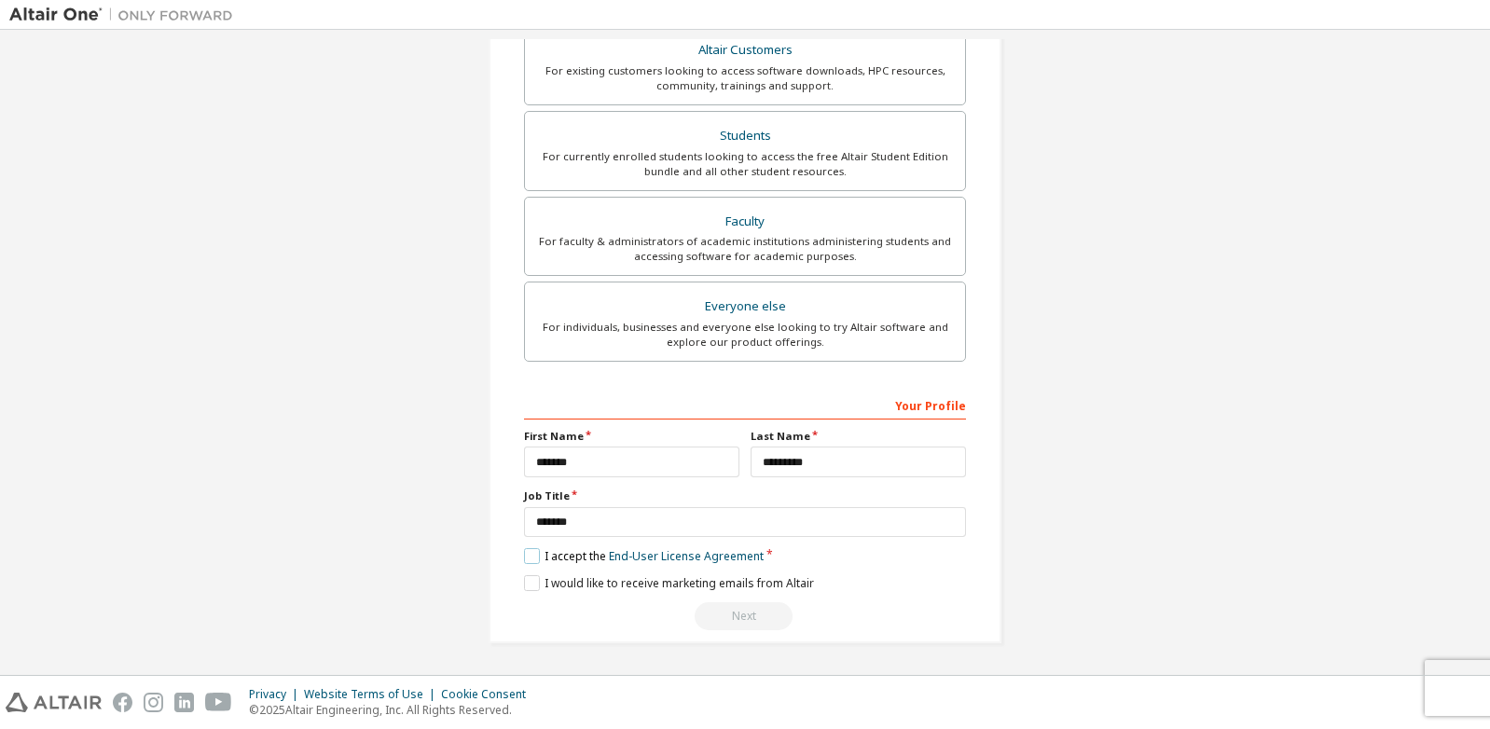
click at [534, 552] on label "I accept the End-User License Agreement" at bounding box center [644, 556] width 240 height 16
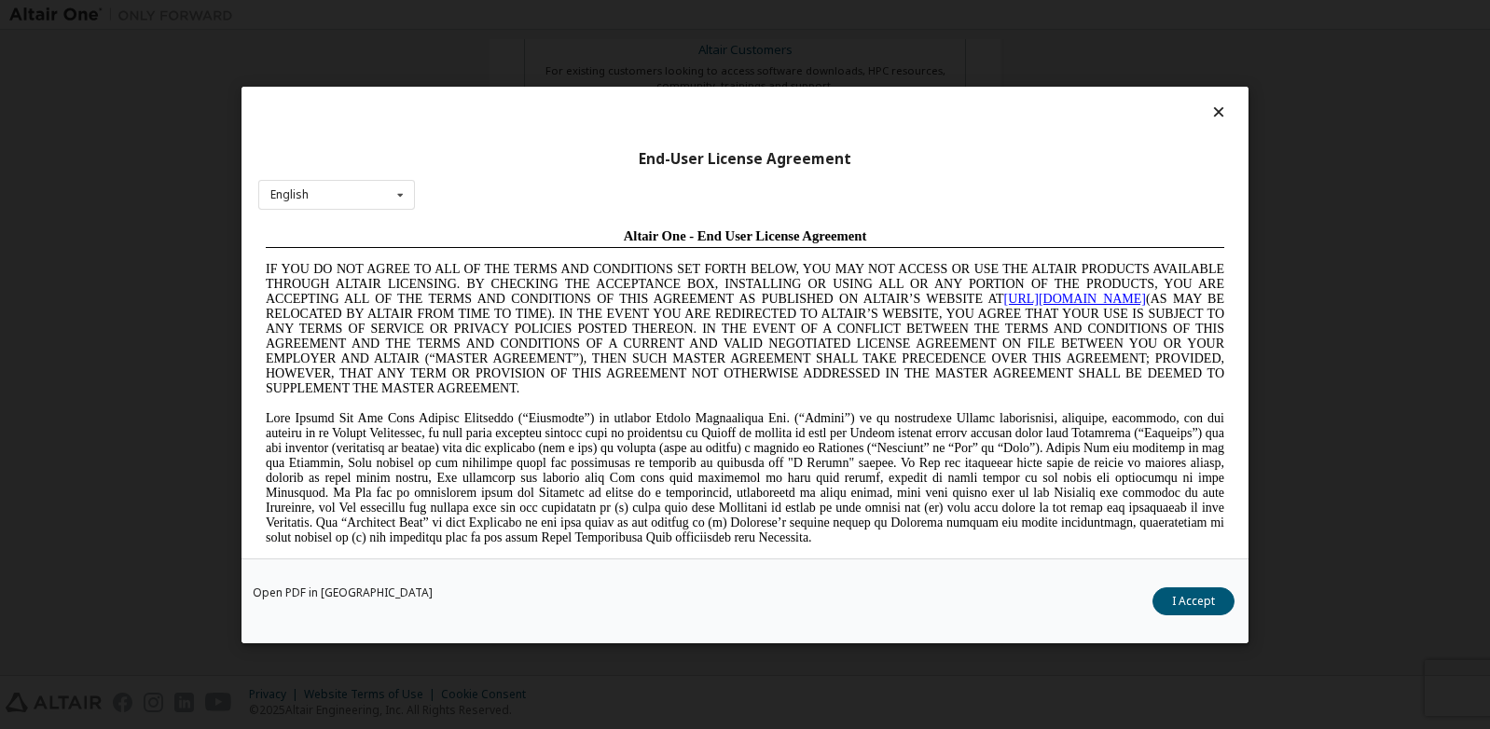
scroll to position [0, 0]
click at [1205, 595] on button "I Accept" at bounding box center [1193, 600] width 82 height 28
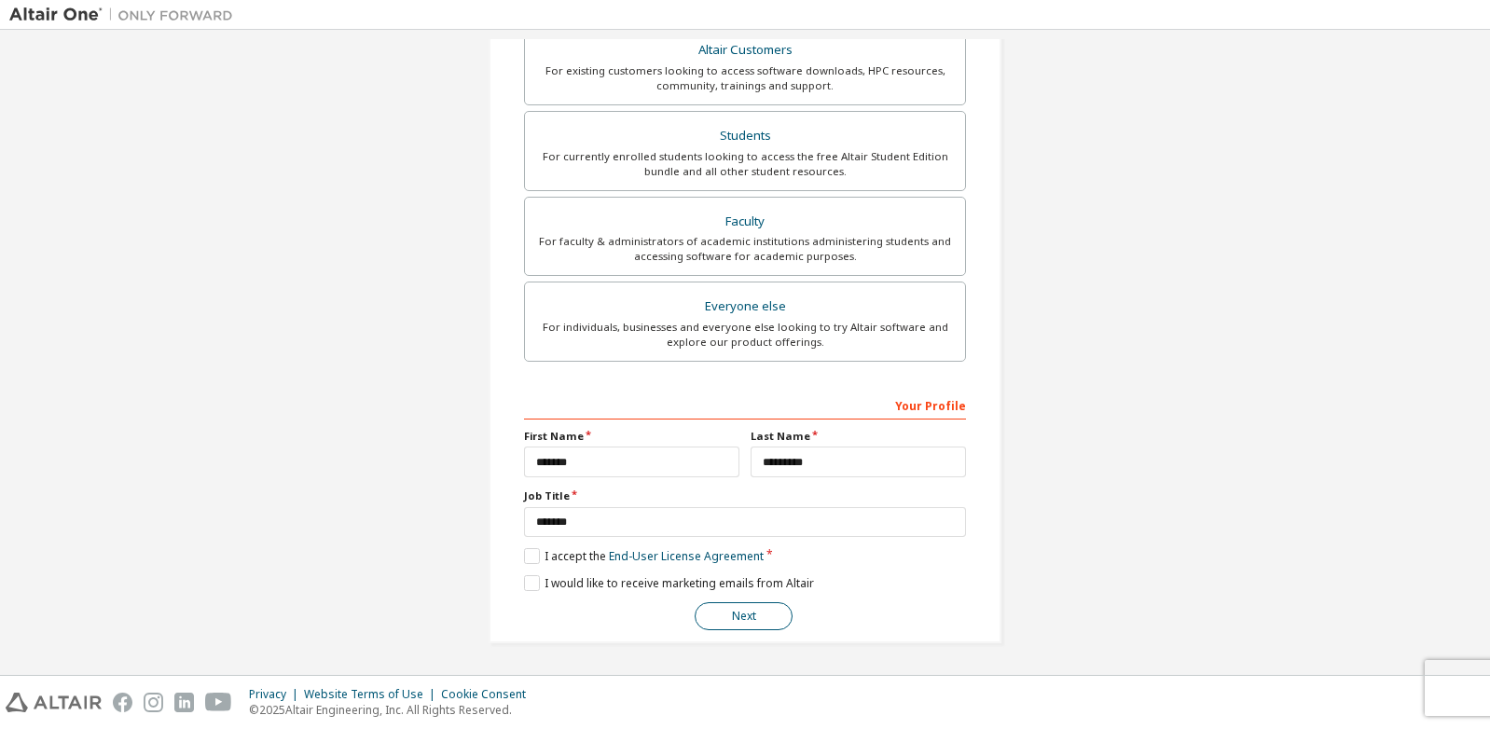
click at [736, 616] on button "Next" at bounding box center [744, 616] width 98 height 28
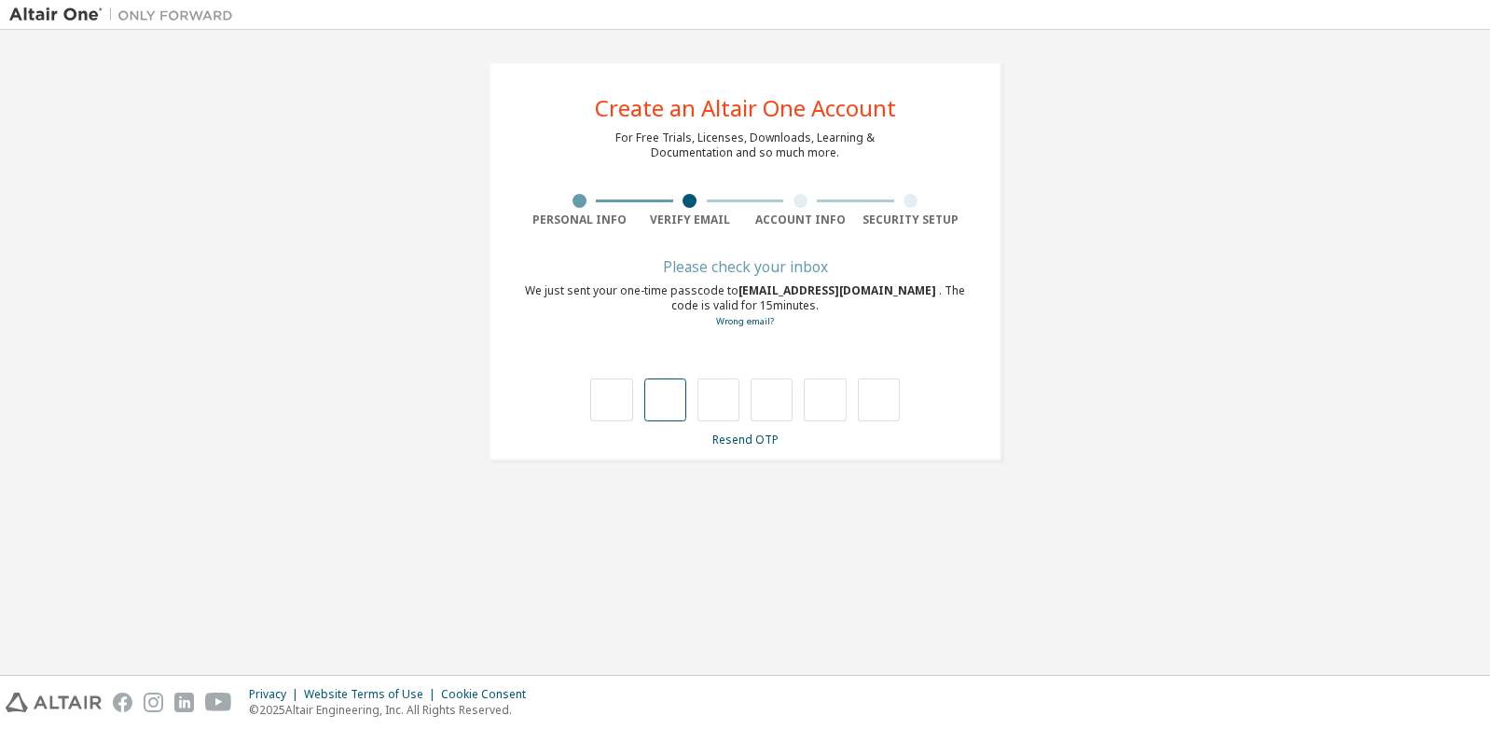
type input "*"
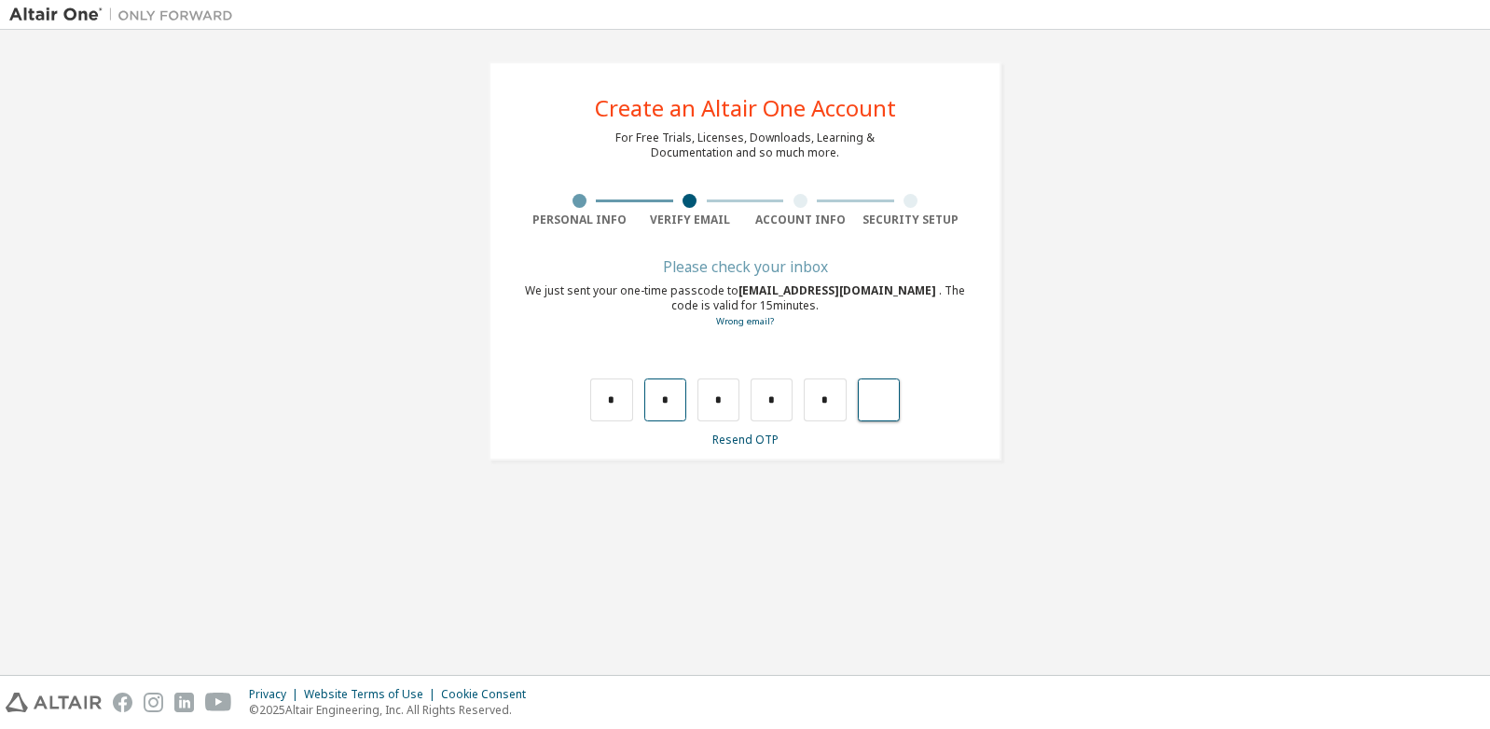
type input "*"
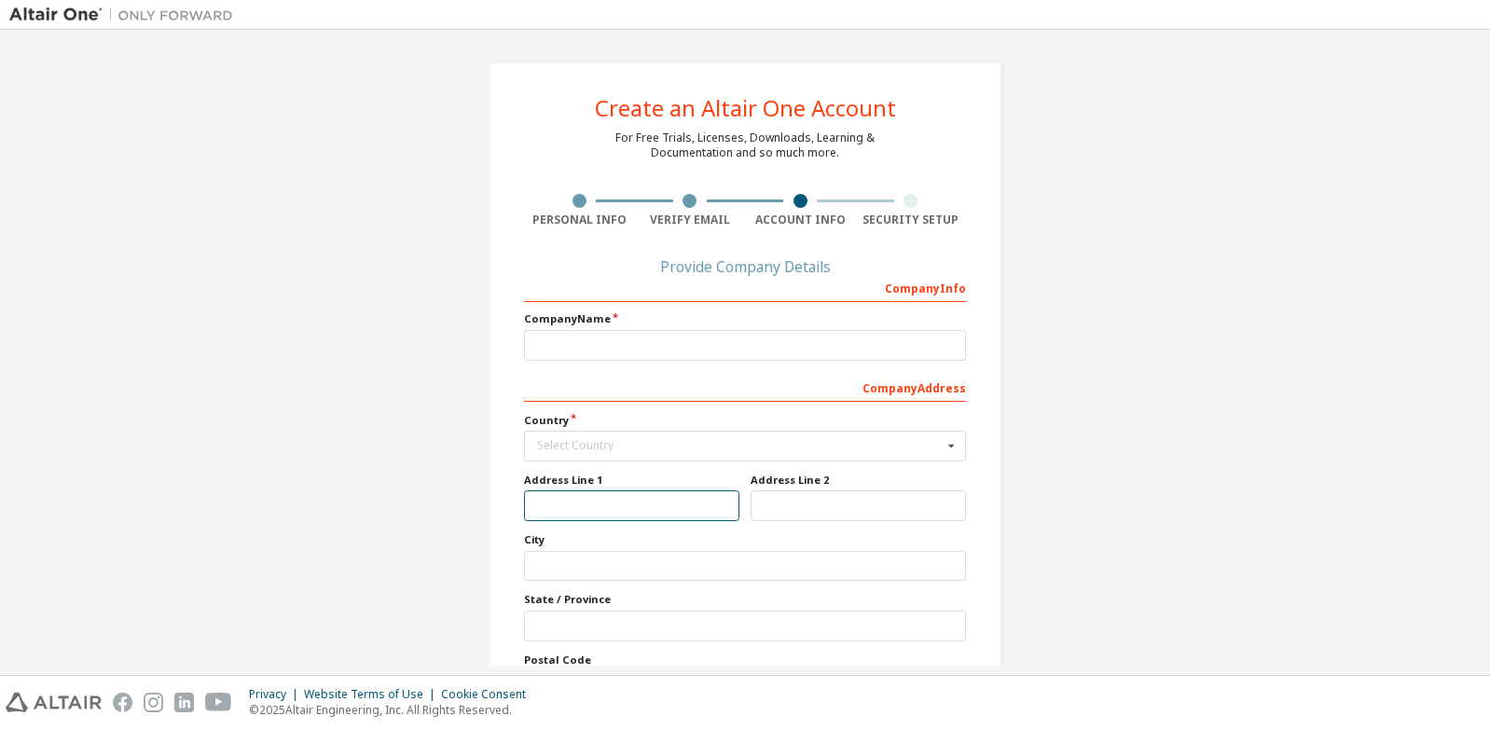
click at [556, 511] on input "text" at bounding box center [631, 505] width 215 height 31
click at [542, 632] on input "text" at bounding box center [745, 626] width 442 height 31
type input "*"
click at [535, 625] on input "*" at bounding box center [745, 626] width 442 height 31
click at [532, 626] on input "*" at bounding box center [745, 626] width 442 height 31
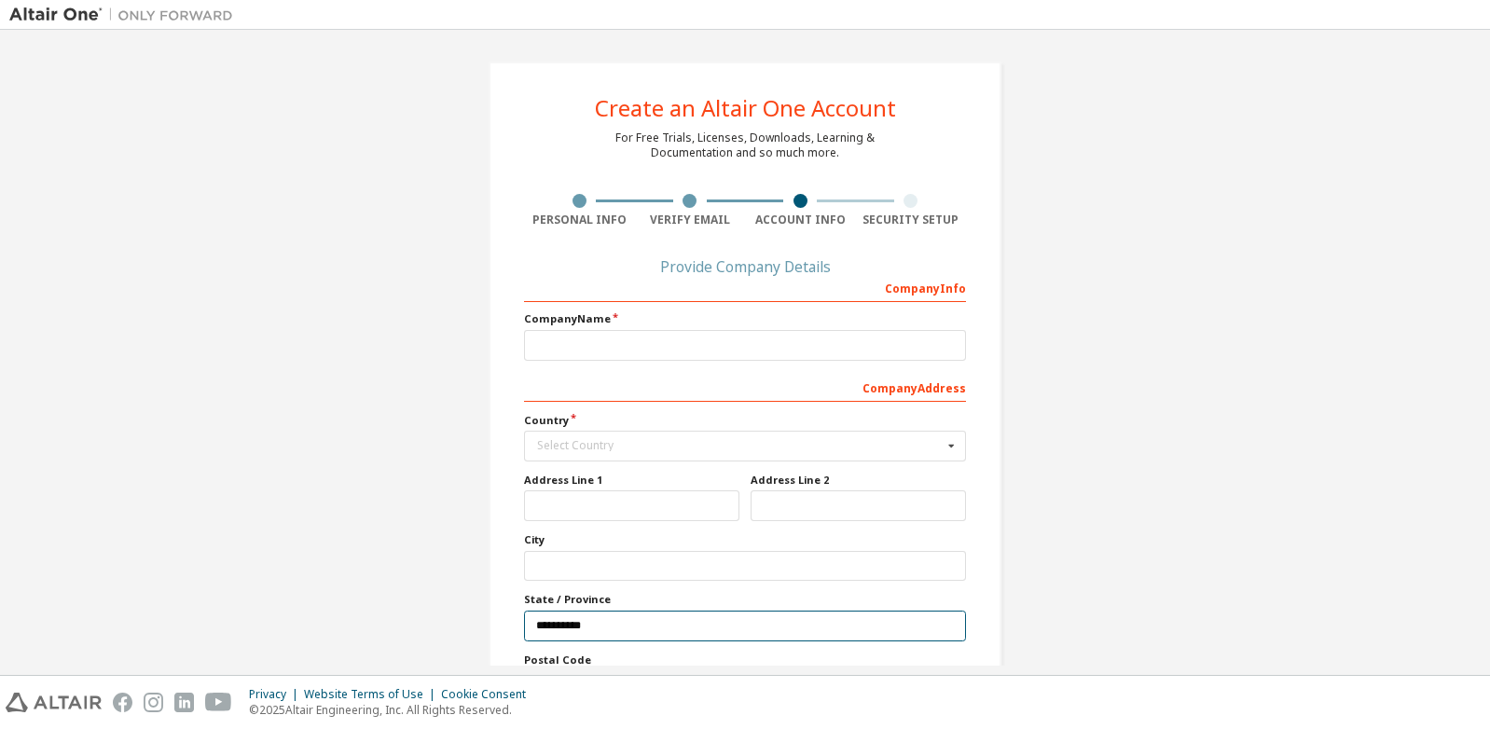
type input "**********"
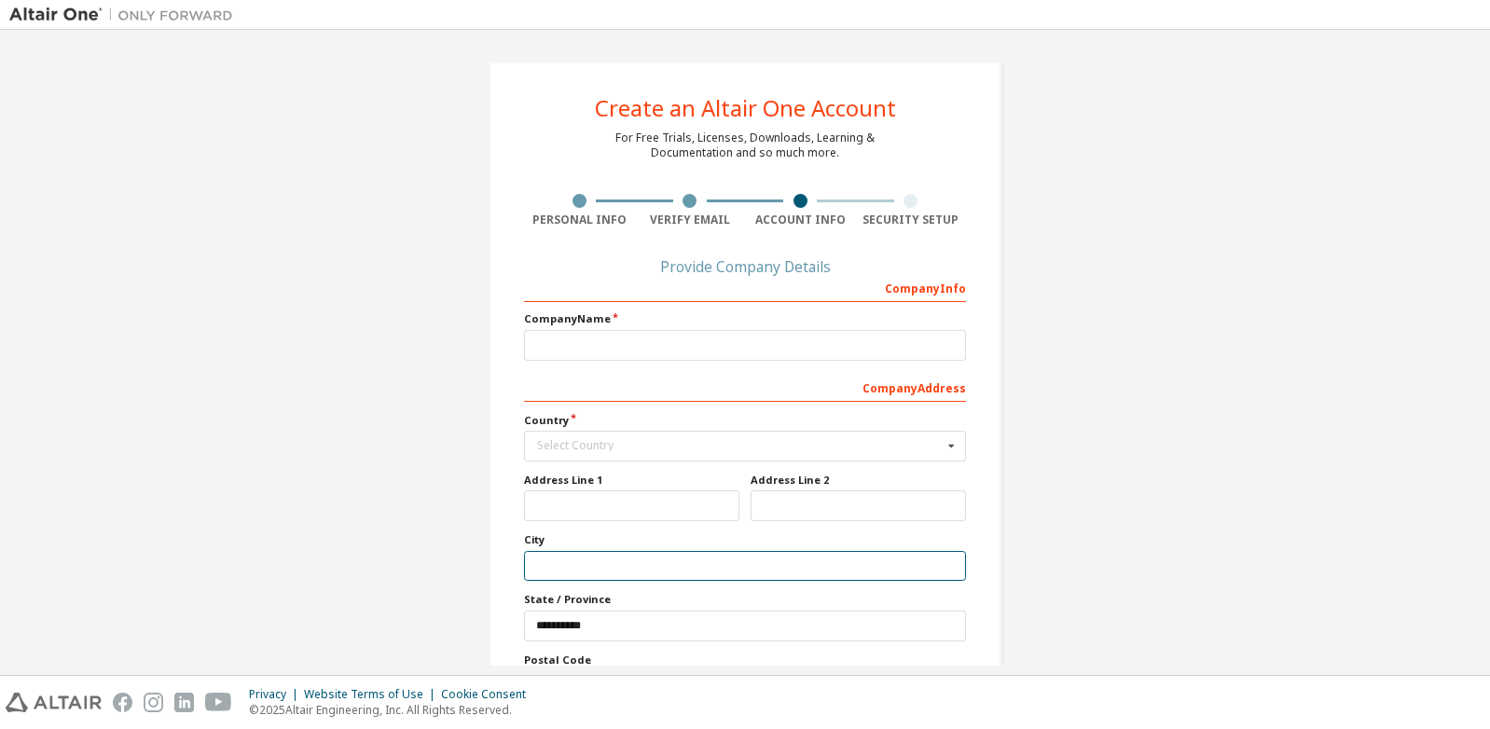
click at [565, 575] on input "text" at bounding box center [745, 566] width 442 height 31
type input "******"
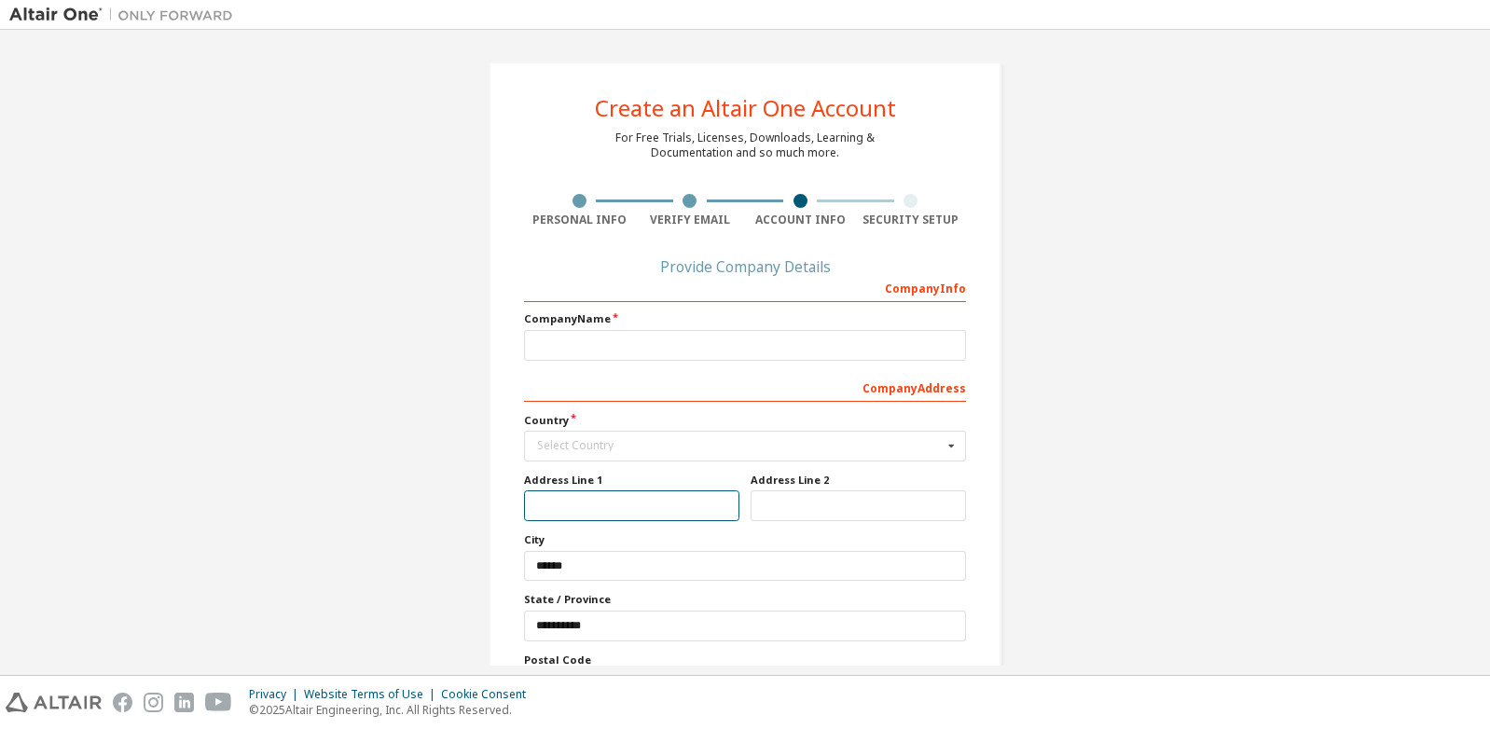
click at [561, 492] on input "text" at bounding box center [631, 505] width 215 height 31
type input "**********"
click at [945, 449] on icon at bounding box center [951, 446] width 23 height 29
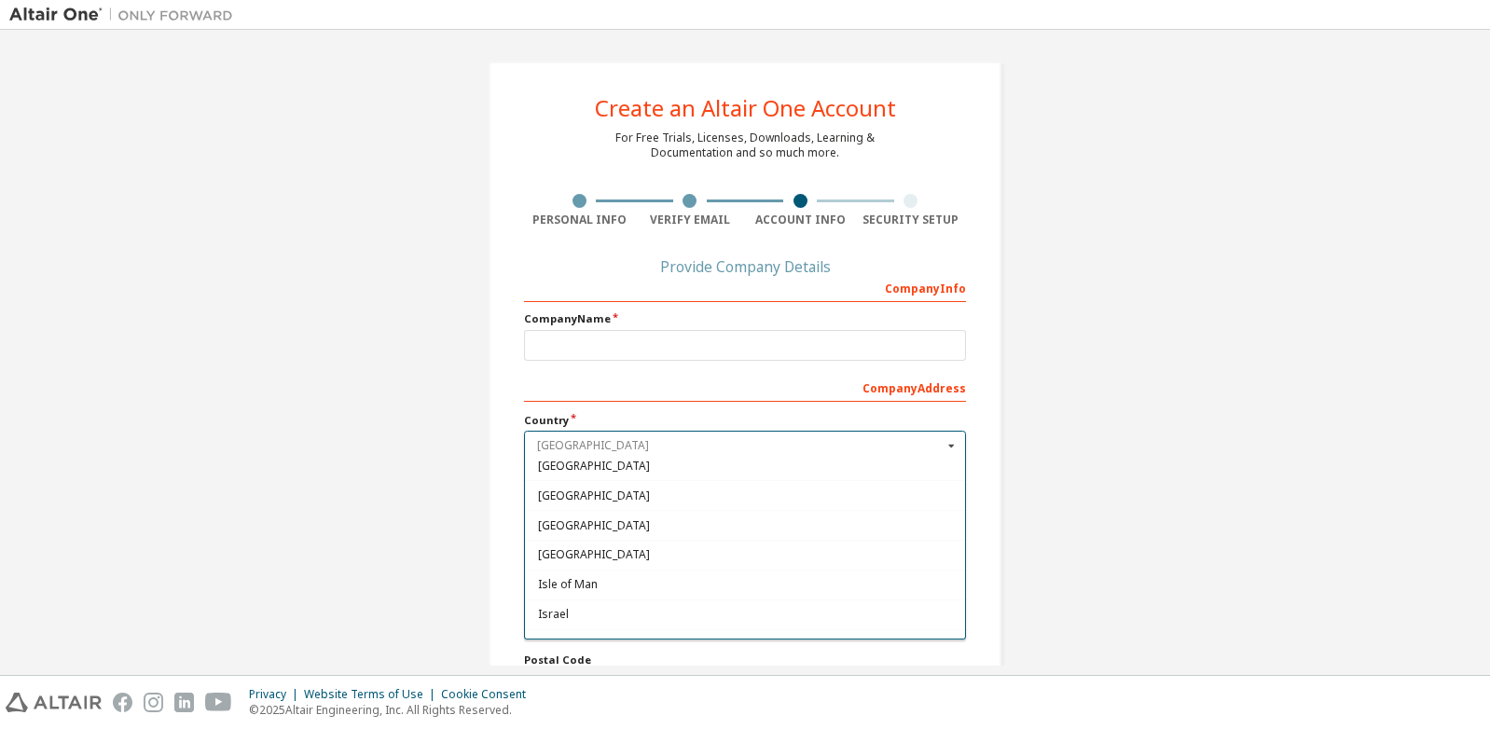
scroll to position [2957, 0]
click at [619, 520] on span "Indonesia" at bounding box center [745, 516] width 415 height 11
type input "***"
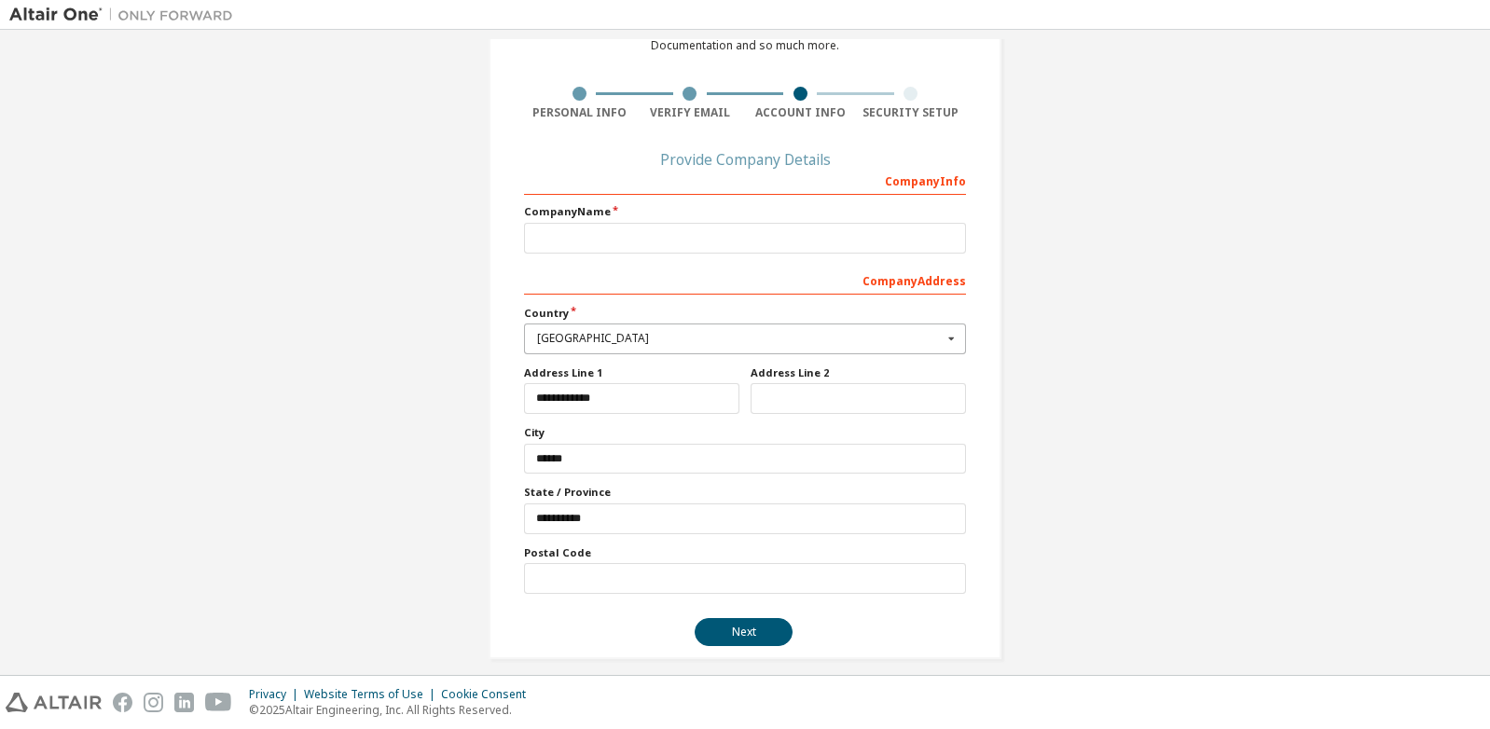
scroll to position [123, 0]
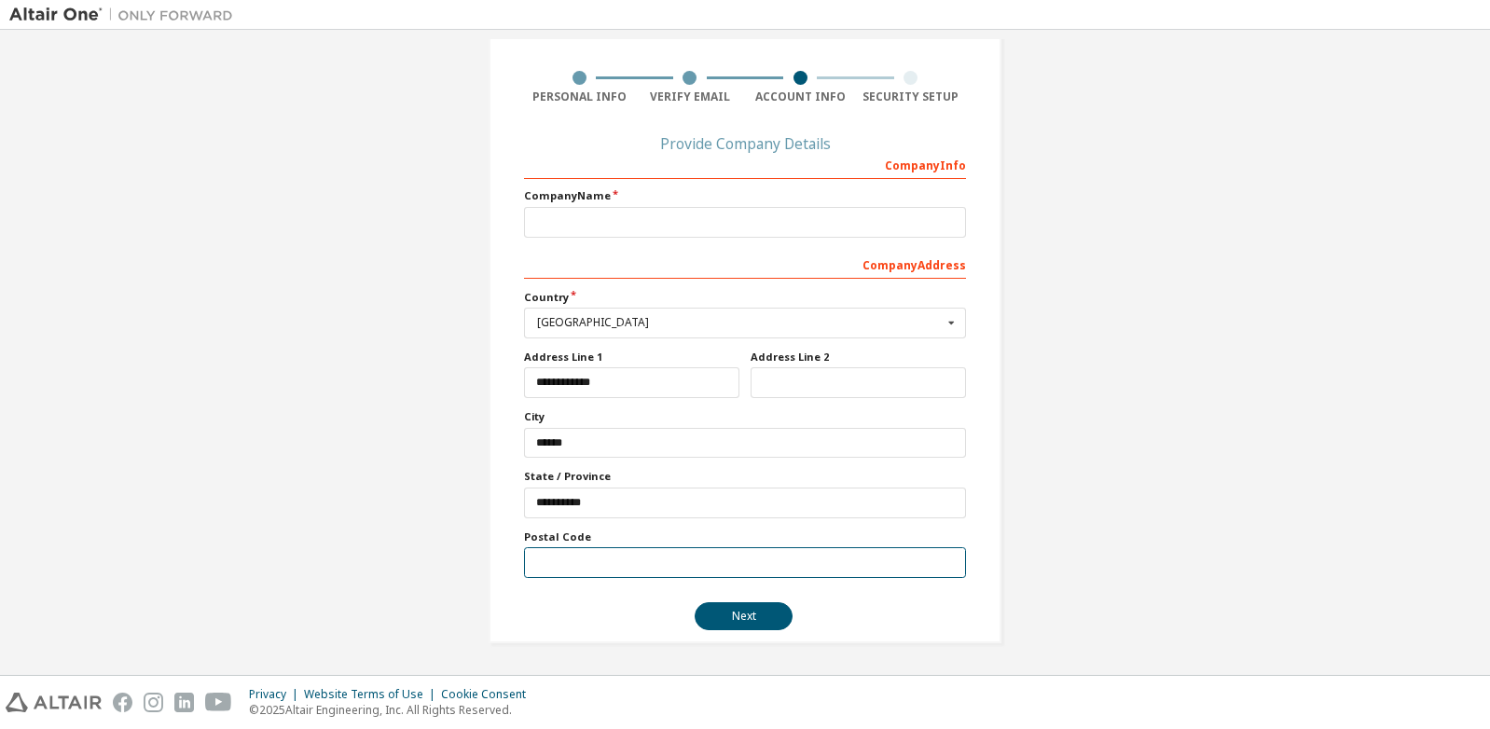
click at [692, 567] on input "text" at bounding box center [745, 562] width 442 height 31
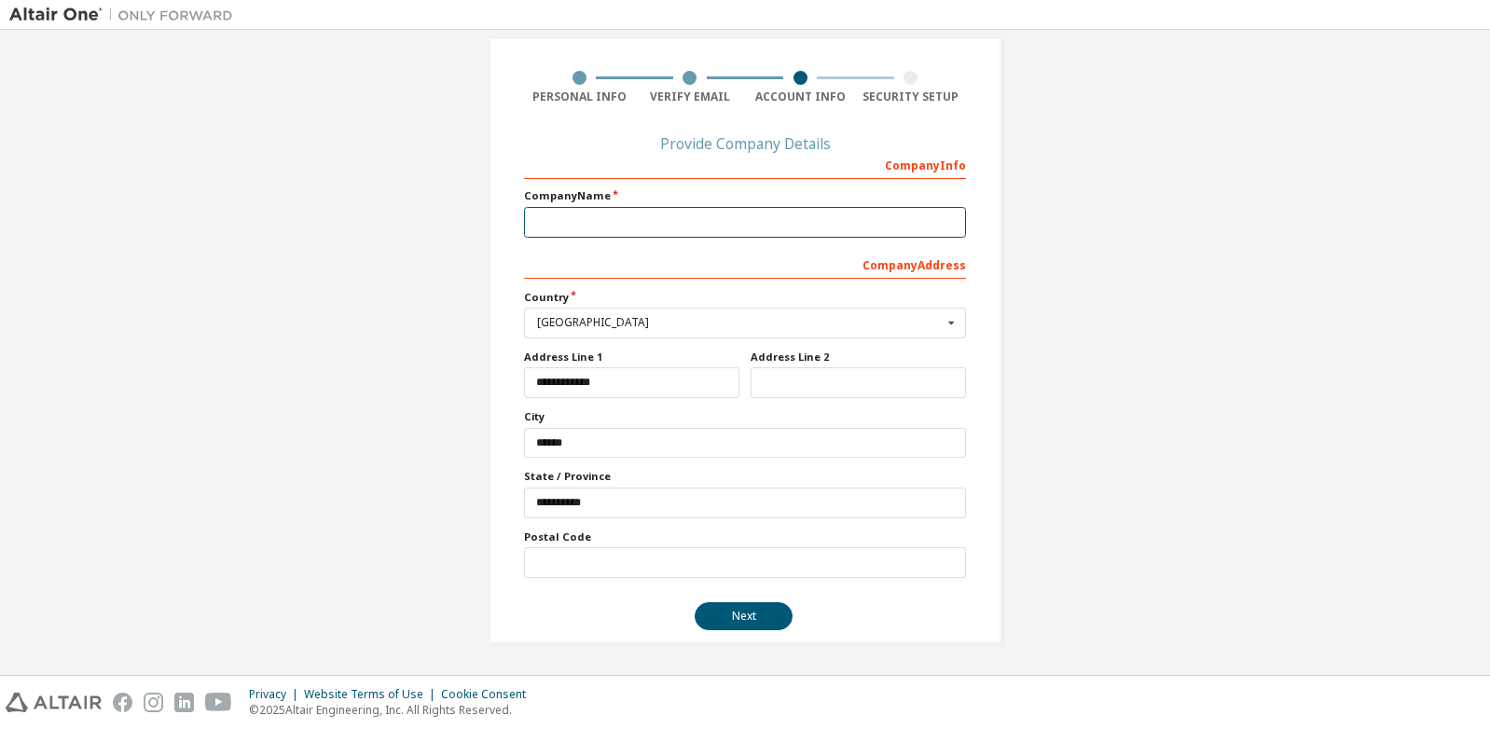
click at [717, 221] on input "text" at bounding box center [745, 222] width 442 height 31
click at [649, 222] on input "**********" at bounding box center [745, 222] width 442 height 31
type input "**********"
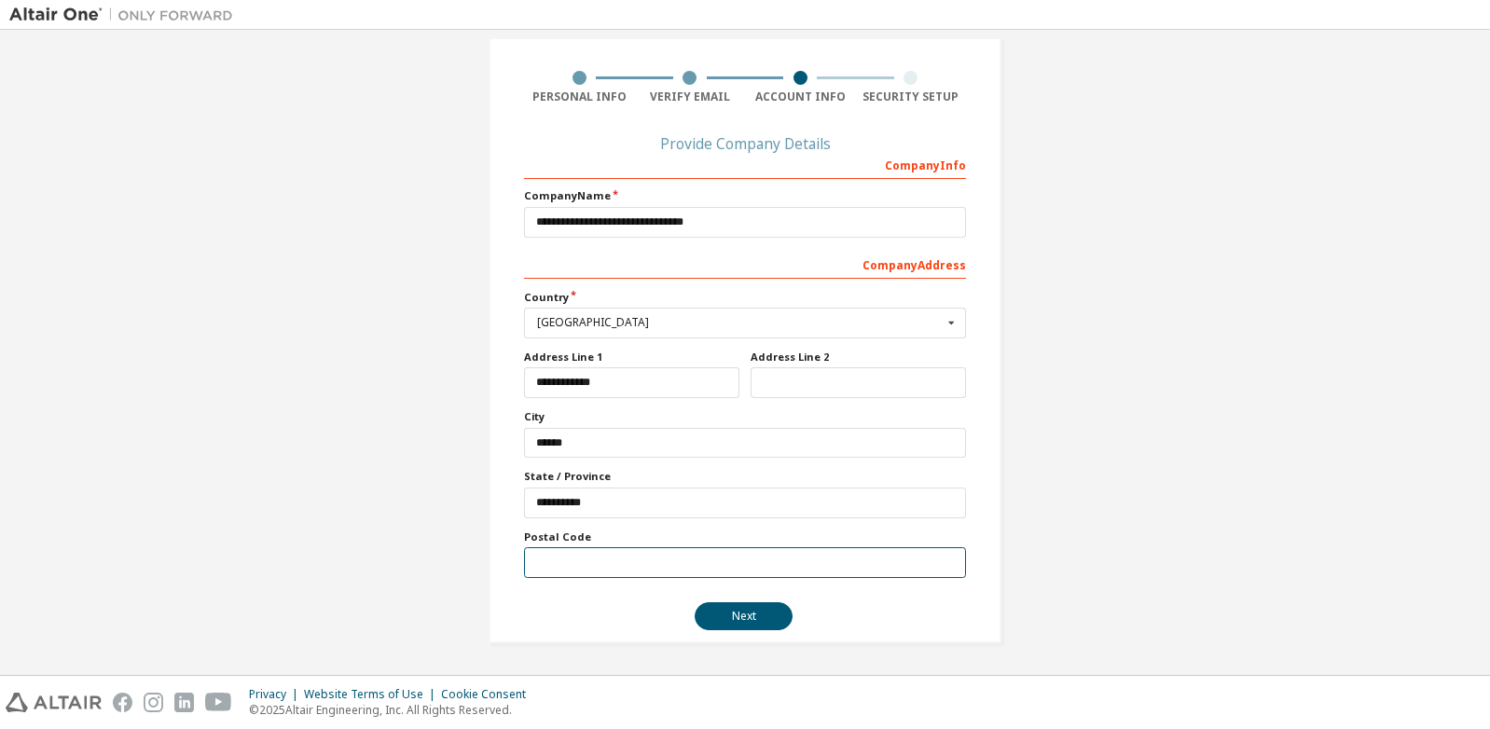
click at [534, 560] on input "text" at bounding box center [745, 562] width 442 height 31
type input "*****"
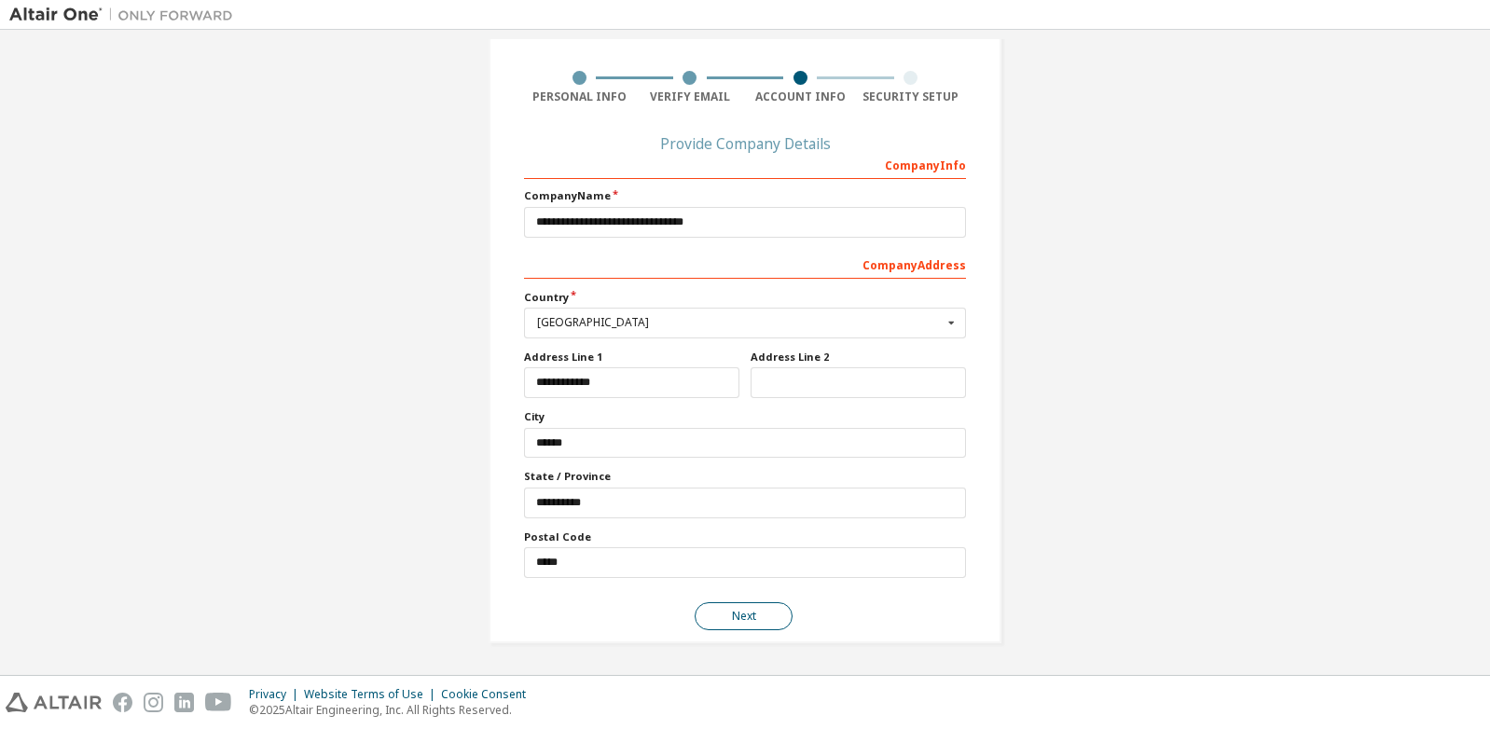
click at [730, 618] on button "Next" at bounding box center [744, 616] width 98 height 28
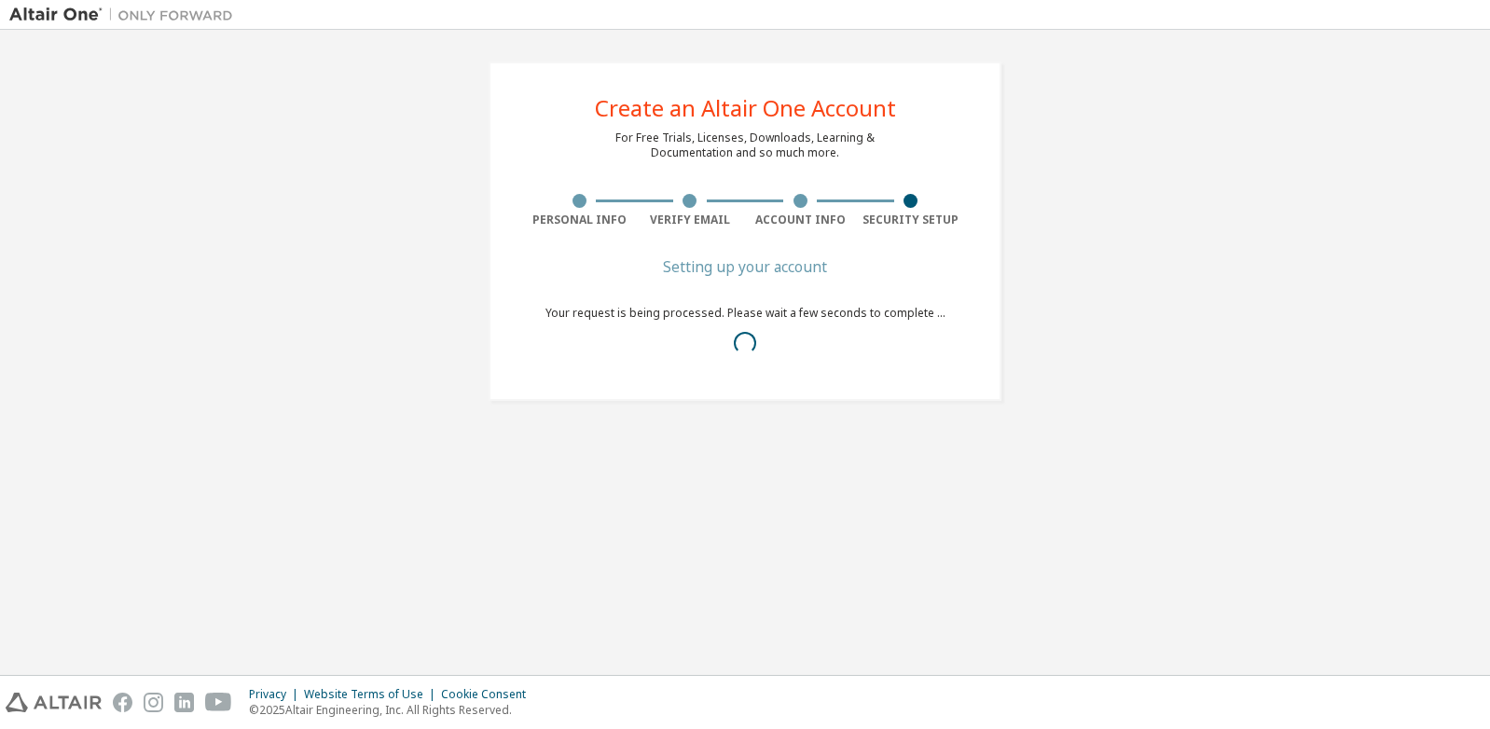
scroll to position [0, 0]
